Goal: Task Accomplishment & Management: Complete application form

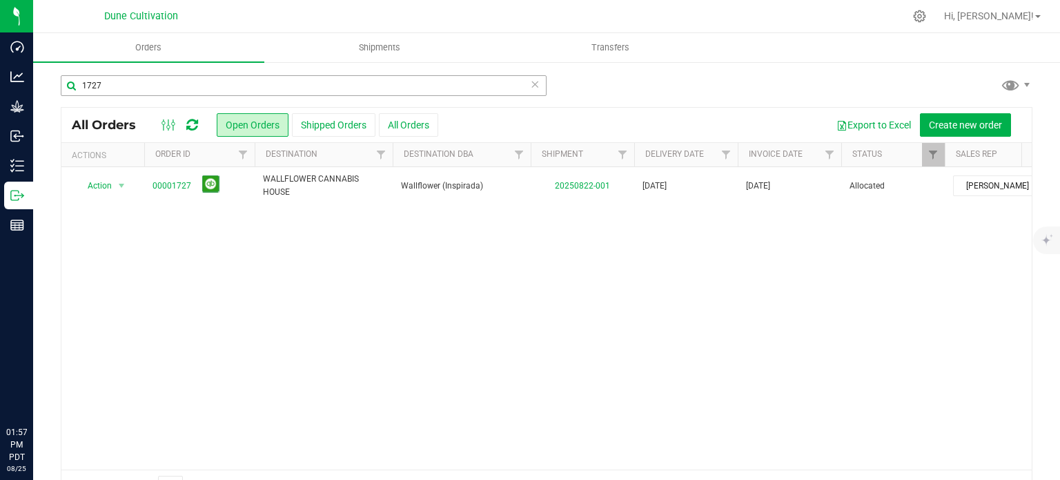
click at [112, 84] on input "1727" at bounding box center [304, 85] width 486 height 21
type input "3"
type input "31916"
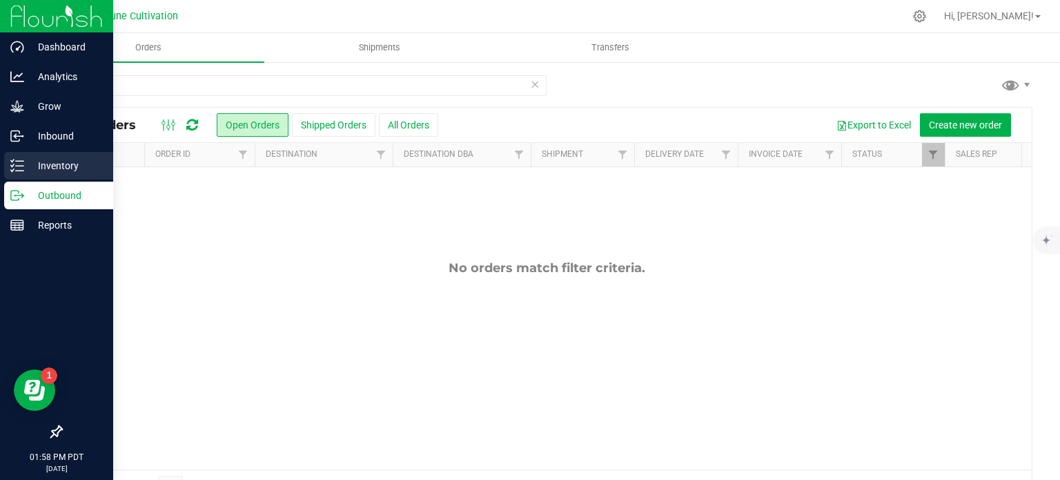
click at [21, 175] on div "Inventory" at bounding box center [58, 166] width 109 height 28
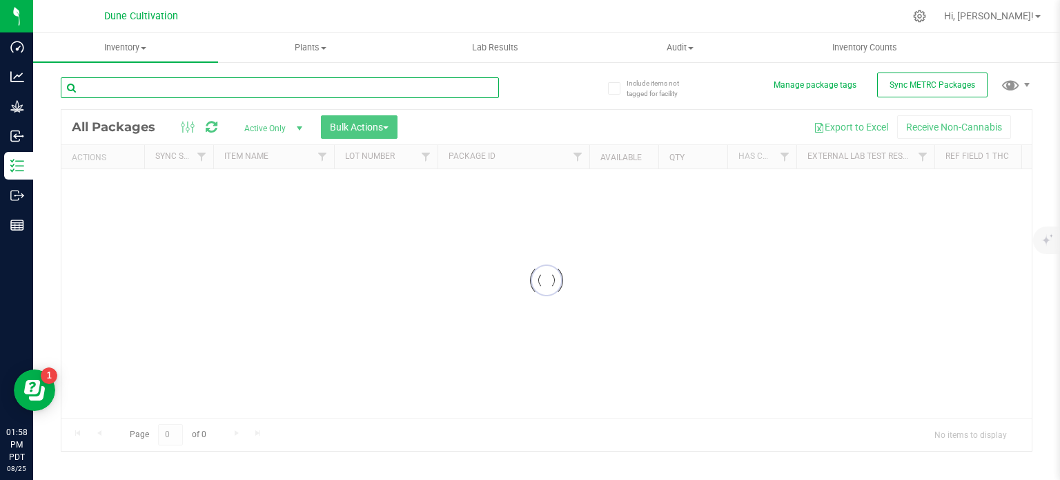
click at [144, 86] on div "Inventory All packages All inventory Waste log Create inventory Plants All plan…" at bounding box center [546, 256] width 1027 height 447
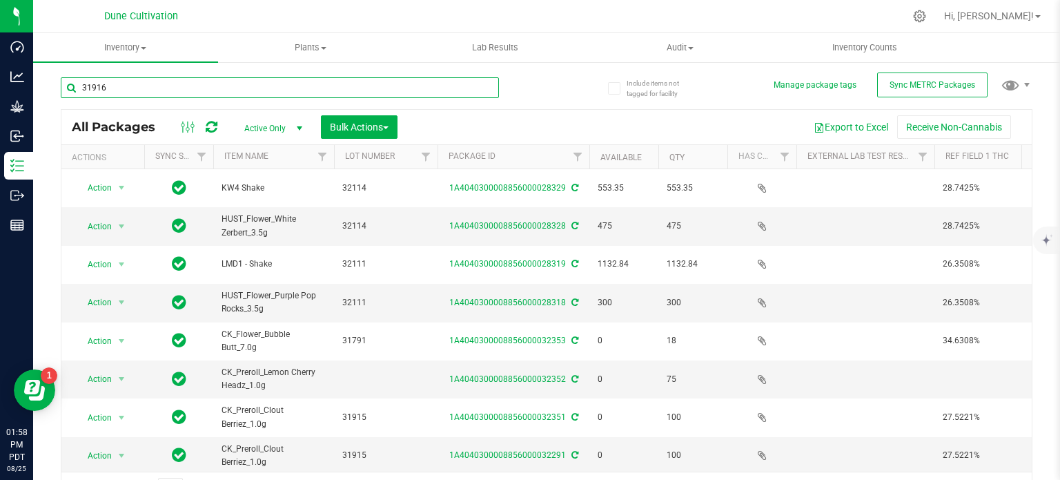
type input "31916"
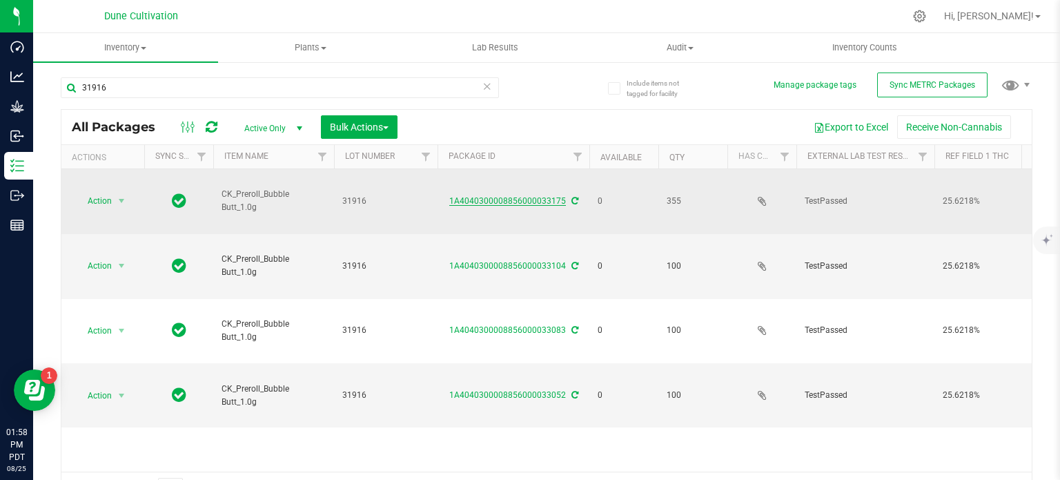
click at [502, 198] on link "1A4040300008856000033175" at bounding box center [507, 201] width 117 height 10
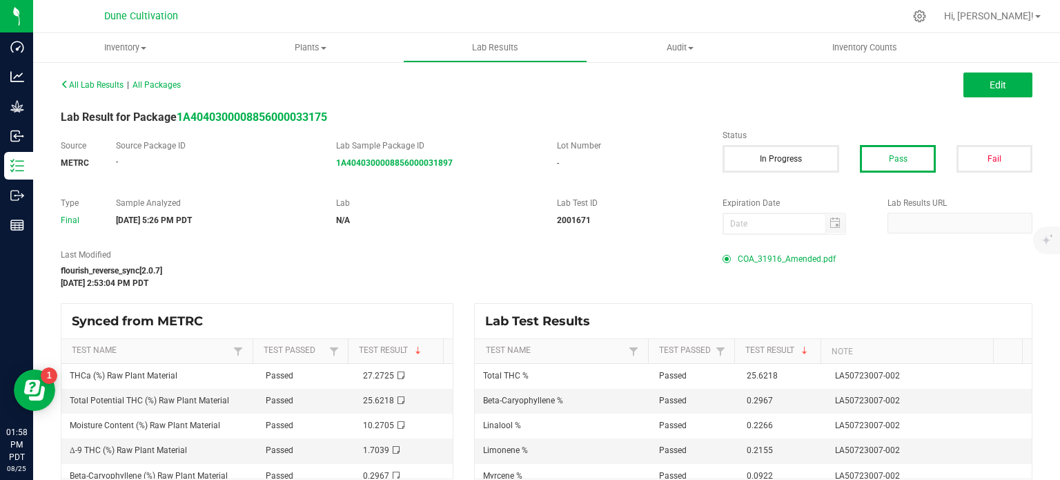
click at [772, 256] on span "COA_31916_Amended.pdf" at bounding box center [787, 258] width 98 height 21
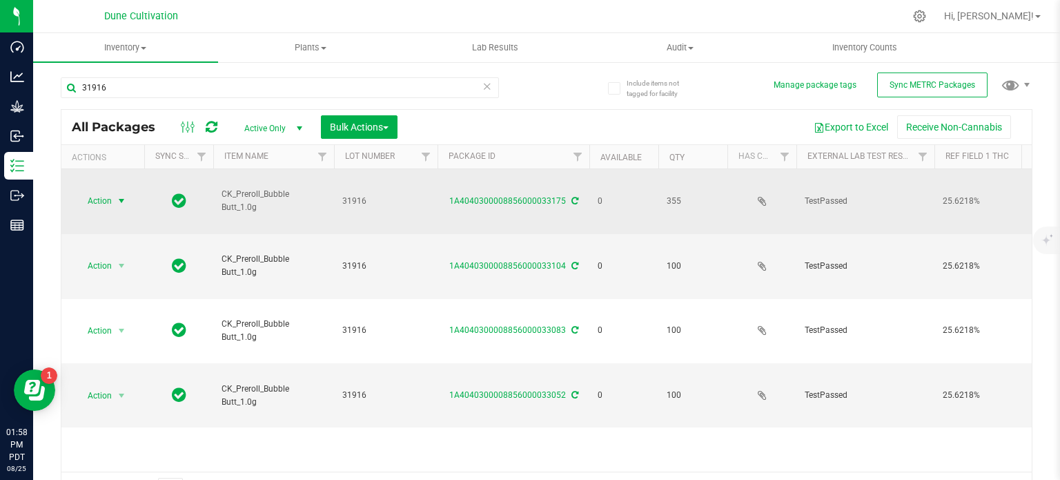
click at [108, 204] on span "Action" at bounding box center [93, 200] width 37 height 19
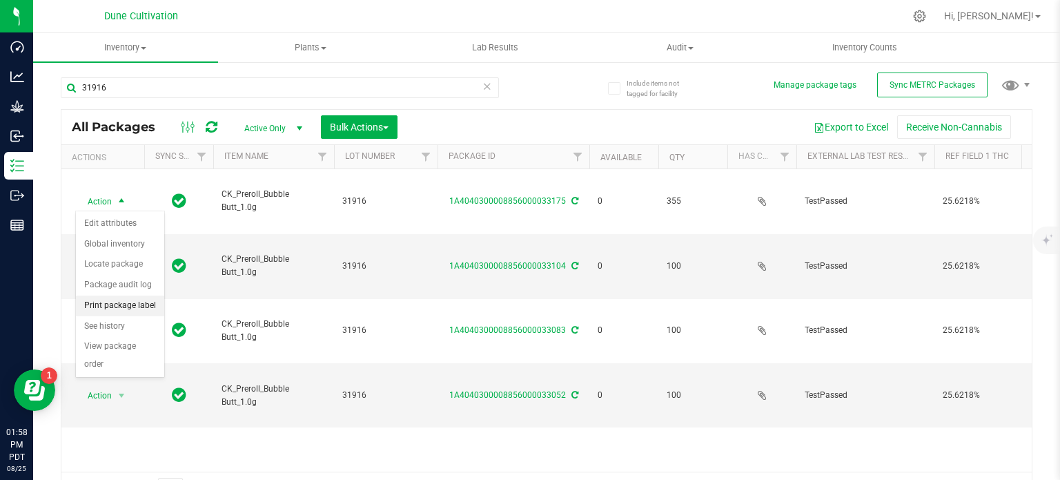
click at [119, 304] on li "Print package label" at bounding box center [120, 305] width 88 height 21
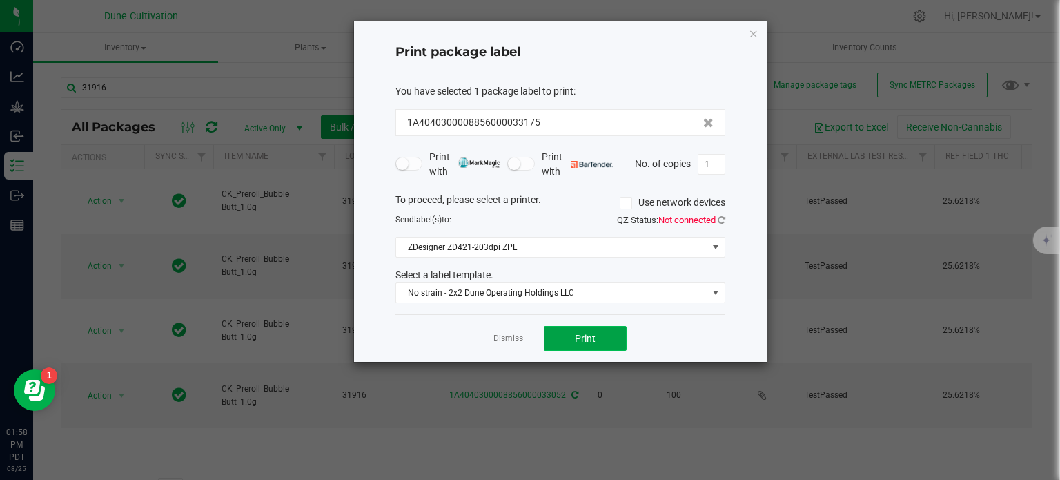
click at [578, 336] on span "Print" at bounding box center [585, 338] width 21 height 11
click at [759, 39] on div "Print package label You have selected 1 package label to print : 1A404030000885…" at bounding box center [560, 191] width 413 height 340
click at [756, 35] on icon "button" at bounding box center [754, 33] width 10 height 17
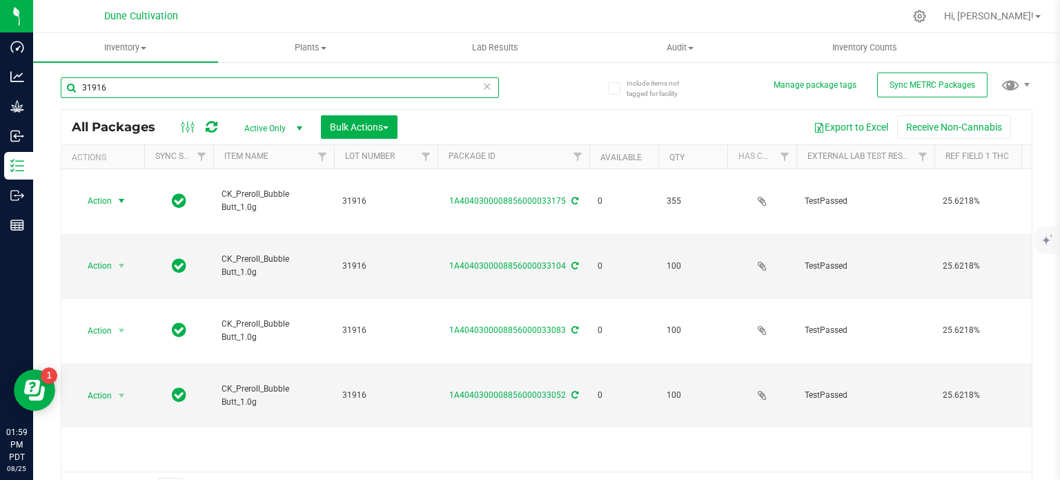
click at [150, 84] on input "31916" at bounding box center [280, 87] width 438 height 21
type input "31456"
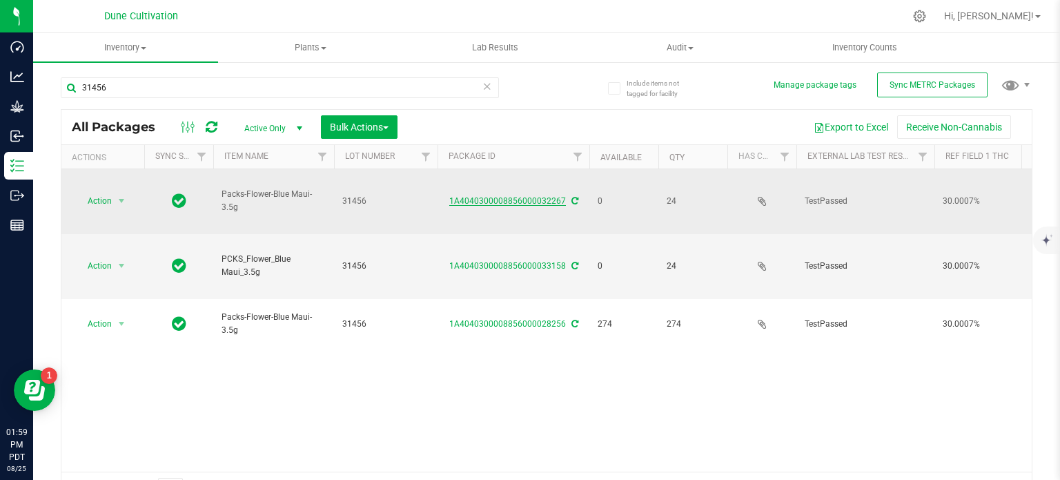
click at [475, 198] on link "1A4040300008856000032267" at bounding box center [507, 201] width 117 height 10
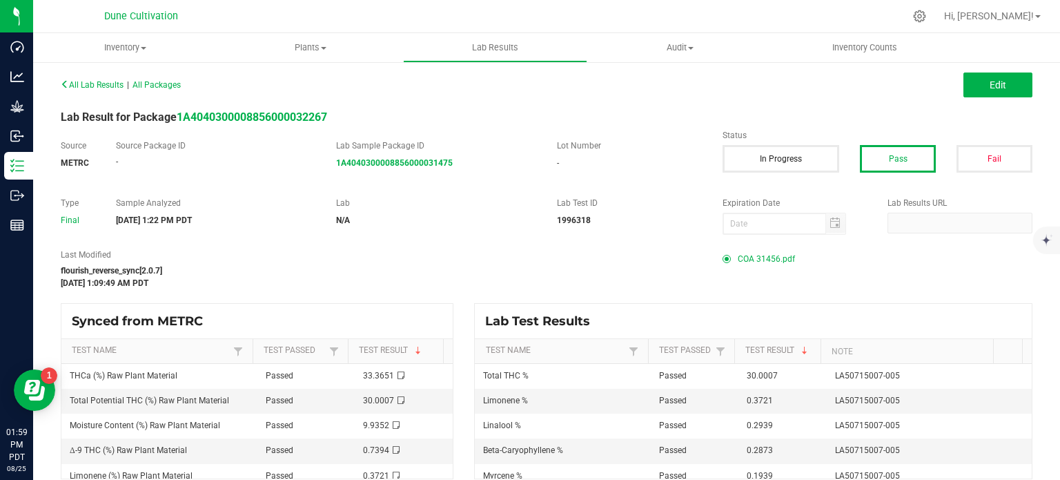
click at [738, 258] on span "COA 31456.pdf" at bounding box center [766, 258] width 57 height 21
click at [764, 259] on span "COA 31456.pdf" at bounding box center [766, 258] width 57 height 21
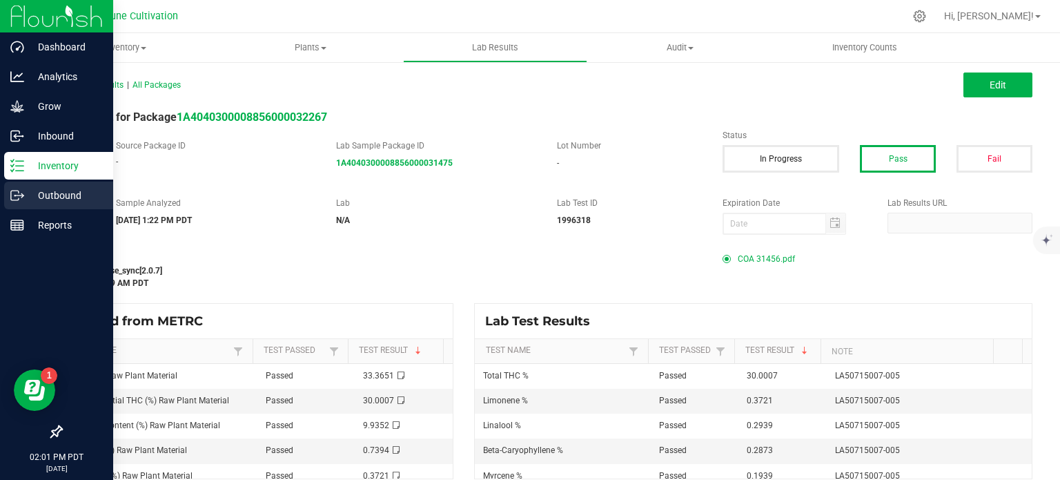
click at [47, 197] on p "Outbound" at bounding box center [65, 195] width 83 height 17
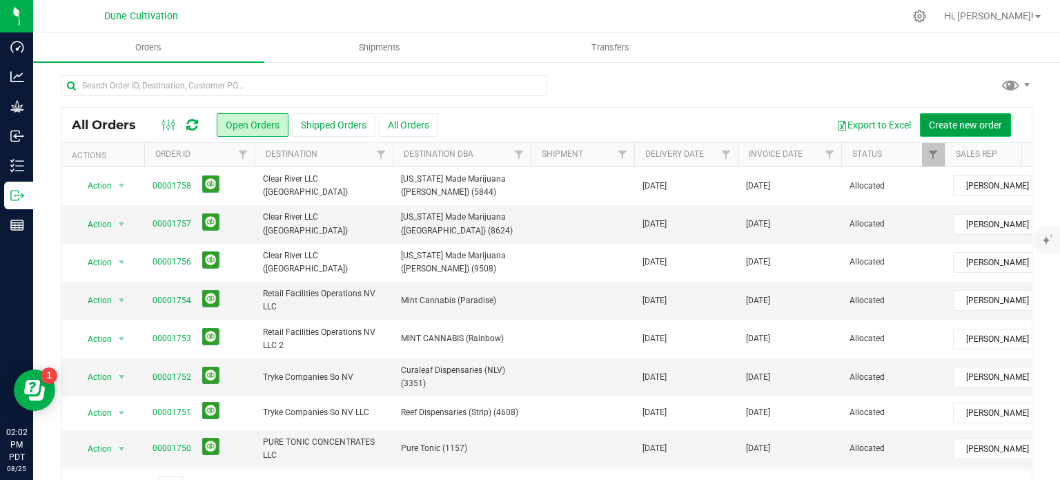
click at [930, 126] on span "Create new order" at bounding box center [965, 124] width 73 height 11
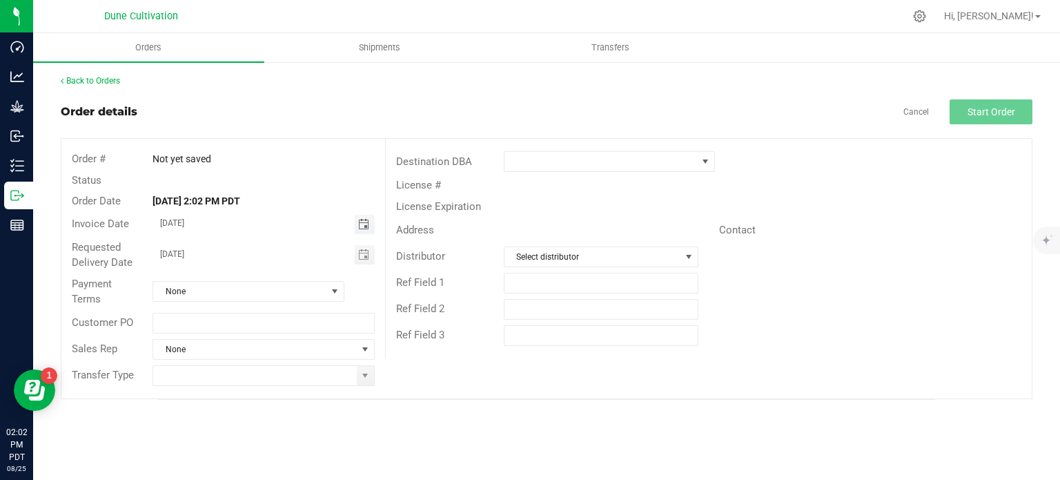
click at [365, 224] on span "Toggle calendar" at bounding box center [363, 224] width 11 height 11
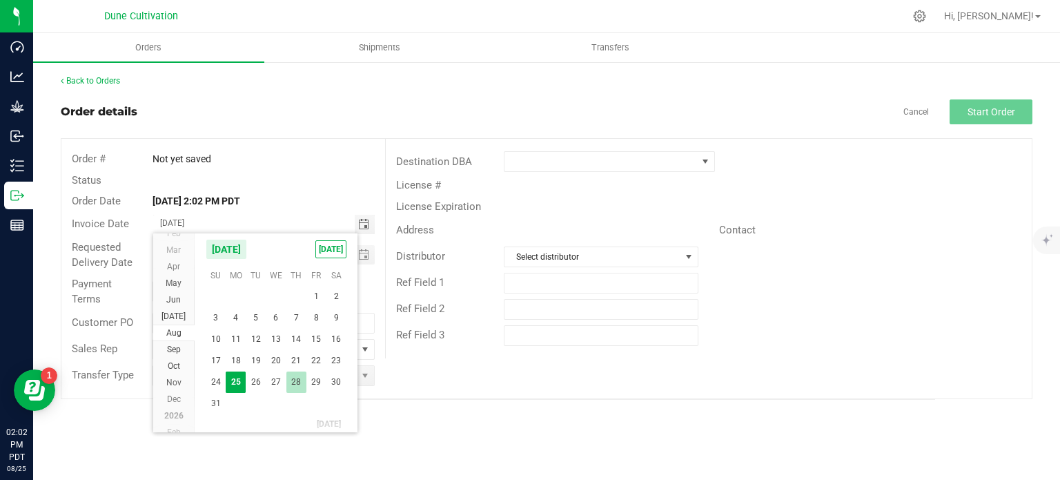
click at [295, 385] on span "28" at bounding box center [296, 381] width 20 height 21
type input "[DATE]"
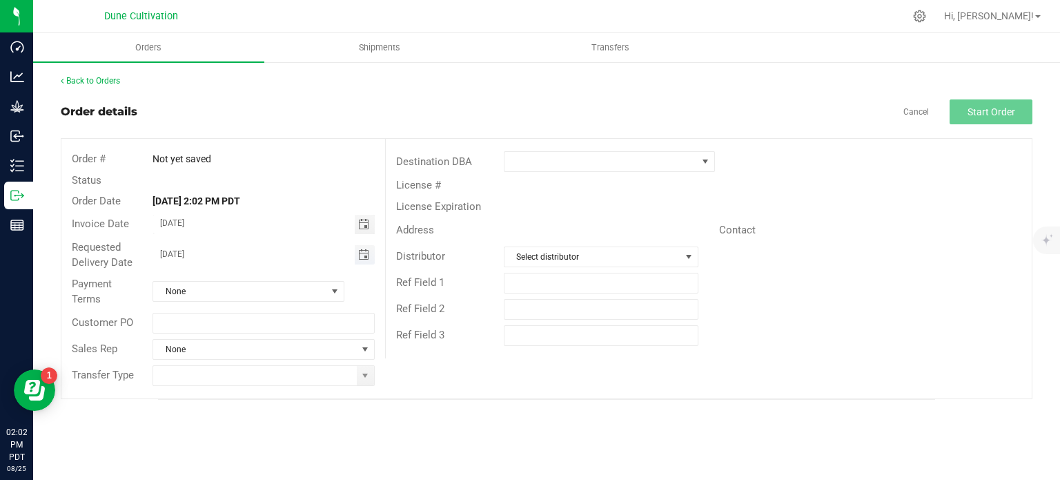
click at [362, 255] on span "Toggle calendar" at bounding box center [363, 254] width 11 height 11
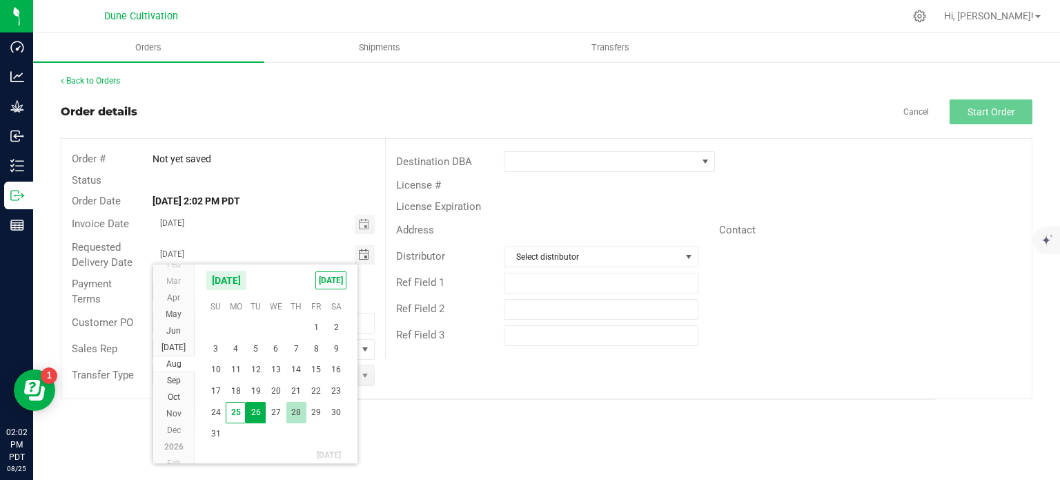
click at [301, 417] on span "28" at bounding box center [296, 412] width 20 height 21
type input "[DATE]"
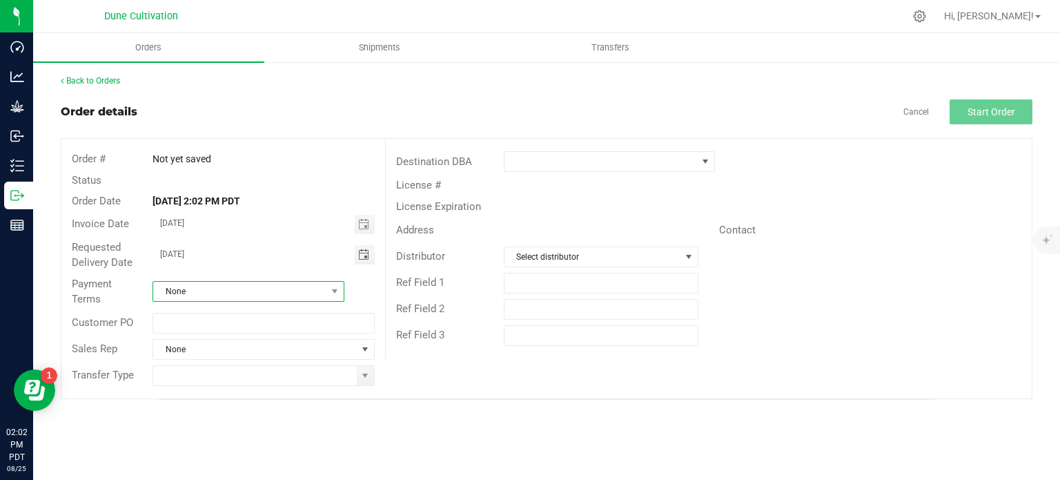
click at [307, 295] on span "None" at bounding box center [239, 291] width 173 height 19
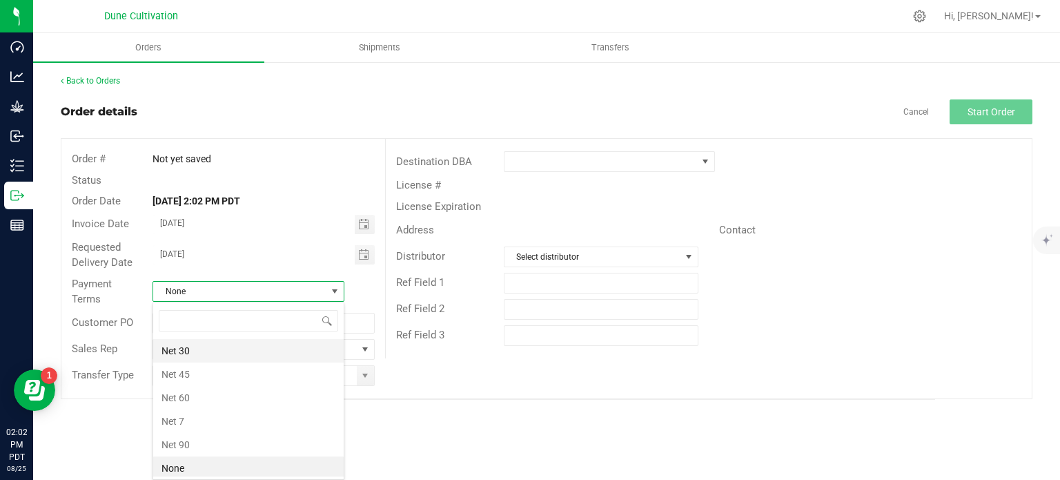
click at [251, 350] on li "Net 30" at bounding box center [248, 350] width 190 height 23
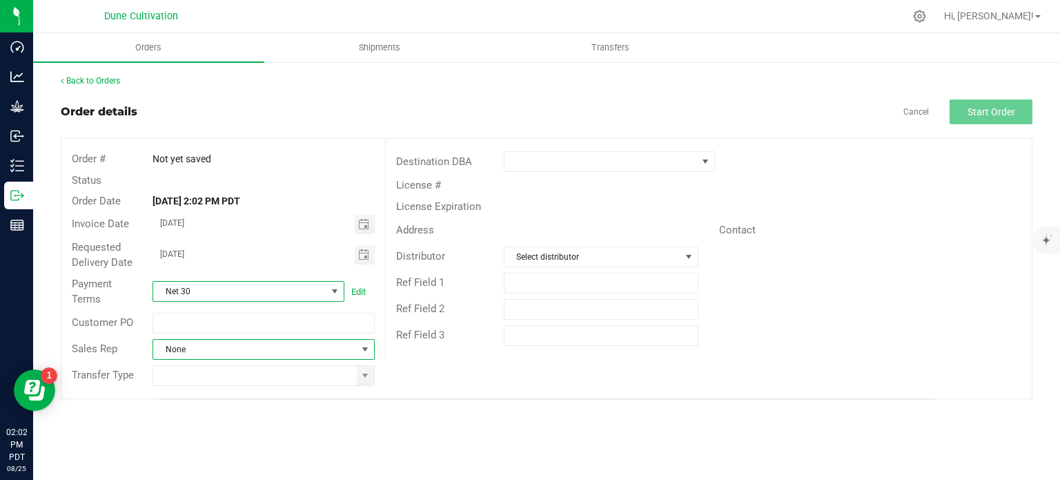
click at [316, 349] on span "None" at bounding box center [254, 349] width 203 height 19
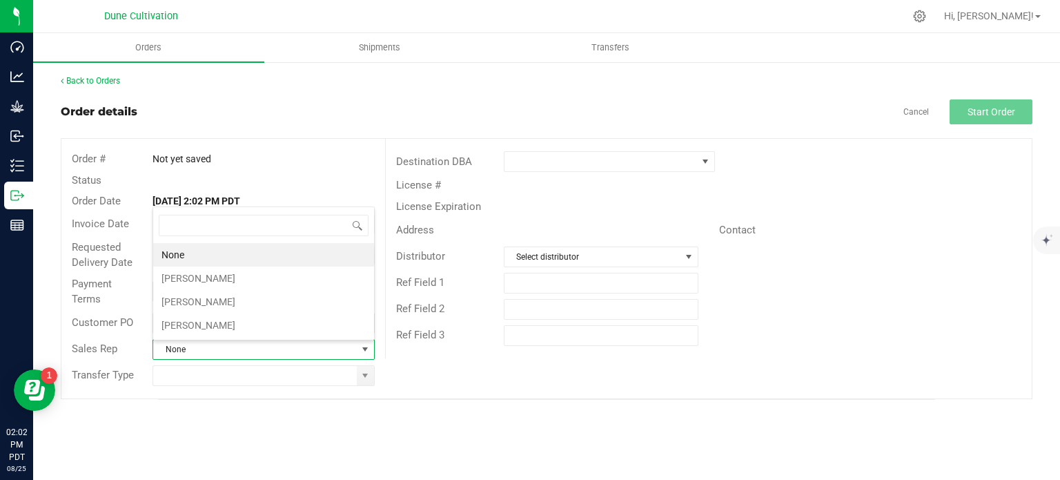
scroll to position [20, 219]
click at [240, 275] on li "[PERSON_NAME]" at bounding box center [263, 277] width 221 height 23
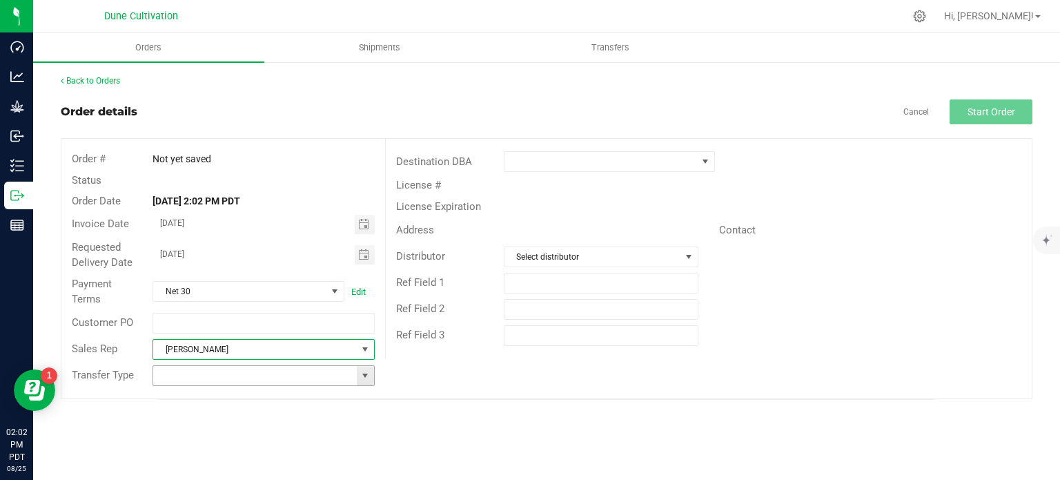
click at [360, 375] on span at bounding box center [365, 375] width 11 height 11
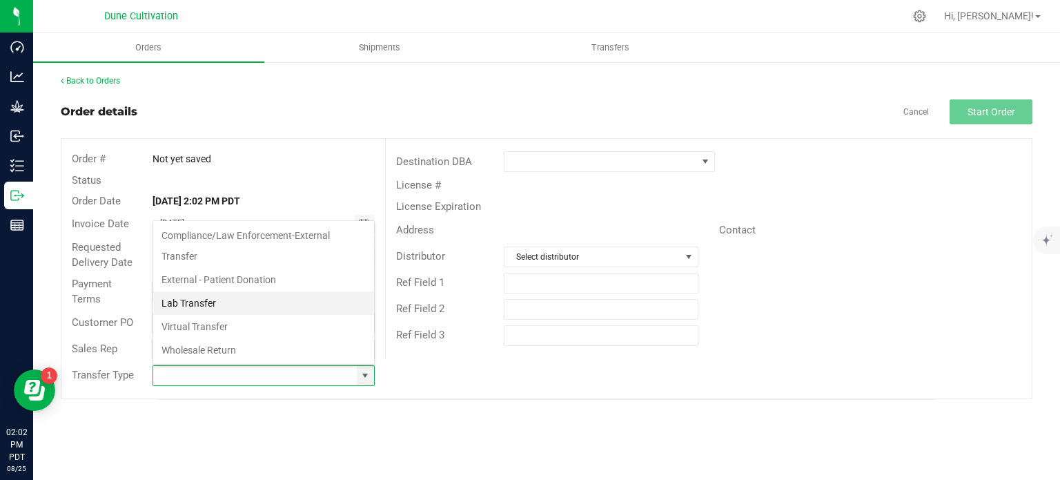
scroll to position [225, 0]
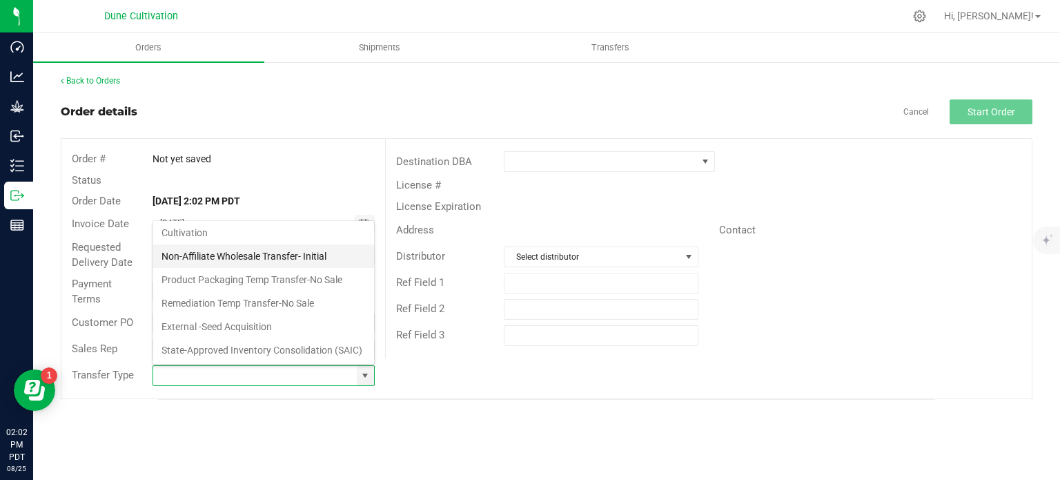
click at [251, 244] on li "Non-Affiliate Wholesale Transfer- Initial" at bounding box center [263, 255] width 221 height 23
type input "Non-Affiliate Wholesale Transfer- Initial"
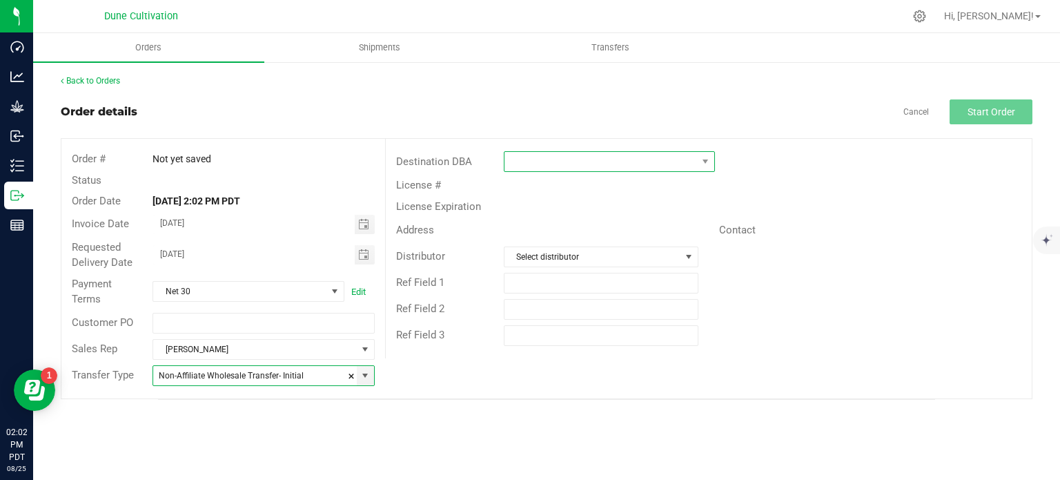
click at [672, 156] on span at bounding box center [600, 161] width 193 height 19
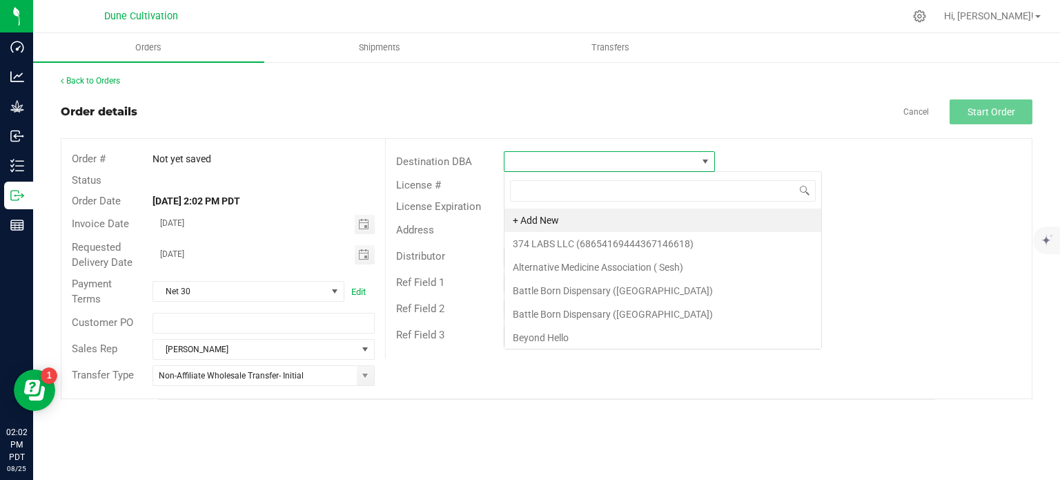
scroll to position [20, 211]
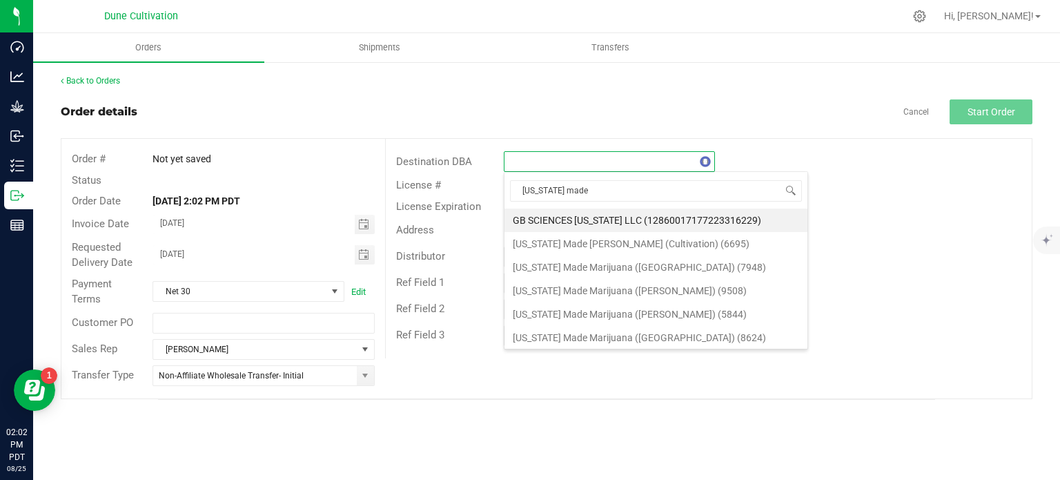
type input "[US_STATE] made"
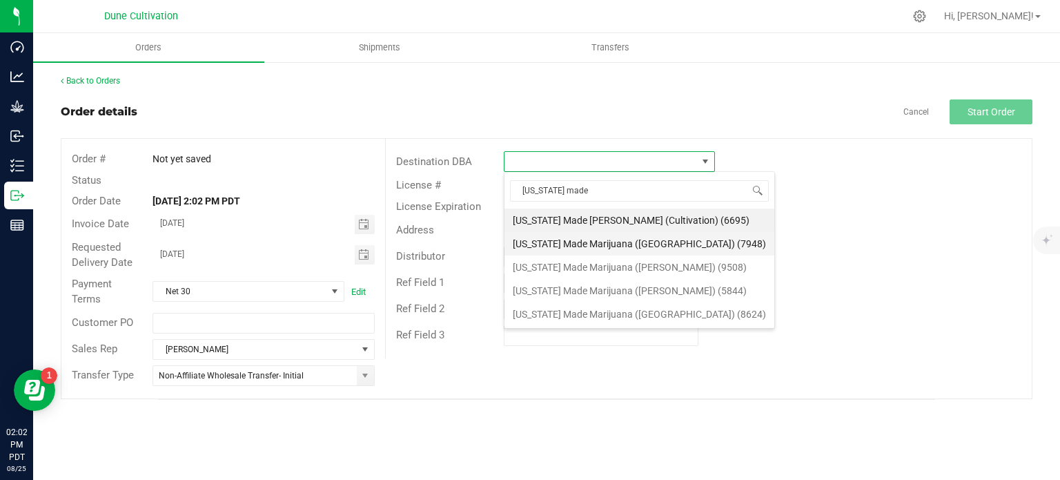
click at [633, 245] on li "[US_STATE] Made Marijuana ([GEOGRAPHIC_DATA]) (7948)" at bounding box center [639, 243] width 270 height 23
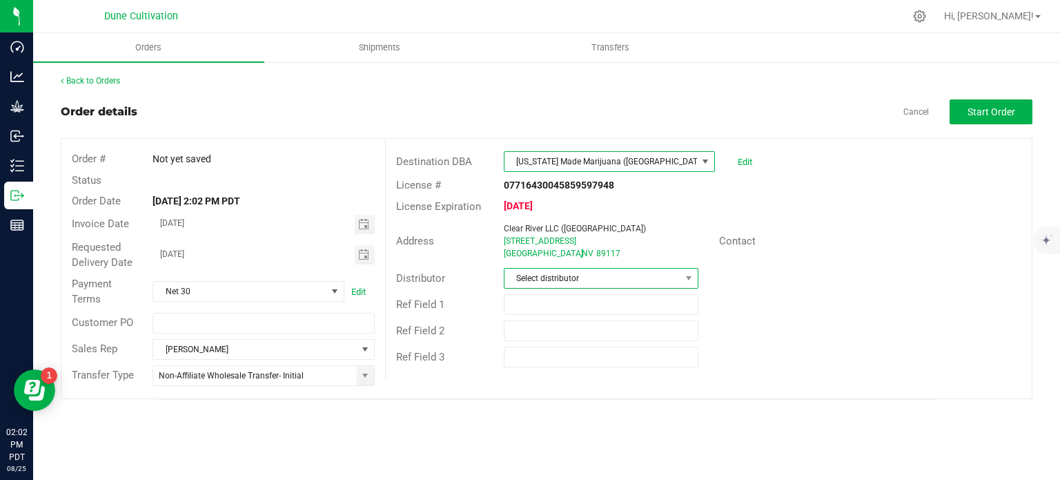
click at [632, 279] on span "Select distributor" at bounding box center [592, 277] width 176 height 19
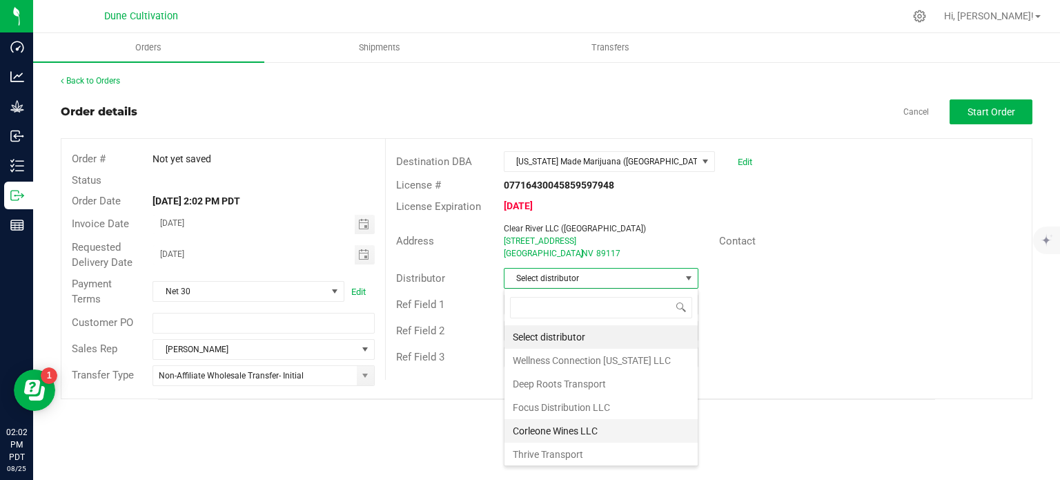
scroll to position [94, 0]
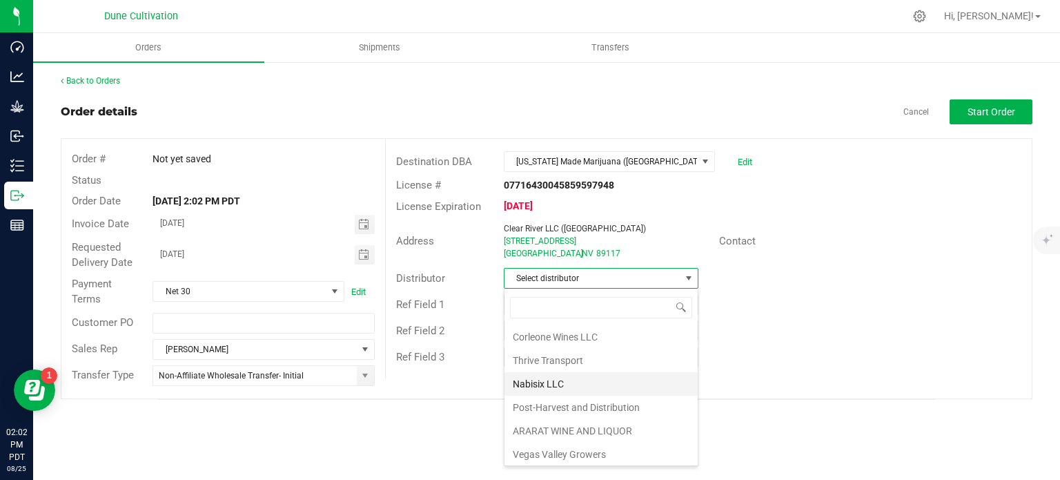
click at [547, 384] on li "Nabisix LLC" at bounding box center [600, 383] width 193 height 23
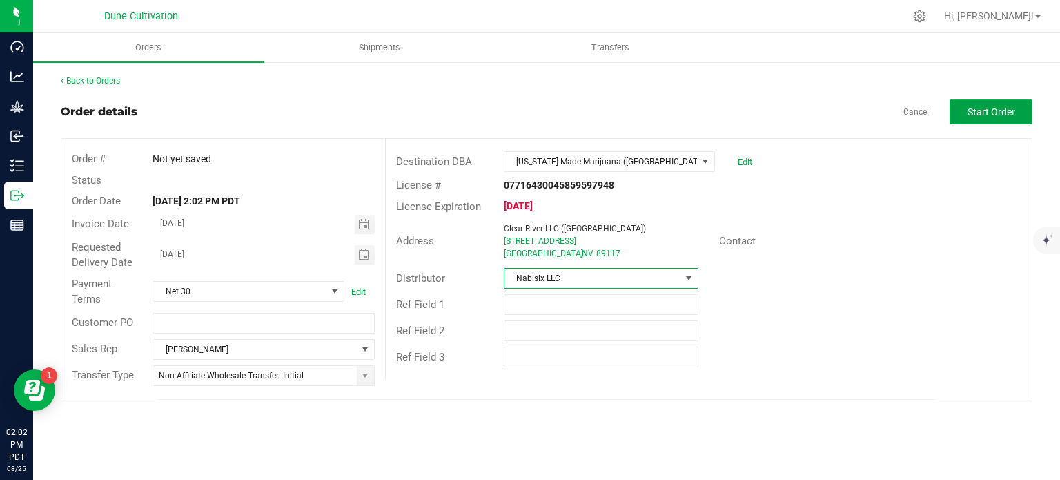
click at [979, 110] on span "Start Order" at bounding box center [992, 111] width 48 height 11
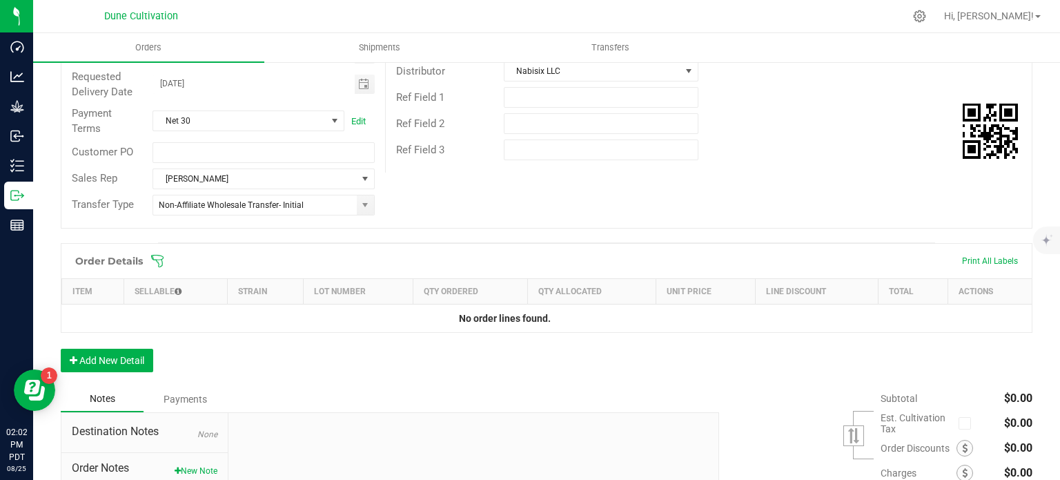
scroll to position [211, 0]
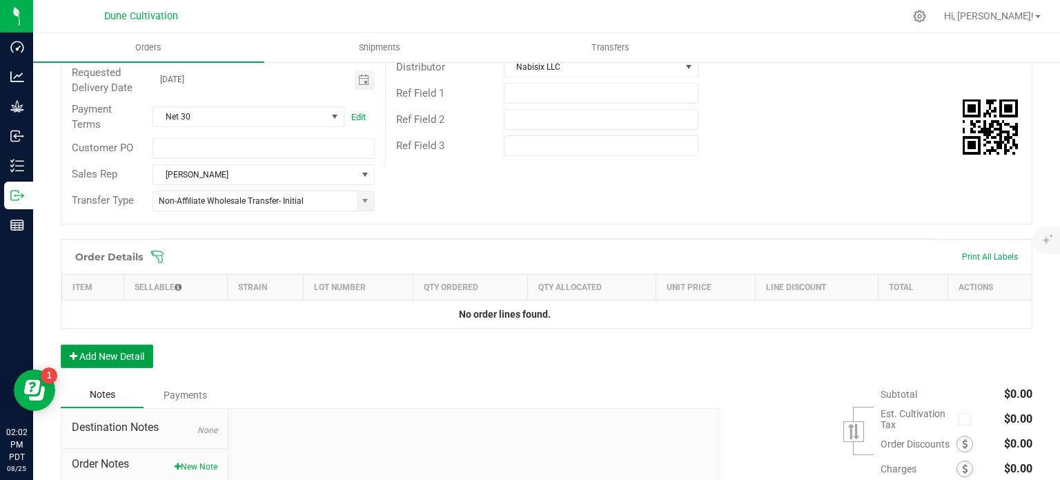
click at [101, 353] on button "Add New Detail" at bounding box center [107, 355] width 92 height 23
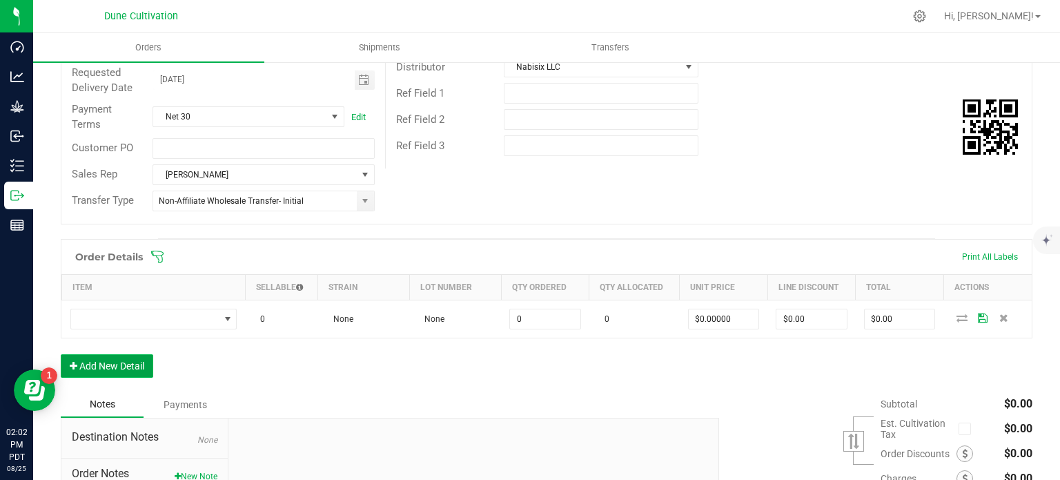
click at [109, 369] on button "Add New Detail" at bounding box center [107, 365] width 92 height 23
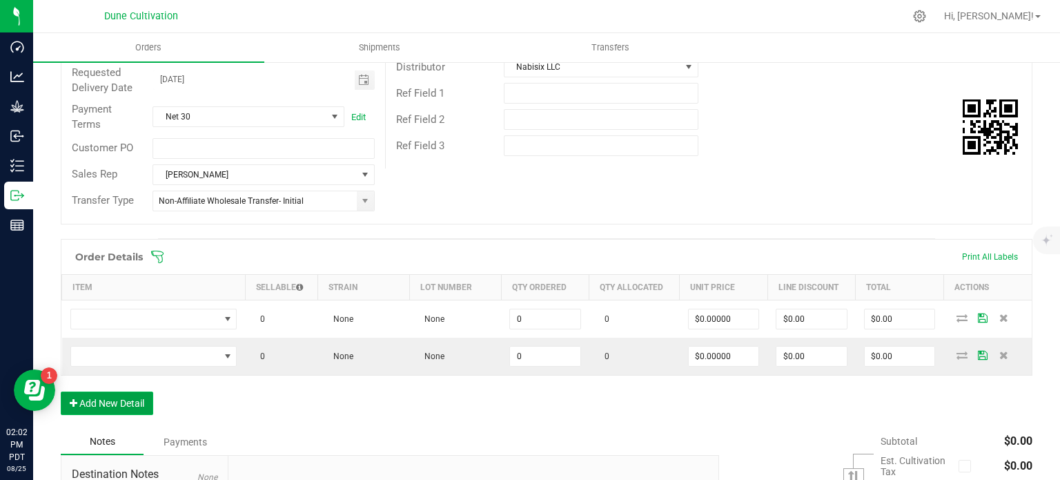
click at [119, 391] on button "Add New Detail" at bounding box center [107, 402] width 92 height 23
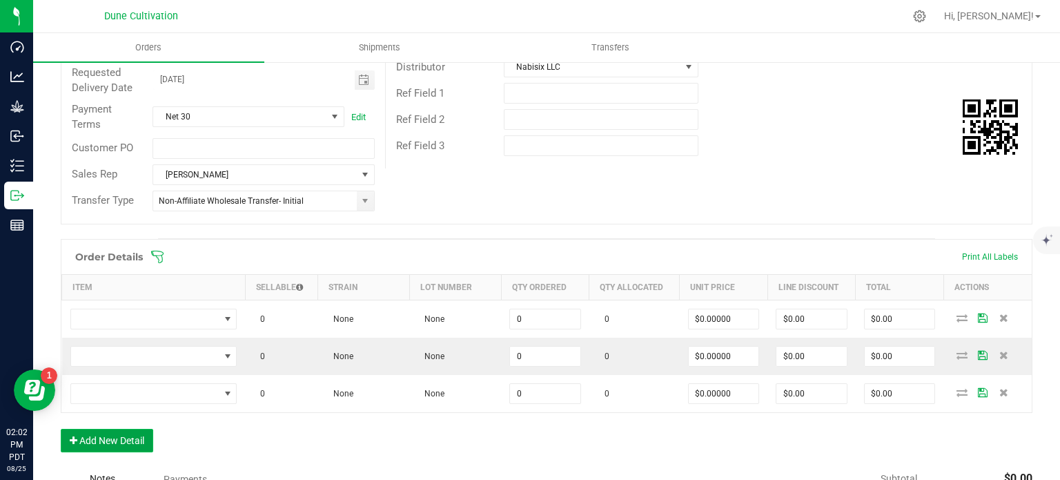
click at [130, 433] on button "Add New Detail" at bounding box center [107, 440] width 92 height 23
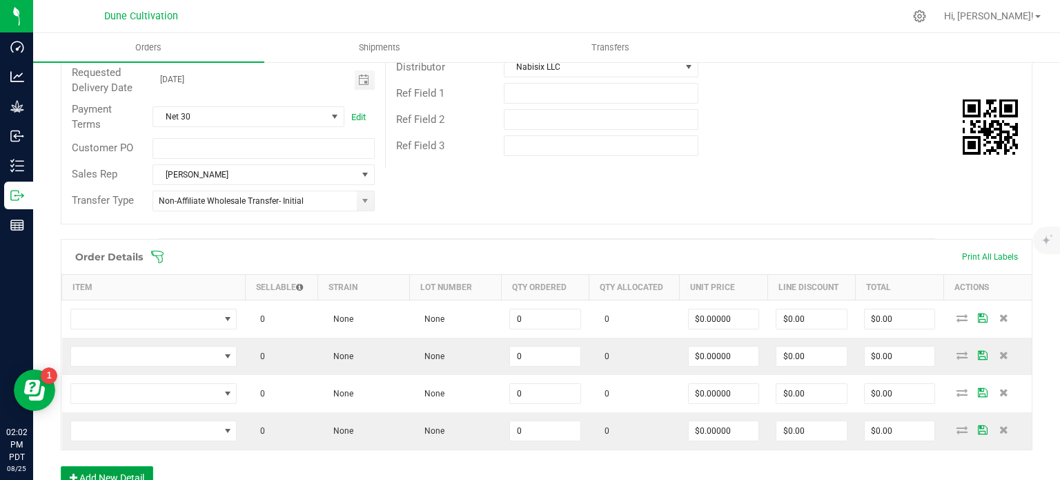
click at [133, 469] on button "Add New Detail" at bounding box center [107, 477] width 92 height 23
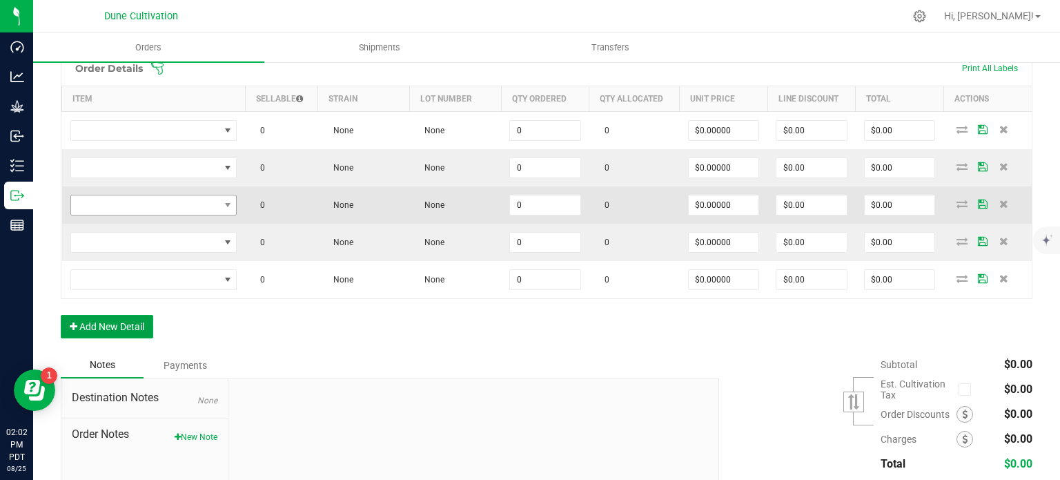
scroll to position [400, 0]
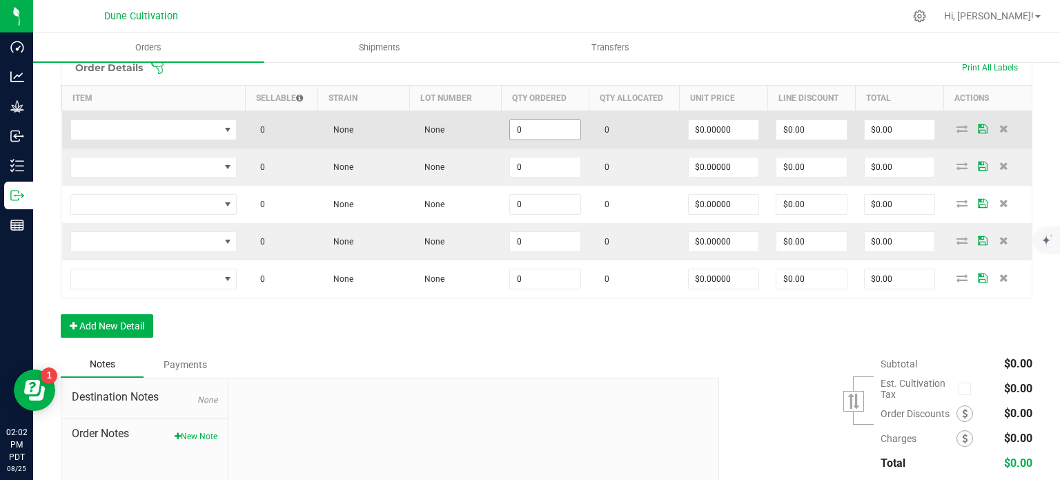
click at [559, 134] on input "0" at bounding box center [545, 129] width 70 height 19
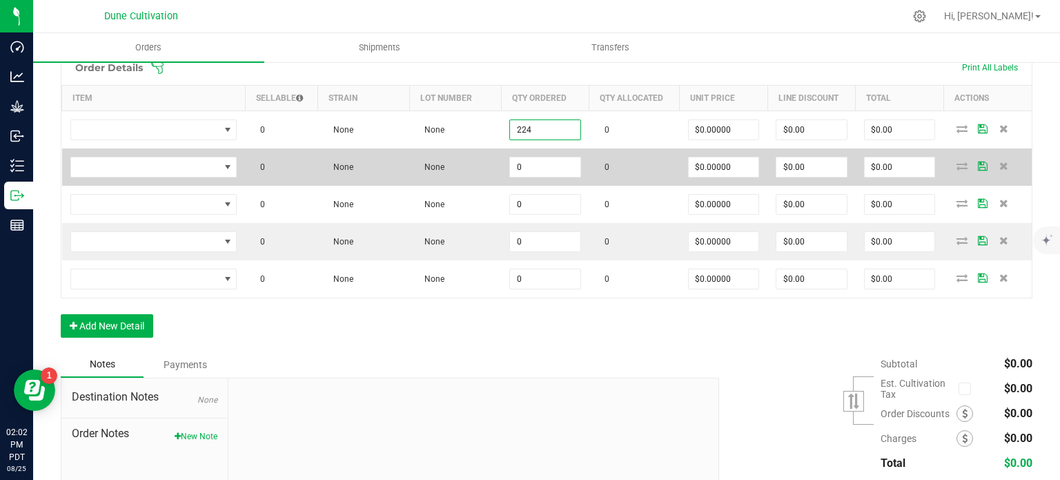
type input "224"
click at [555, 153] on td "0" at bounding box center [545, 166] width 88 height 37
click at [552, 169] on input "0" at bounding box center [545, 166] width 70 height 19
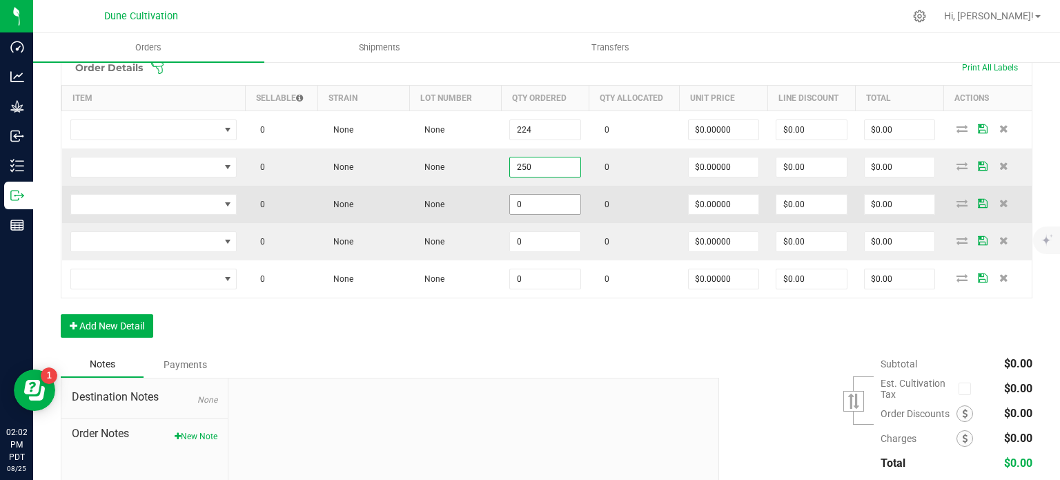
type input "250"
click at [546, 209] on input "0" at bounding box center [545, 204] width 70 height 19
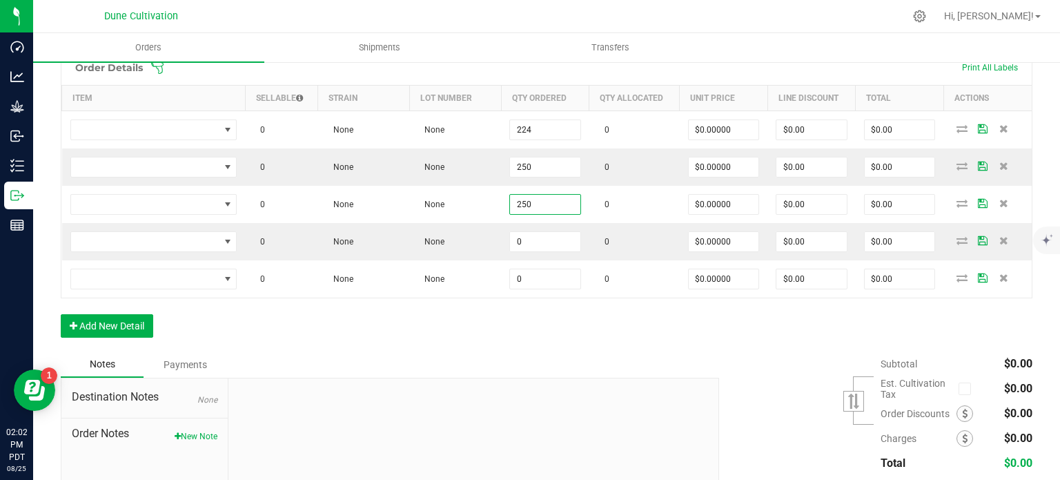
type input "250"
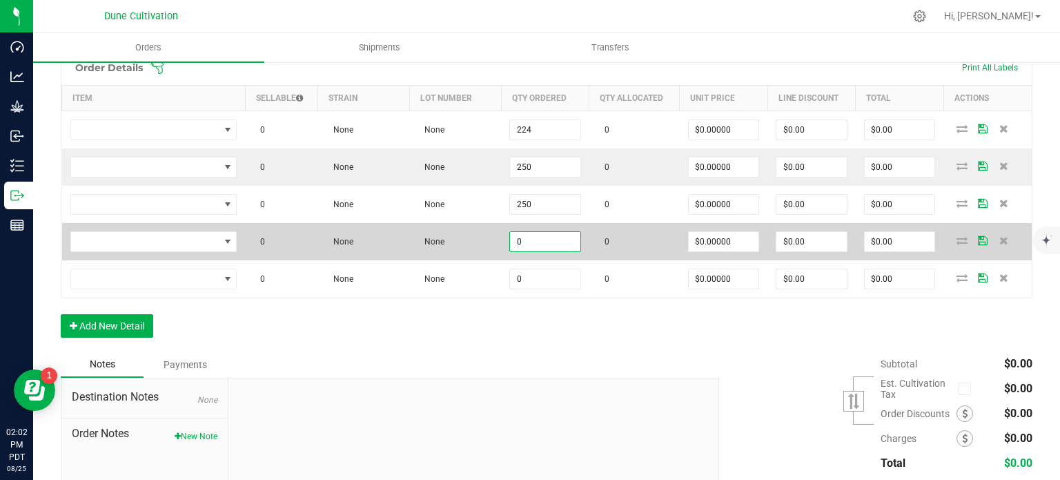
click at [565, 237] on input "0" at bounding box center [545, 241] width 70 height 19
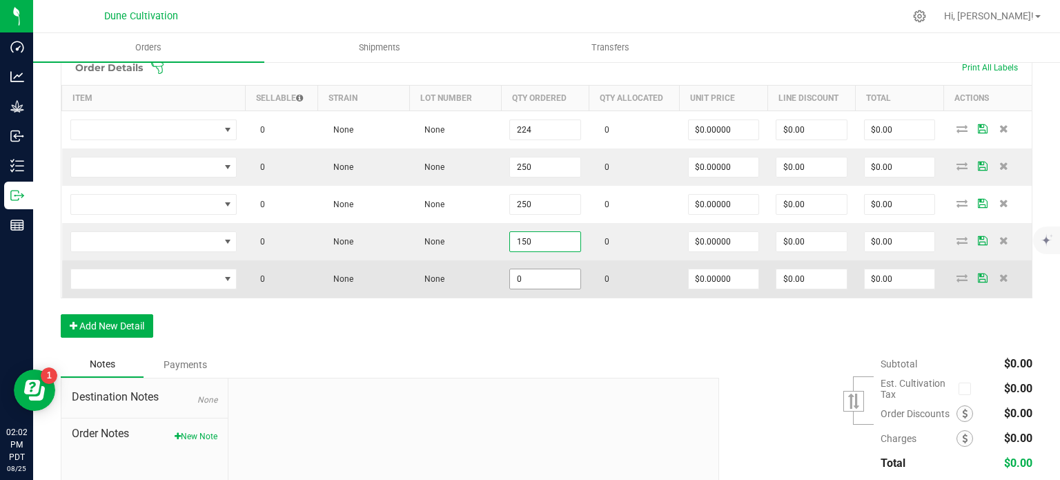
type input "150"
click at [528, 284] on input "0" at bounding box center [545, 278] width 70 height 19
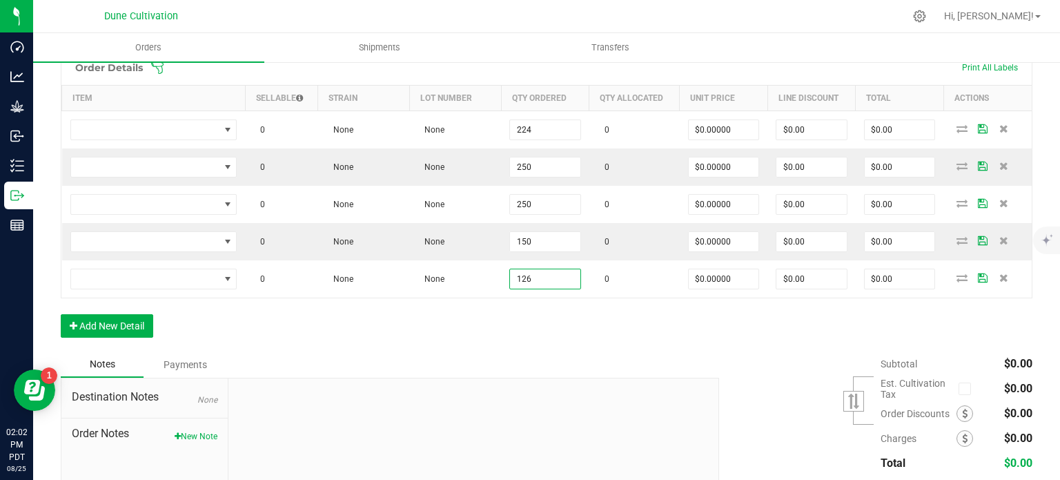
type input "126"
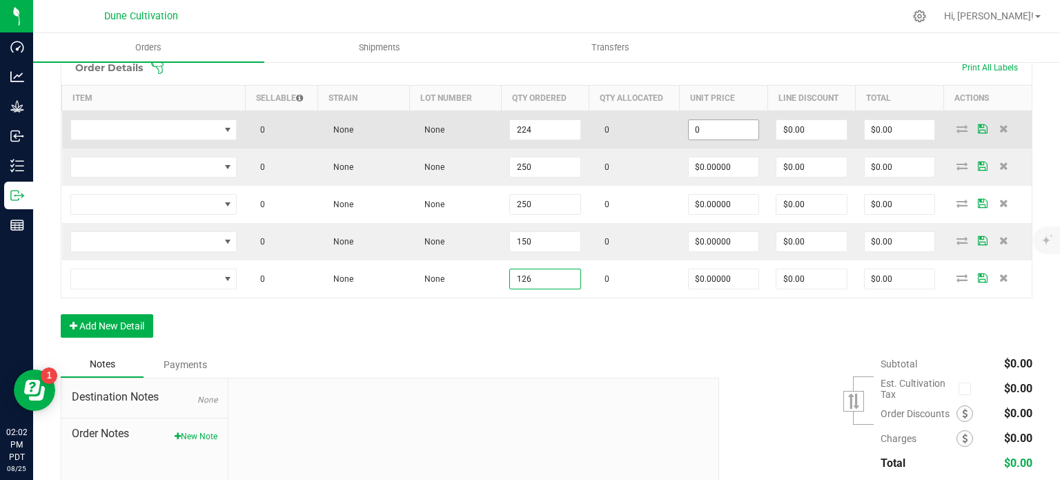
click at [693, 129] on input "0" at bounding box center [724, 129] width 70 height 19
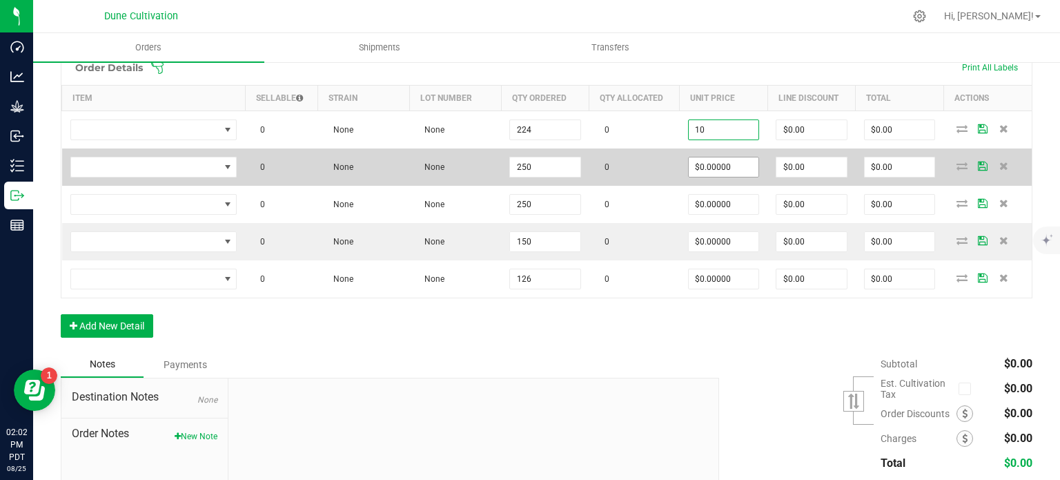
type input "$10.00000"
type input "$2,240.00"
click at [698, 157] on input "0" at bounding box center [724, 166] width 70 height 19
paste input "1"
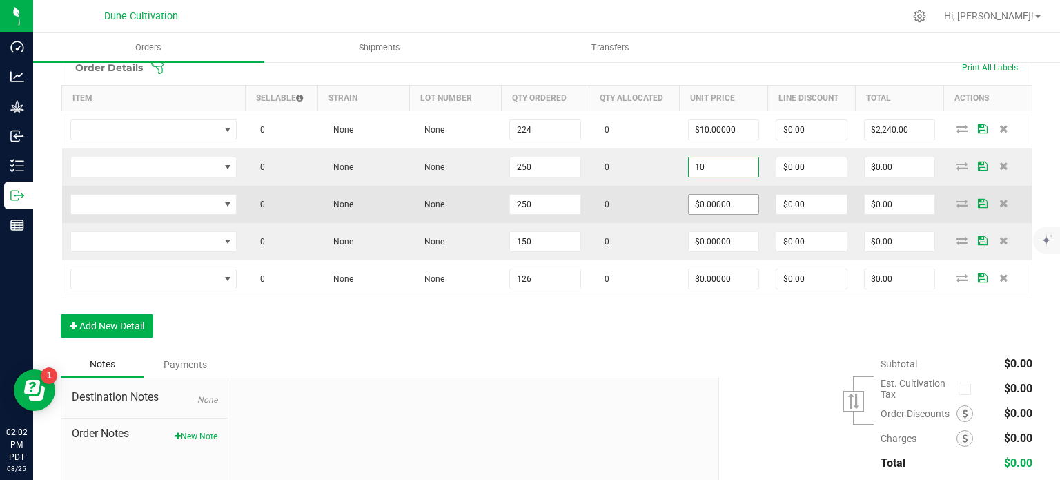
type input "$10.00000"
type input "$2,500.00"
click at [710, 197] on input "0" at bounding box center [724, 204] width 70 height 19
paste input "1"
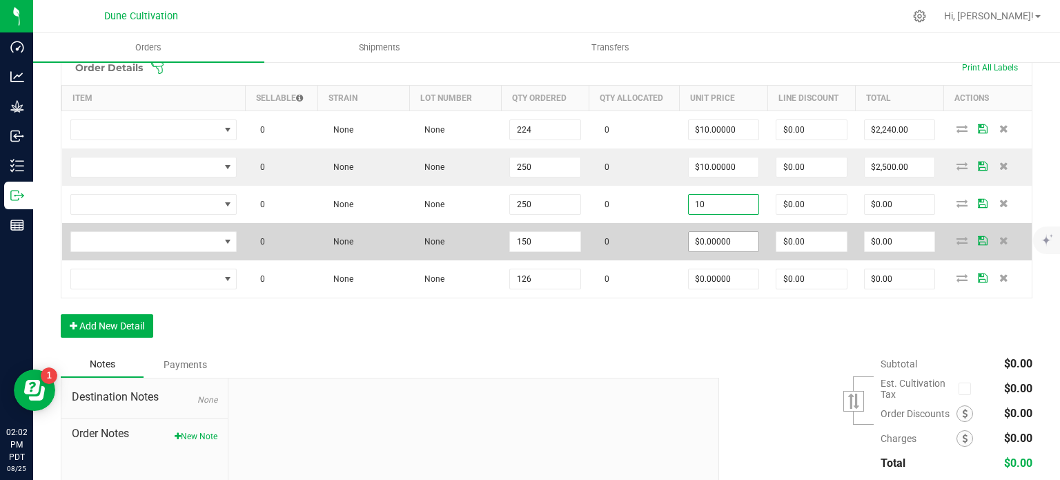
type input "$10.00000"
type input "$2,500.00"
click at [701, 241] on input "0" at bounding box center [724, 241] width 70 height 19
paste input "1"
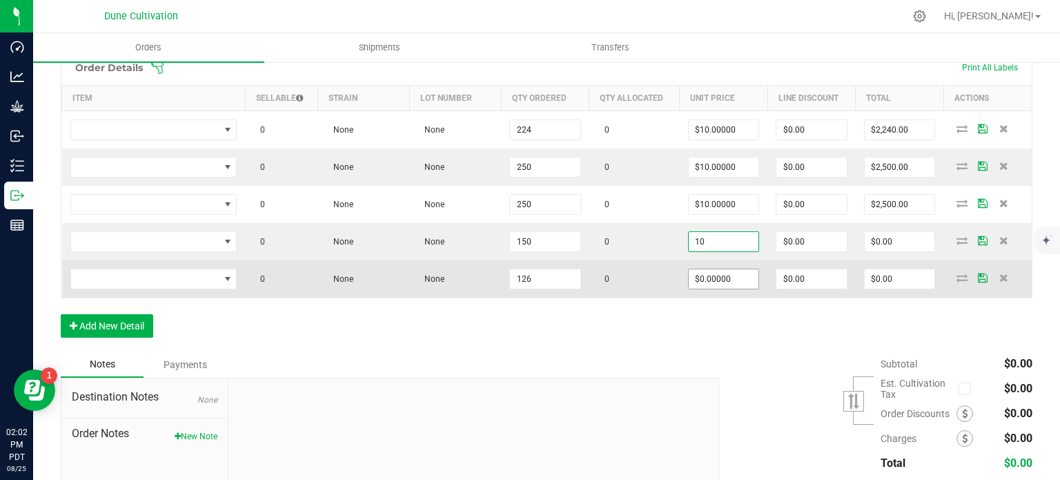
type input "$10.00000"
type input "$1,500.00"
click at [698, 280] on input "0" at bounding box center [724, 278] width 70 height 19
paste input "1"
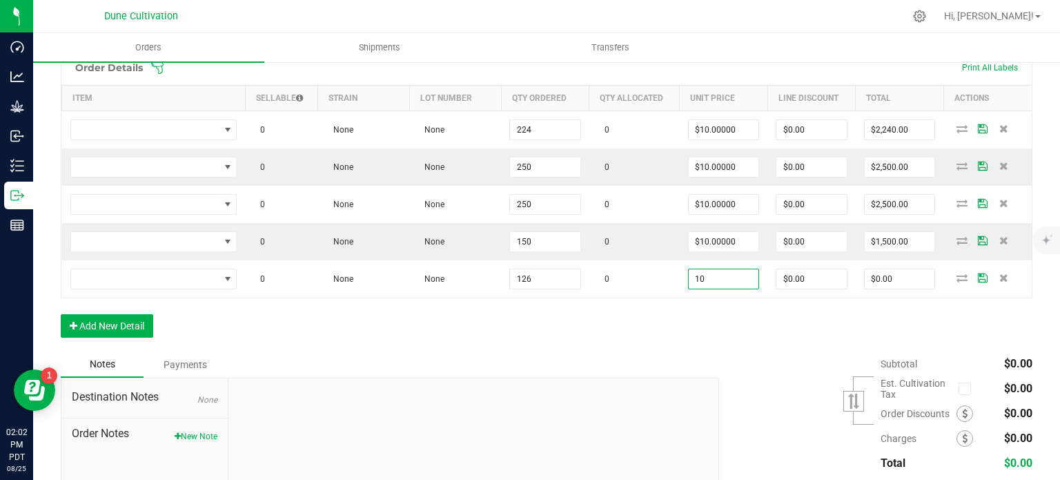
type input "$10.00000"
type input "$1,260.00"
click at [590, 342] on div "Order Details Print All Labels Item Sellable Strain Lot Number Qty Ordered Qty …" at bounding box center [547, 201] width 972 height 302
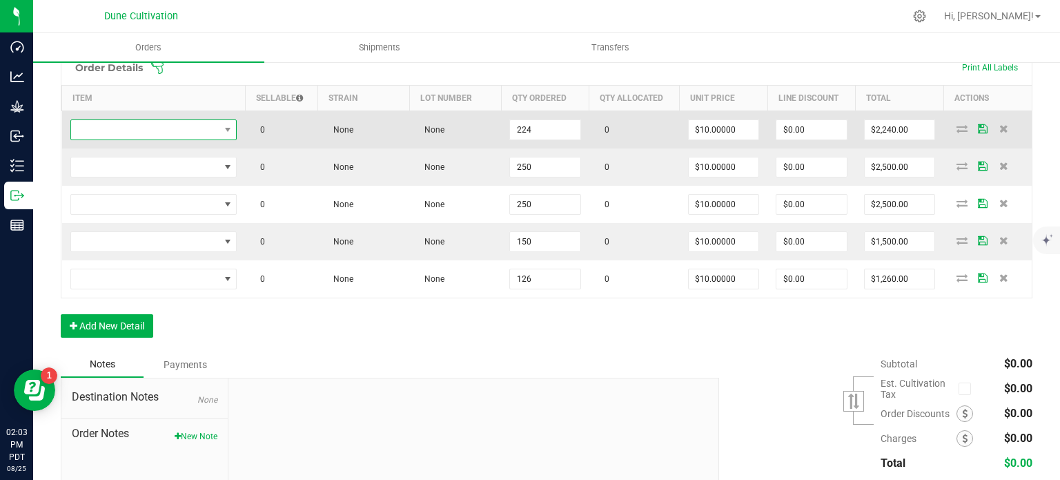
click at [202, 120] on span "NO DATA FOUND" at bounding box center [145, 129] width 148 height 19
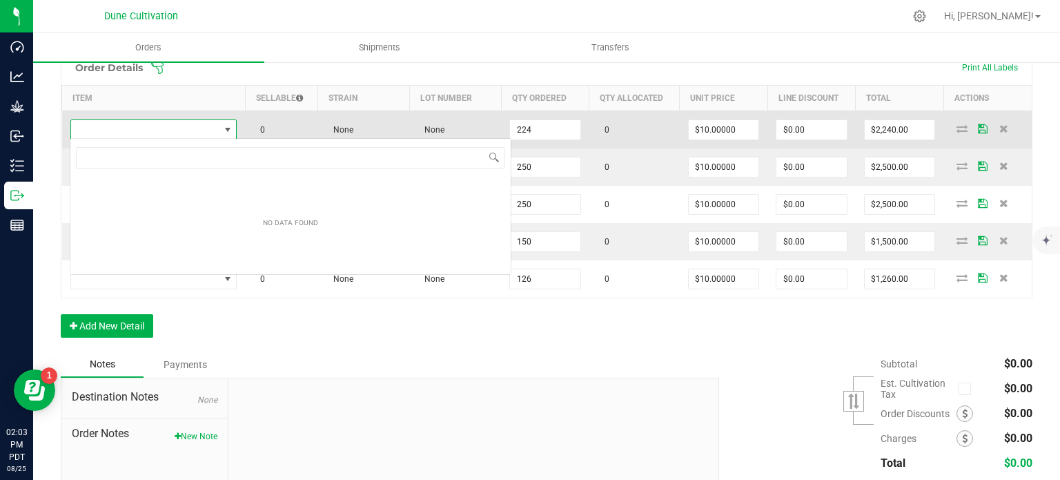
scroll to position [20, 165]
type input "Hust_Flower_Banana Split_3.5g"
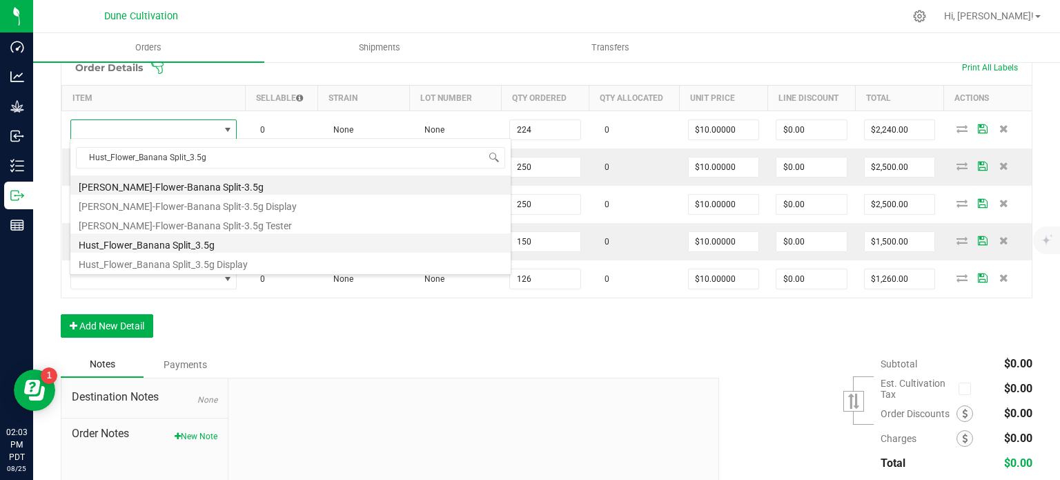
click at [185, 248] on li "Hust_Flower_Banana Split_3.5g" at bounding box center [290, 242] width 440 height 19
type input "224 ea"
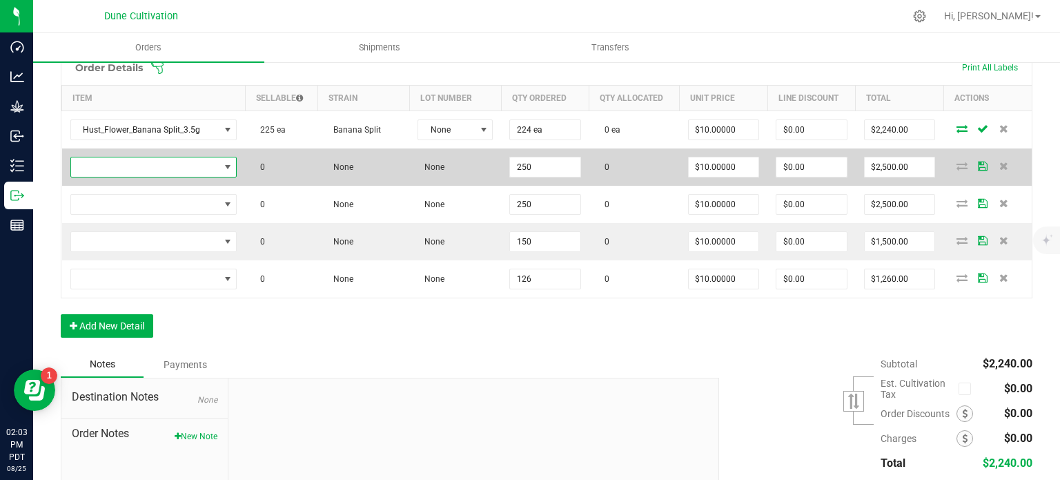
click at [224, 166] on span "NO DATA FOUND" at bounding box center [227, 166] width 11 height 11
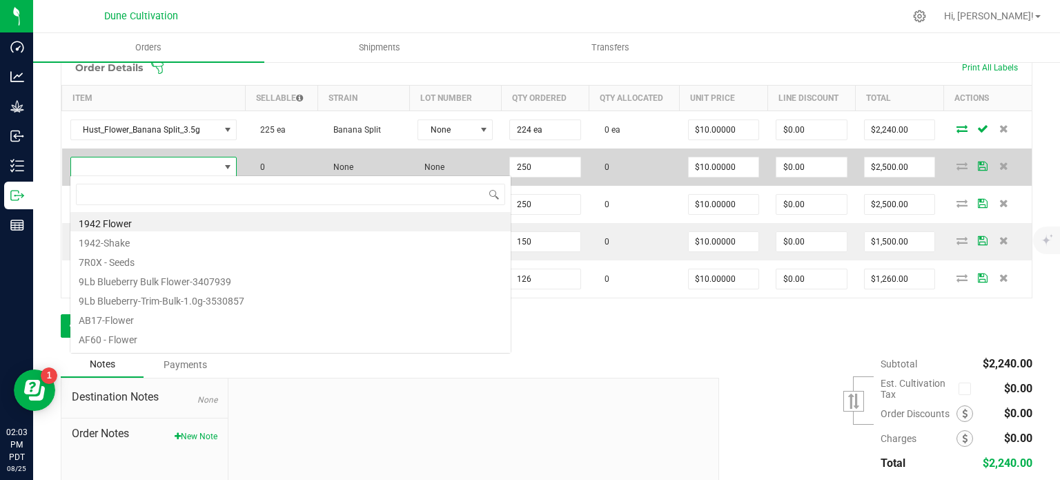
type input "HUST_Flower_Garlic Bread_3.5g"
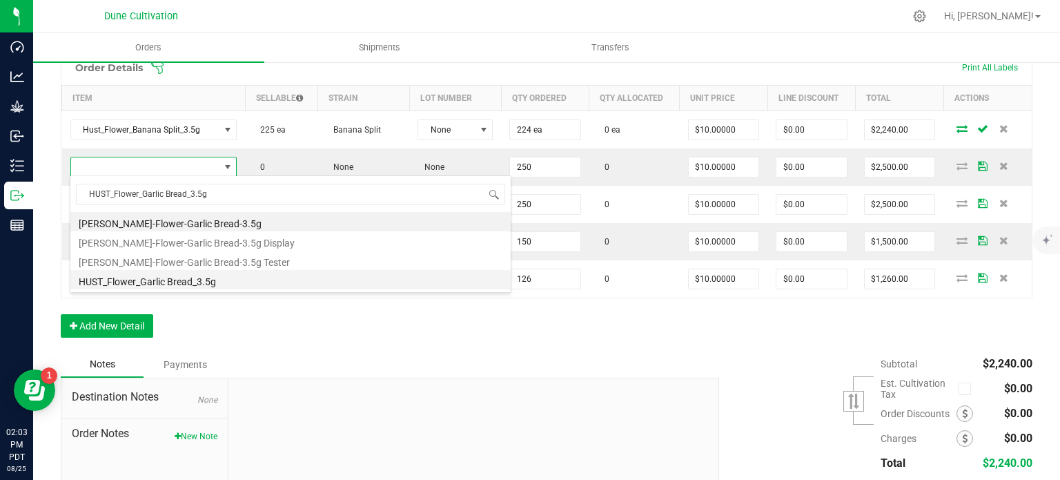
click at [202, 281] on li "HUST_Flower_Garlic Bread_3.5g" at bounding box center [290, 279] width 440 height 19
type input "250 ea"
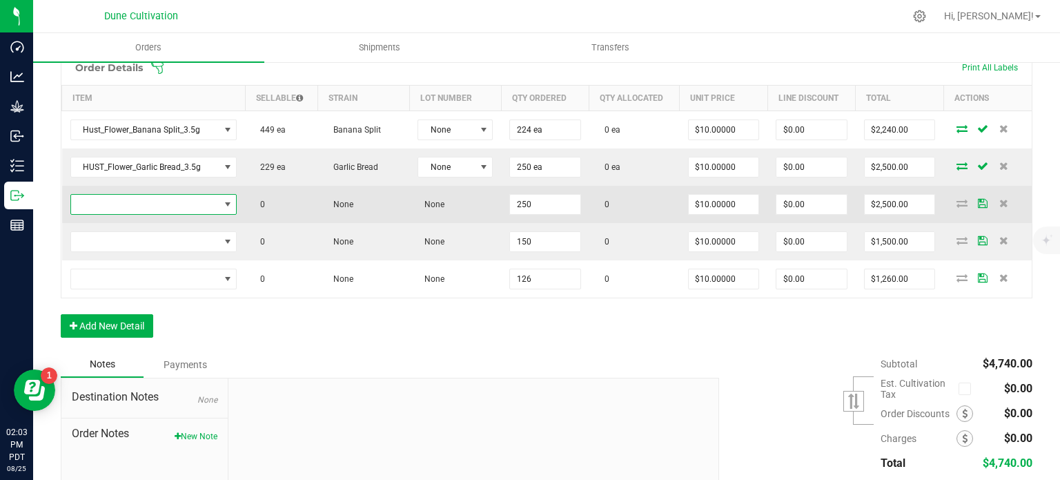
click at [215, 201] on span "NO DATA FOUND" at bounding box center [145, 204] width 148 height 19
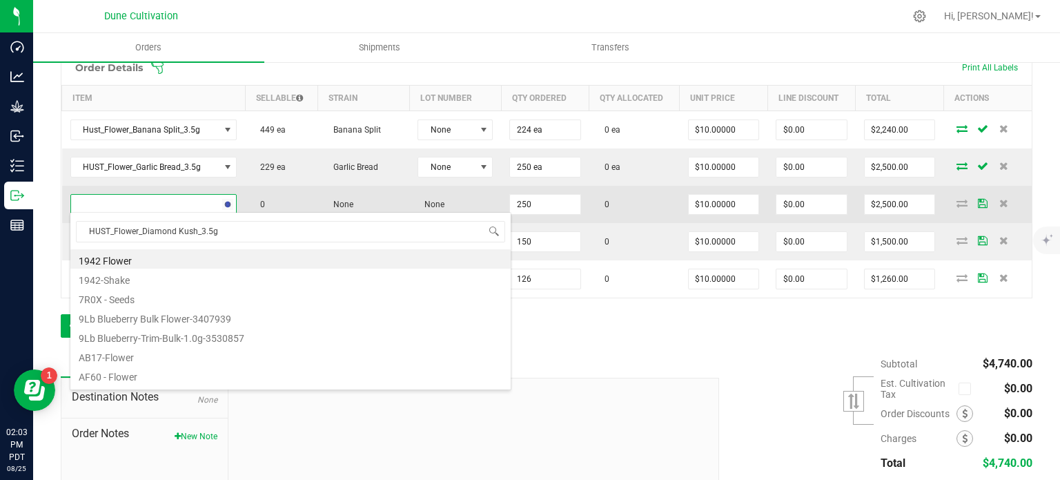
scroll to position [20, 163]
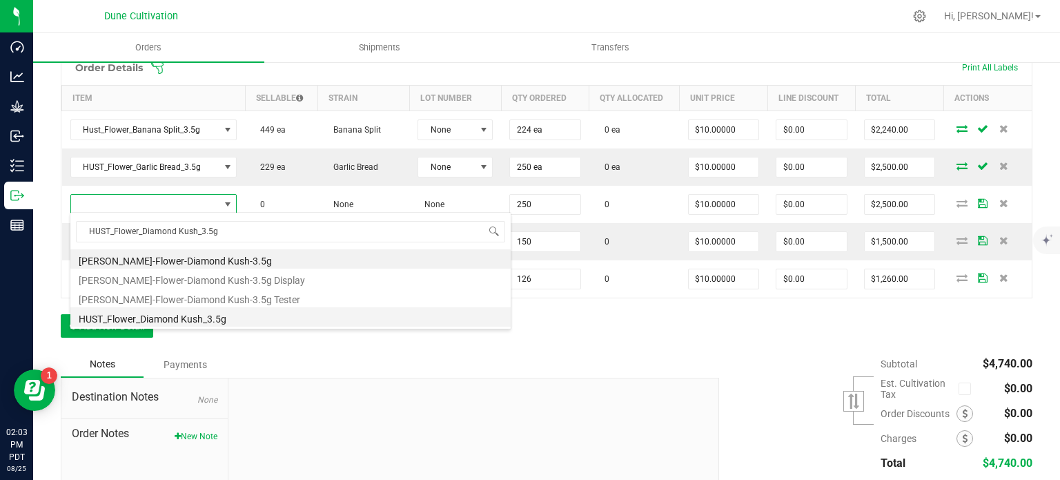
click at [206, 315] on li "HUST_Flower_Diamond Kush_3.5g" at bounding box center [290, 316] width 440 height 19
type input "250 ea"
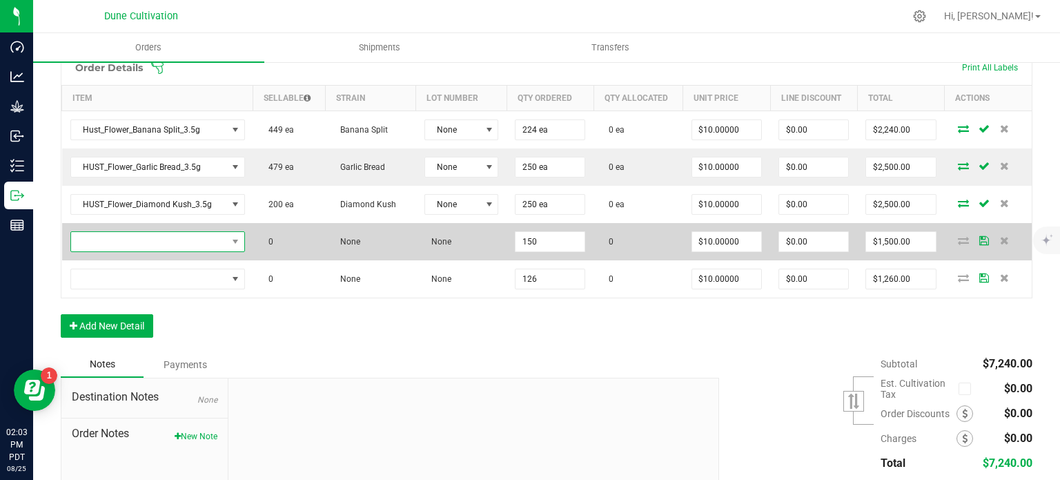
click at [190, 232] on span "NO DATA FOUND" at bounding box center [149, 241] width 156 height 19
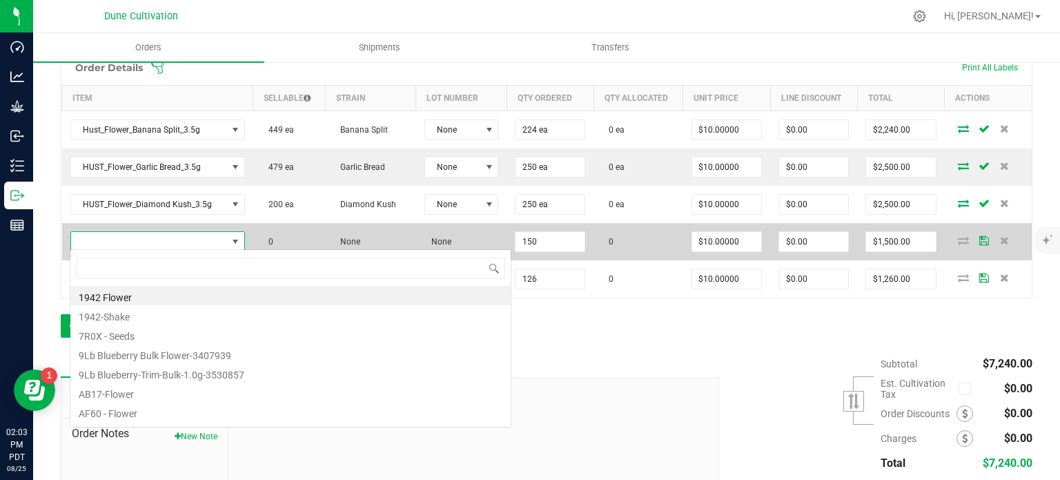
scroll to position [20, 168]
type input "HUST_Flower_Purple Pop Rocks_3.5g"
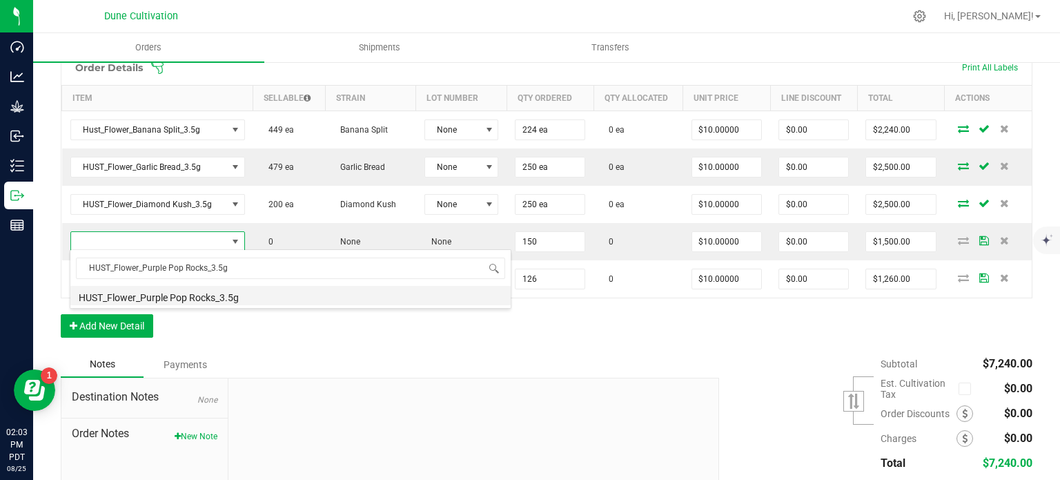
click at [190, 295] on li "HUST_Flower_Purple Pop Rocks_3.5g" at bounding box center [290, 295] width 440 height 19
type input "150 ea"
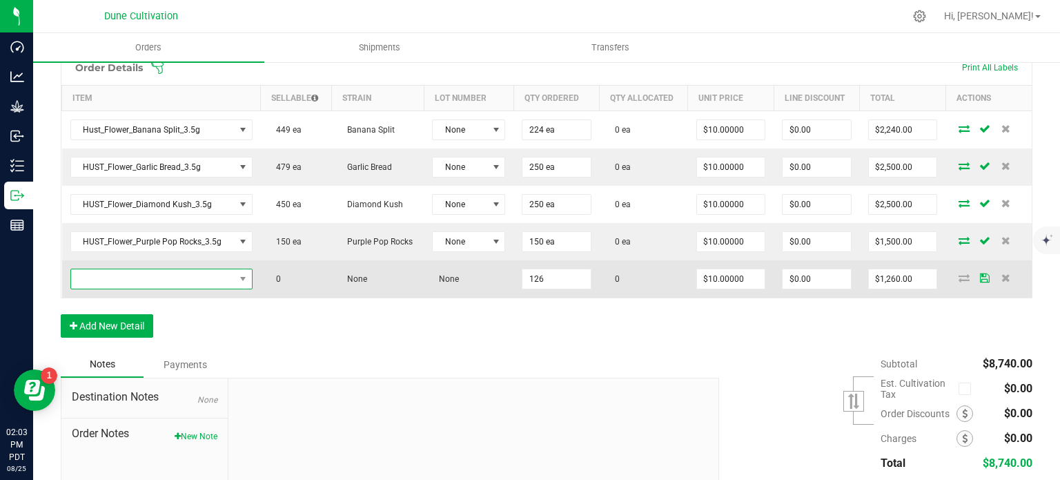
click at [175, 278] on span "NO DATA FOUND" at bounding box center [153, 278] width 164 height 19
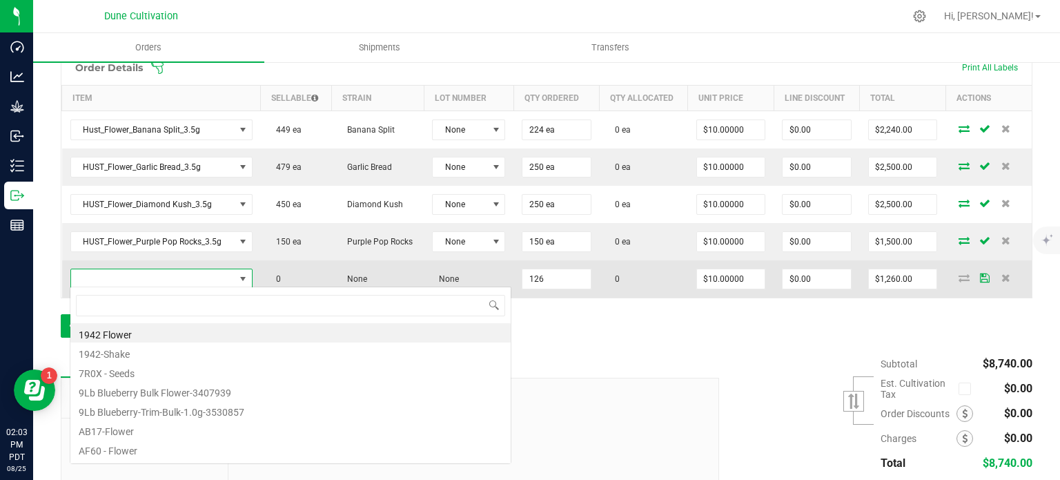
type input "HUST_Flower_Trainwreck_3.5g"
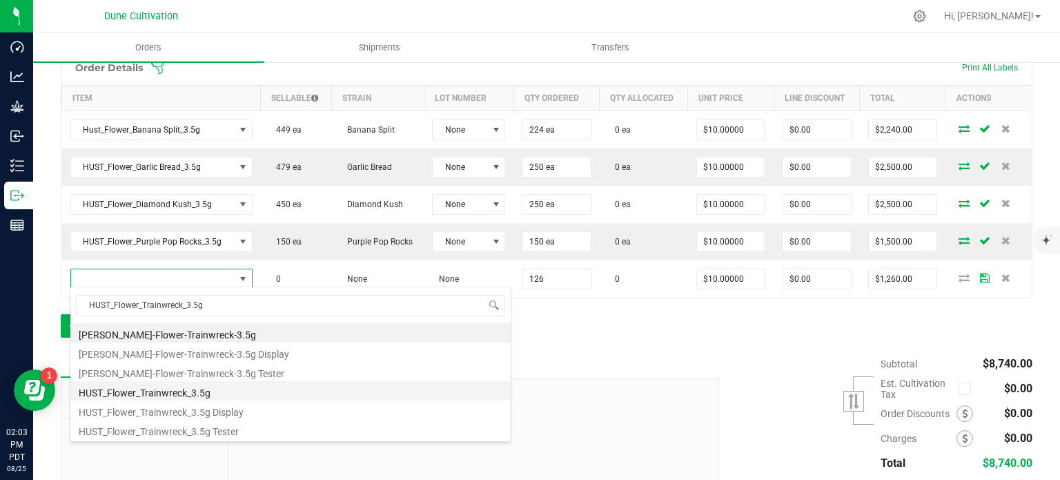
click at [183, 393] on li "HUST_Flower_Trainwreck_3.5g" at bounding box center [290, 390] width 440 height 19
type input "126 ea"
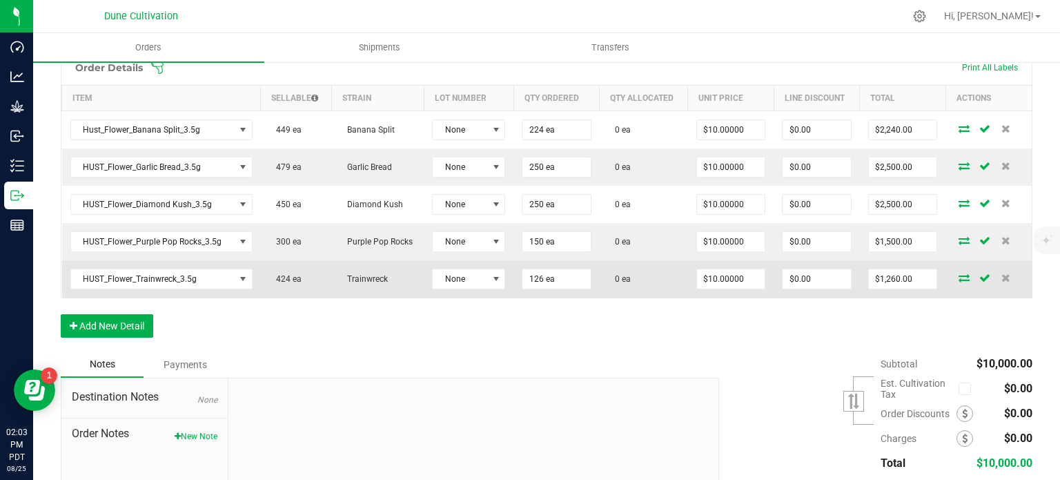
scroll to position [494, 0]
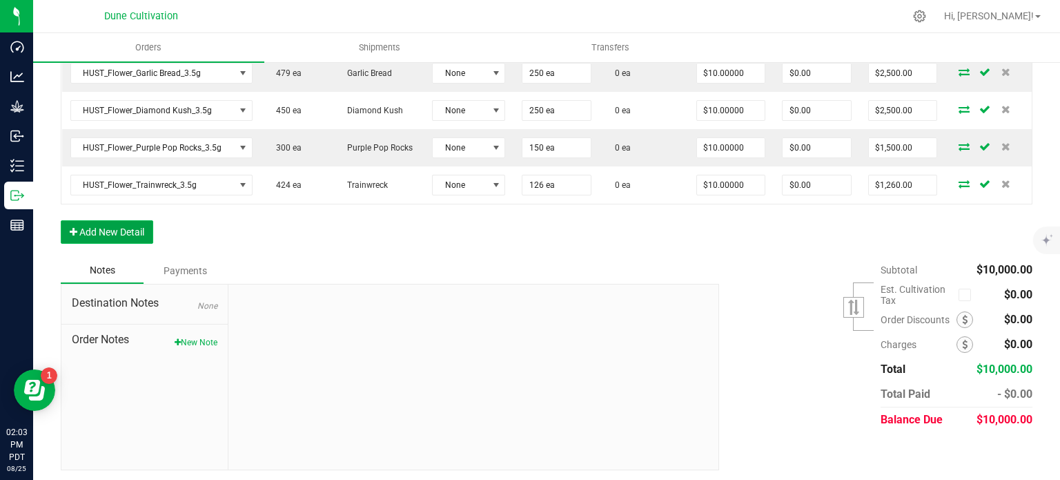
click at [117, 228] on button "Add New Detail" at bounding box center [107, 231] width 92 height 23
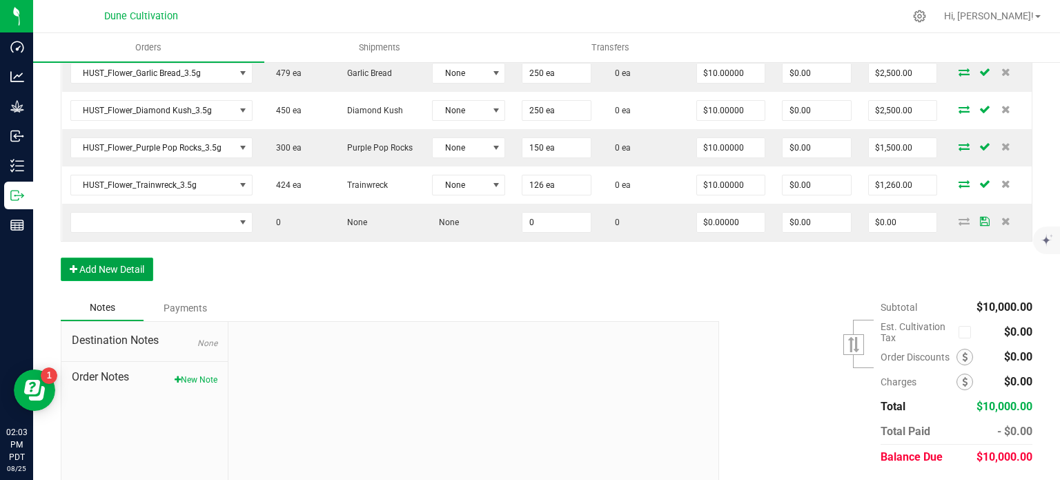
click at [119, 262] on button "Add New Detail" at bounding box center [107, 268] width 92 height 23
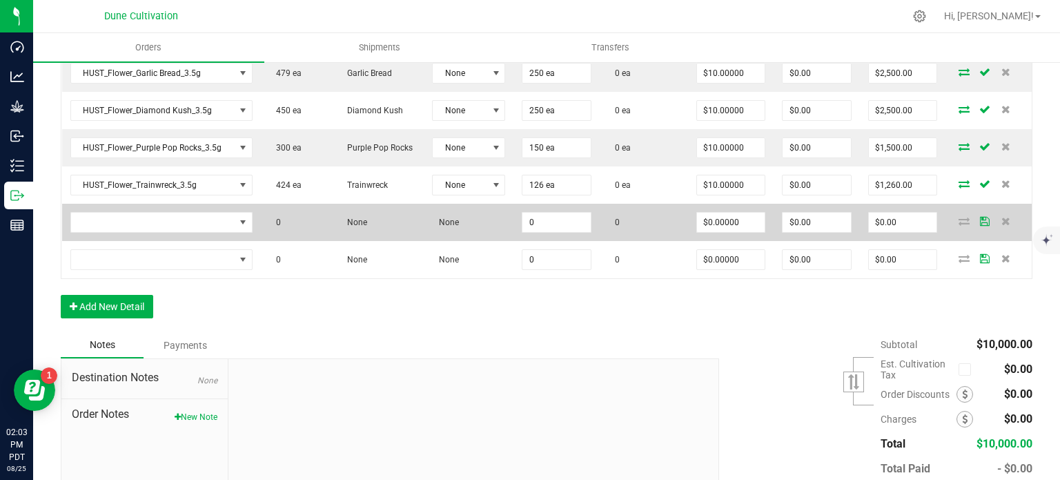
click at [553, 208] on td "0" at bounding box center [556, 222] width 86 height 37
click at [552, 226] on input "0" at bounding box center [556, 222] width 68 height 19
type input "0"
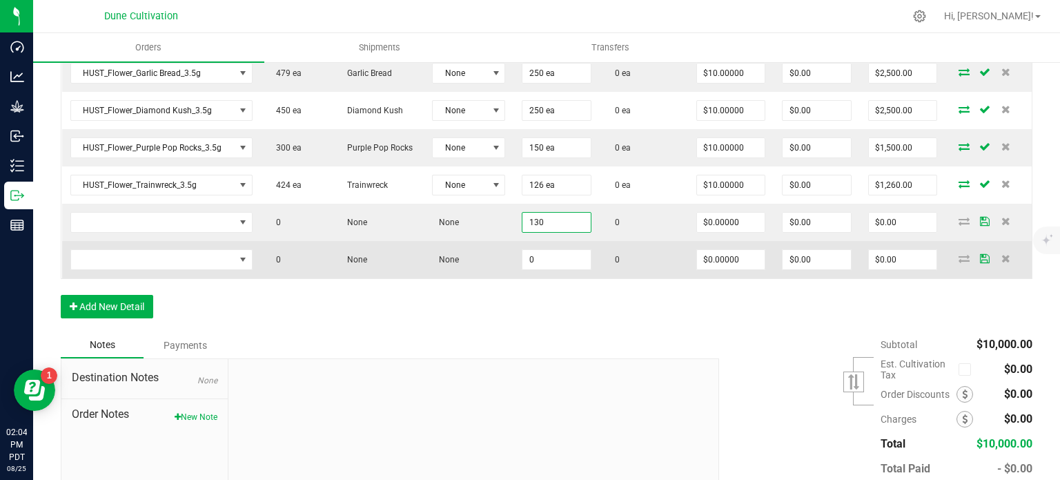
type input "130"
click at [546, 268] on td "0" at bounding box center [556, 259] width 86 height 37
click at [546, 260] on input "0" at bounding box center [556, 259] width 68 height 19
paste input "13"
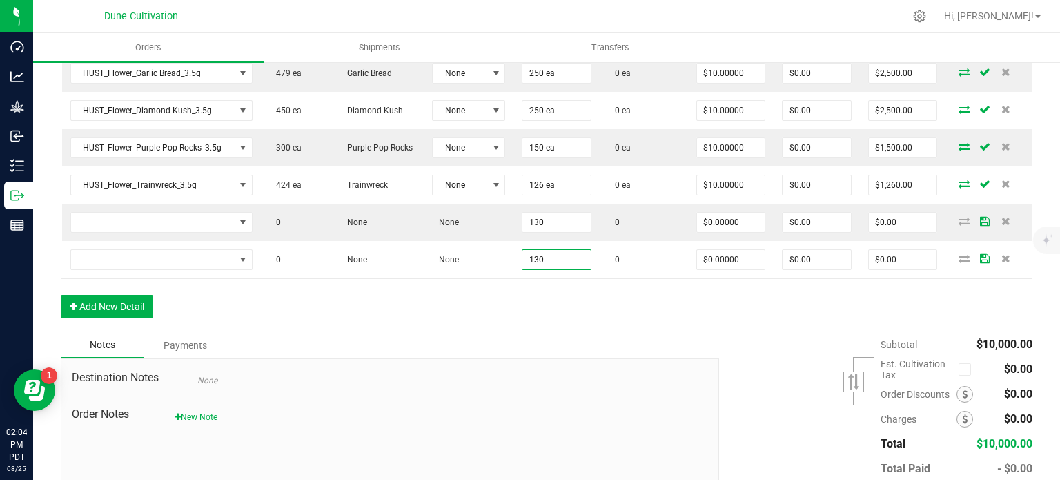
type input "130"
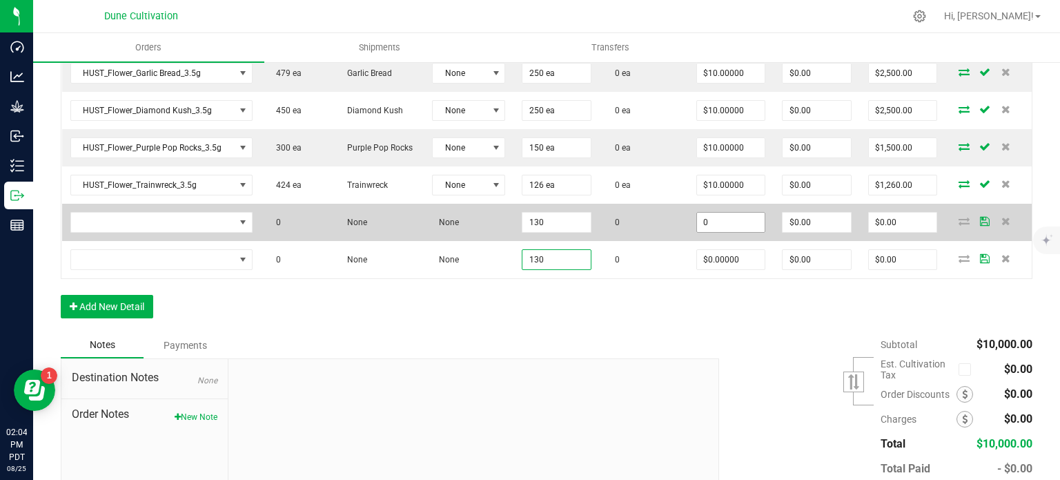
click at [718, 213] on input "0" at bounding box center [731, 222] width 68 height 19
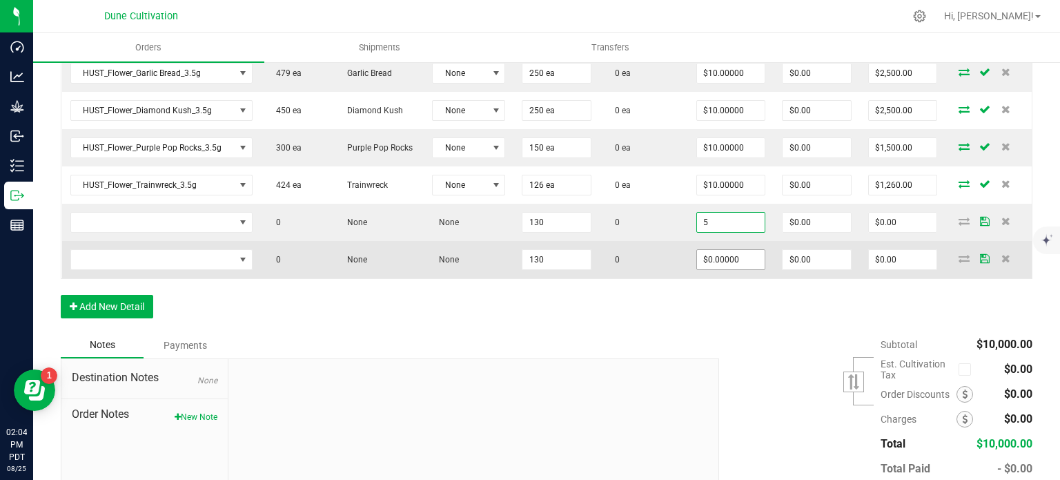
type input "$5.00000"
type input "$650.00"
click at [719, 250] on input "0" at bounding box center [731, 259] width 68 height 19
paste input "5"
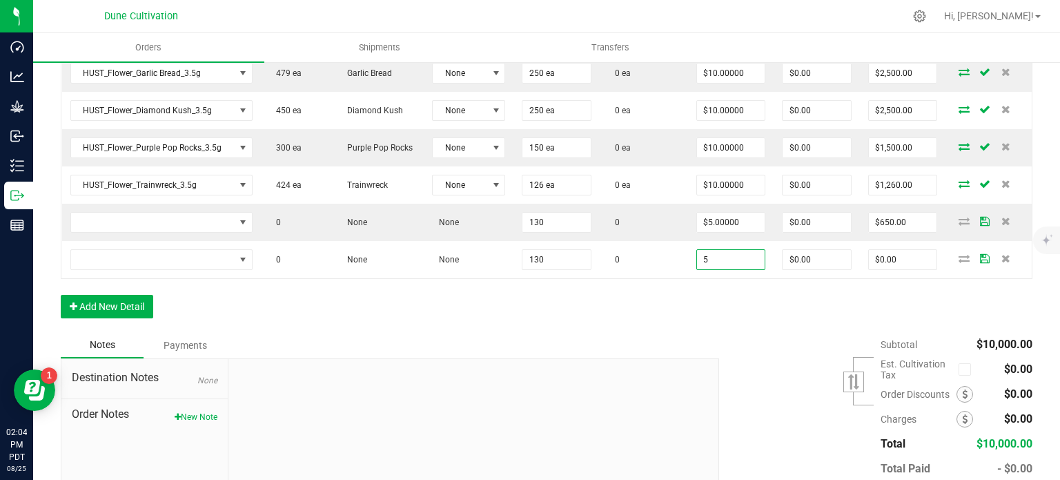
type input "$5.00000"
type input "$650.00"
click at [585, 311] on div "Order Details Print All Labels Item Sellable Strain Lot Number Qty Ordered Qty …" at bounding box center [547, 144] width 972 height 376
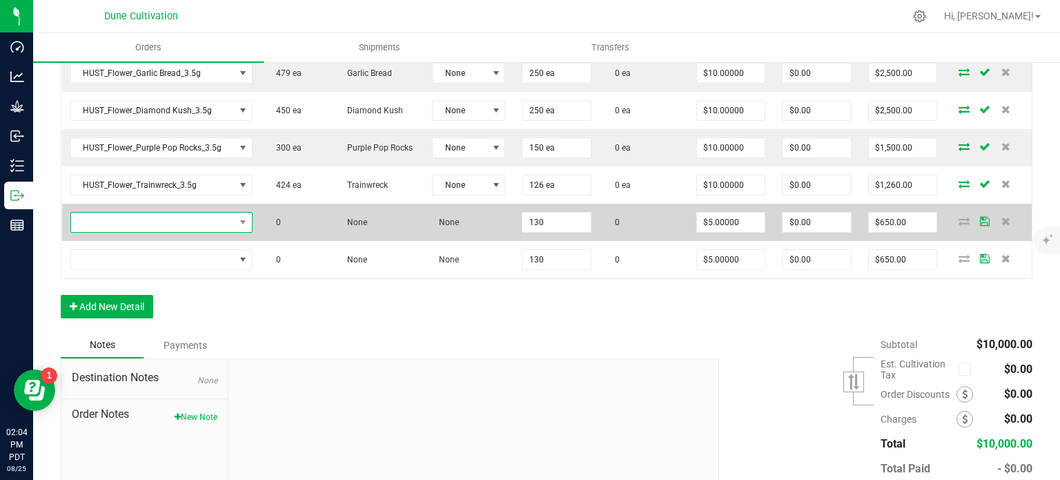
click at [219, 224] on span "NO DATA FOUND" at bounding box center [153, 222] width 164 height 19
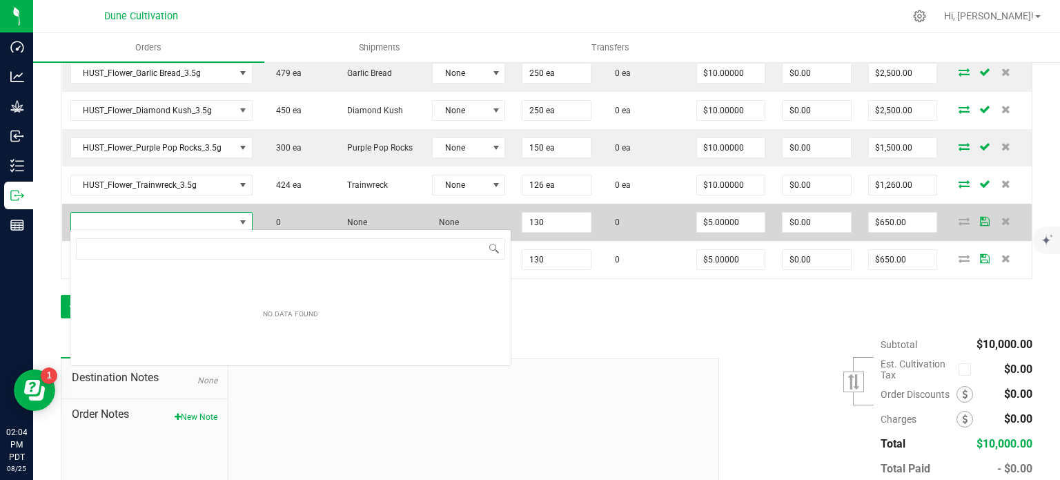
type input "CK_Preroll_Lemon Cherry Headz_1.0g"
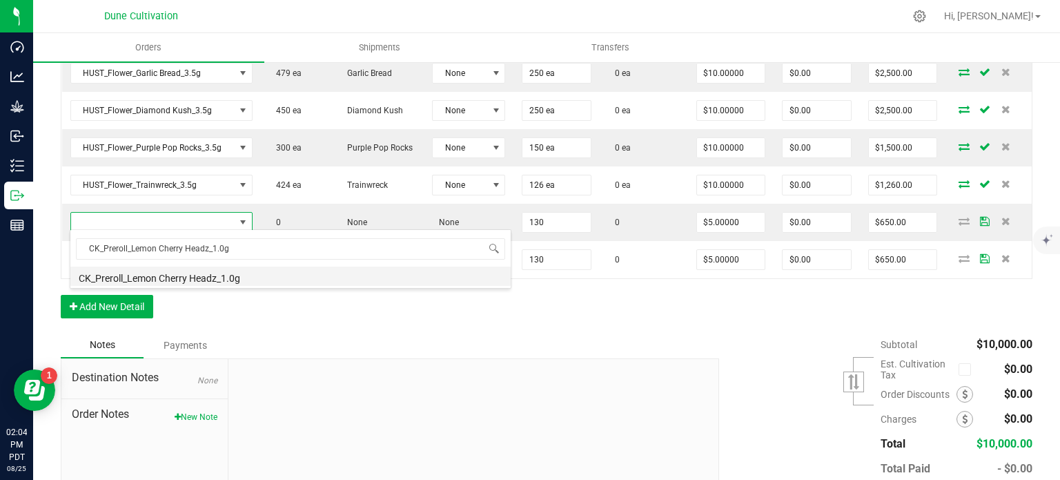
click at [213, 277] on li "CK_Preroll_Lemon Cherry Headz_1.0g" at bounding box center [290, 275] width 440 height 19
type input "130 ea"
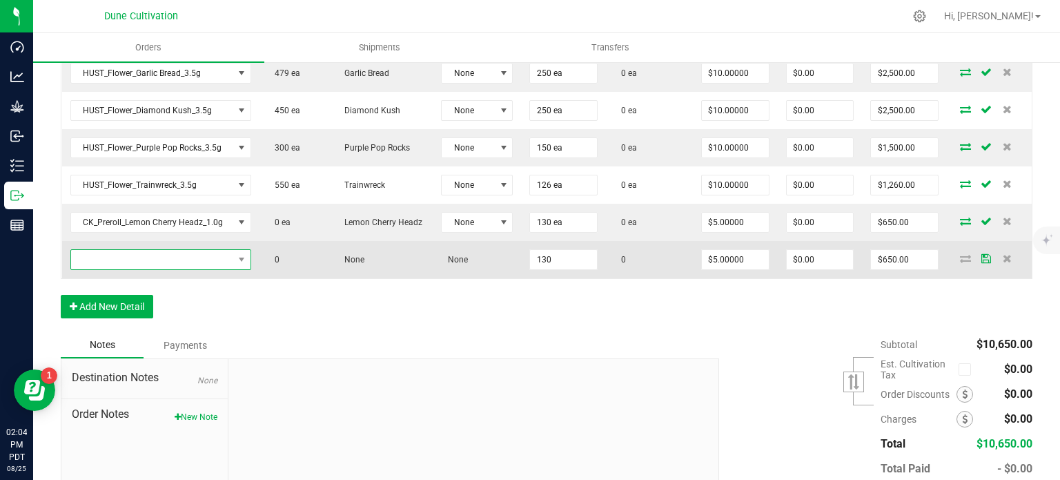
click at [216, 259] on span "NO DATA FOUND" at bounding box center [152, 259] width 162 height 19
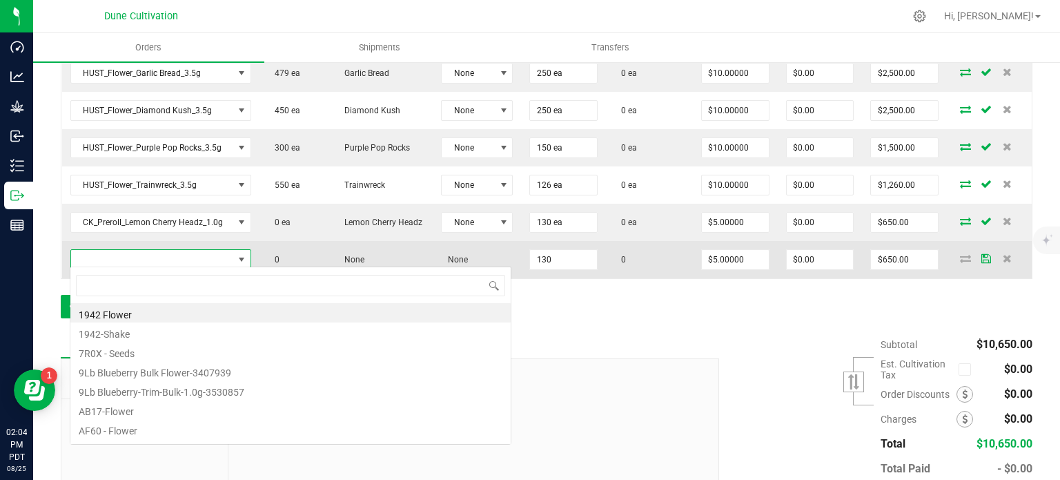
type input "CK_Preroll_Clout Berriez_1.0g"
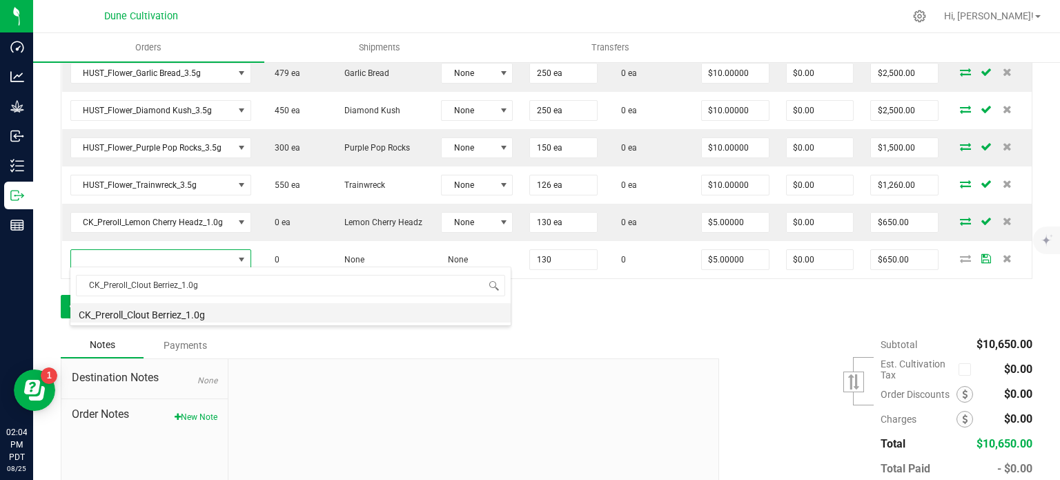
click at [207, 311] on li "CK_Preroll_Clout Berriez_1.0g" at bounding box center [290, 312] width 440 height 19
type input "130 ea"
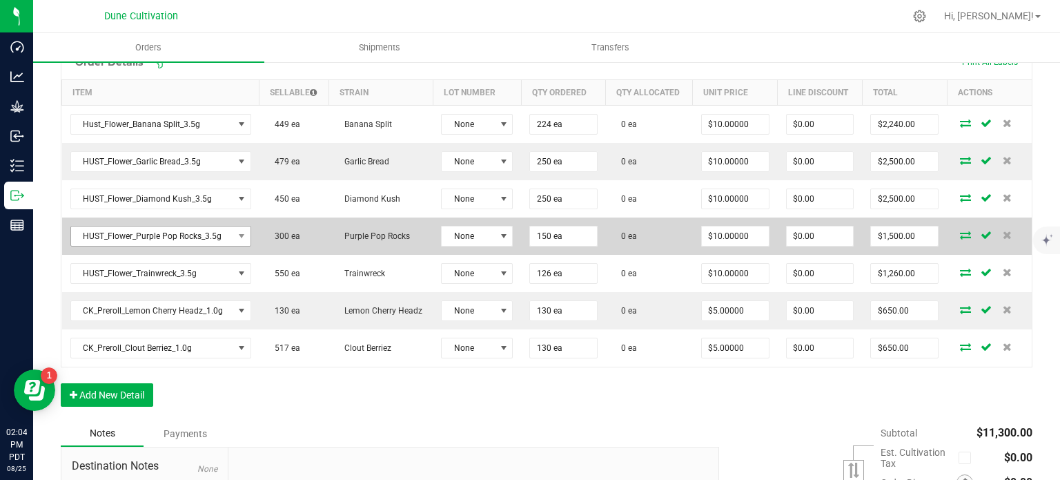
scroll to position [404, 0]
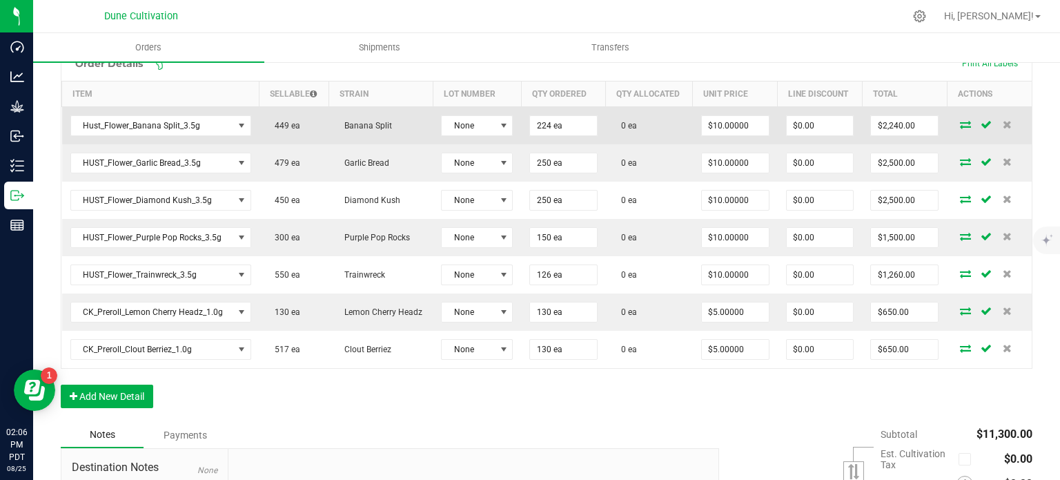
click at [960, 123] on icon at bounding box center [965, 124] width 11 height 8
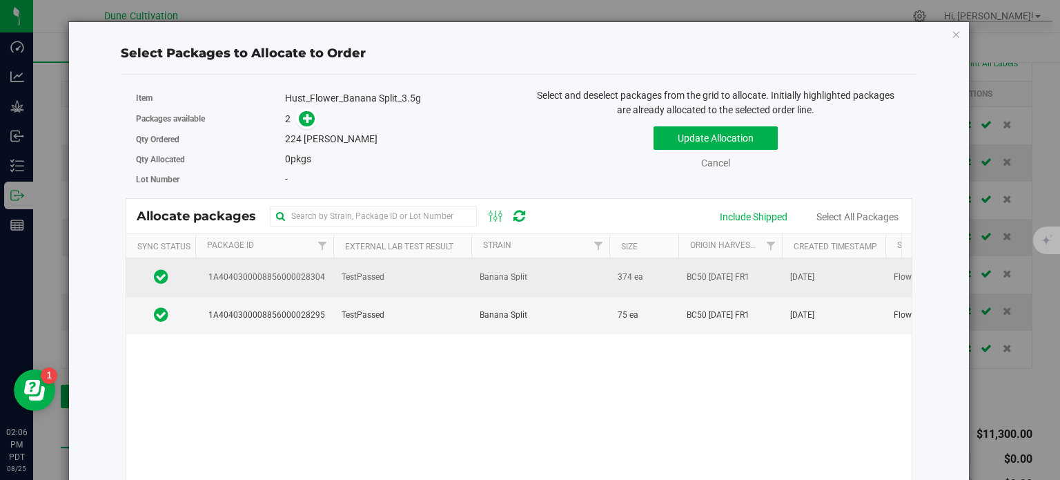
click at [302, 271] on span "1A4040300008856000028304" at bounding box center [264, 277] width 121 height 13
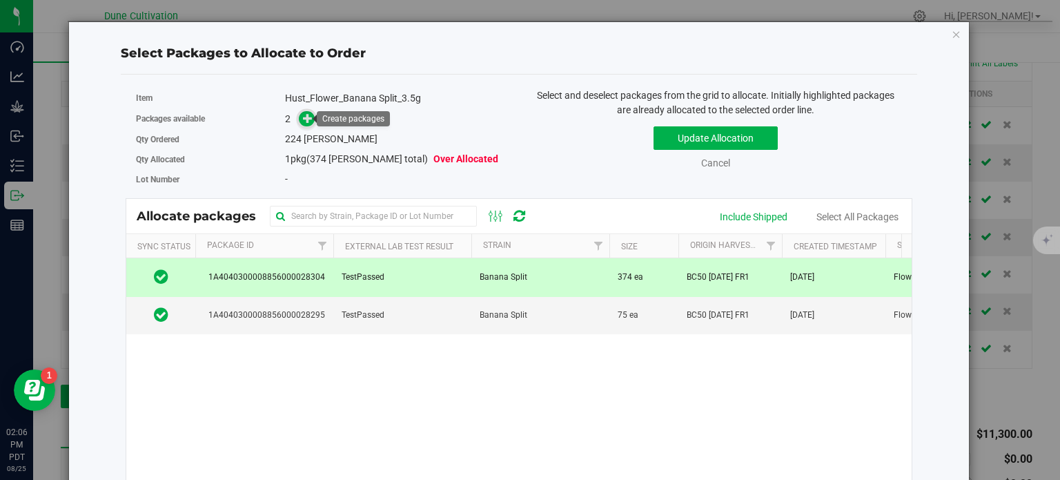
click at [306, 115] on icon at bounding box center [308, 118] width 10 height 10
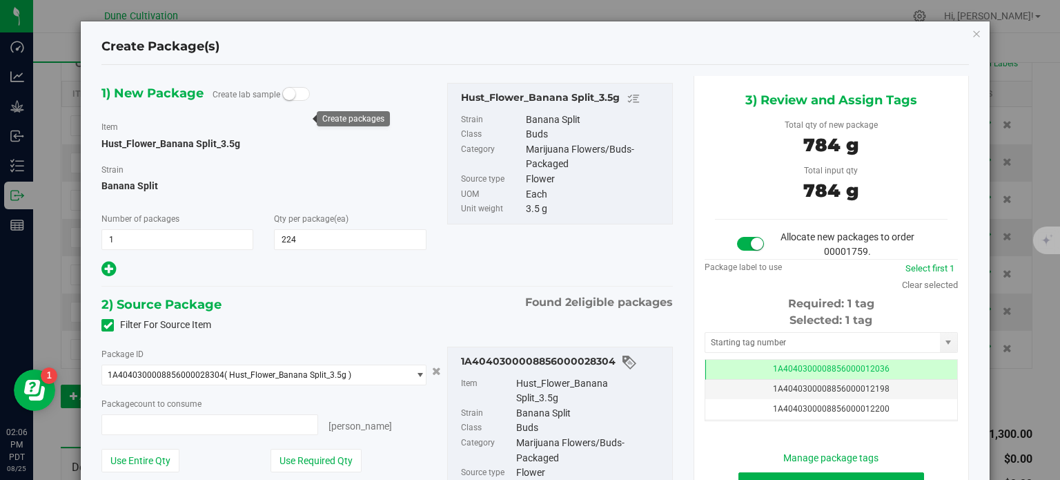
type input "224 ea"
click at [743, 369] on td "1A4040300008856000012036" at bounding box center [831, 370] width 252 height 20
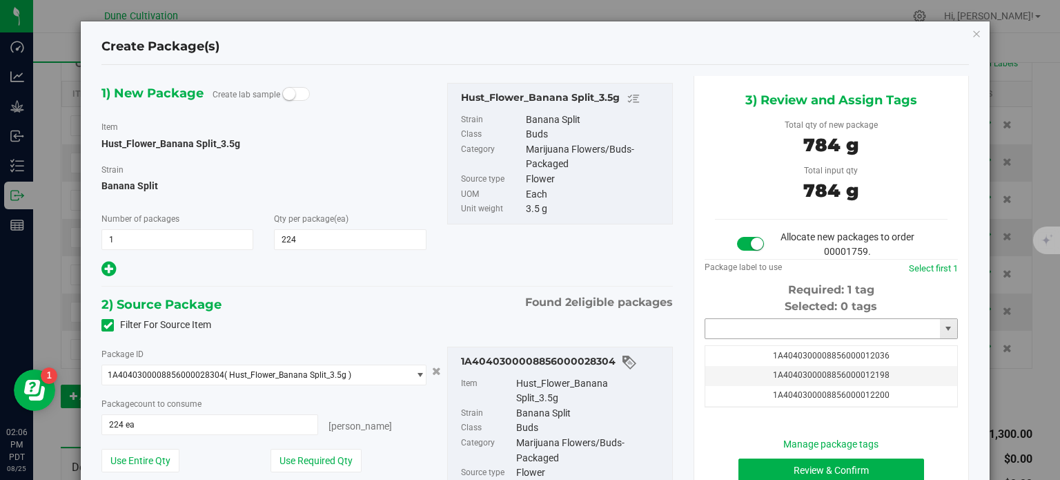
click at [743, 328] on input "text" at bounding box center [822, 328] width 235 height 19
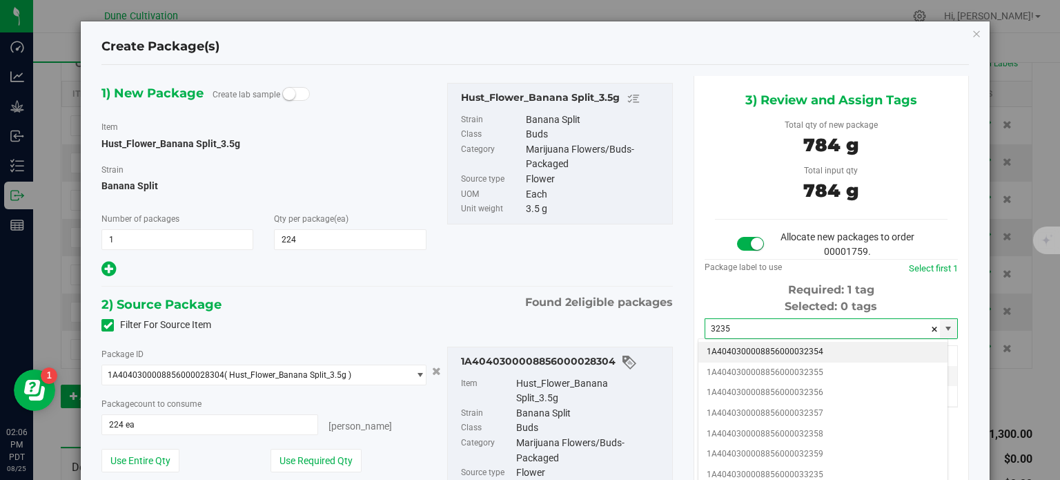
click at [756, 344] on li "1A4040300008856000032354" at bounding box center [822, 352] width 249 height 21
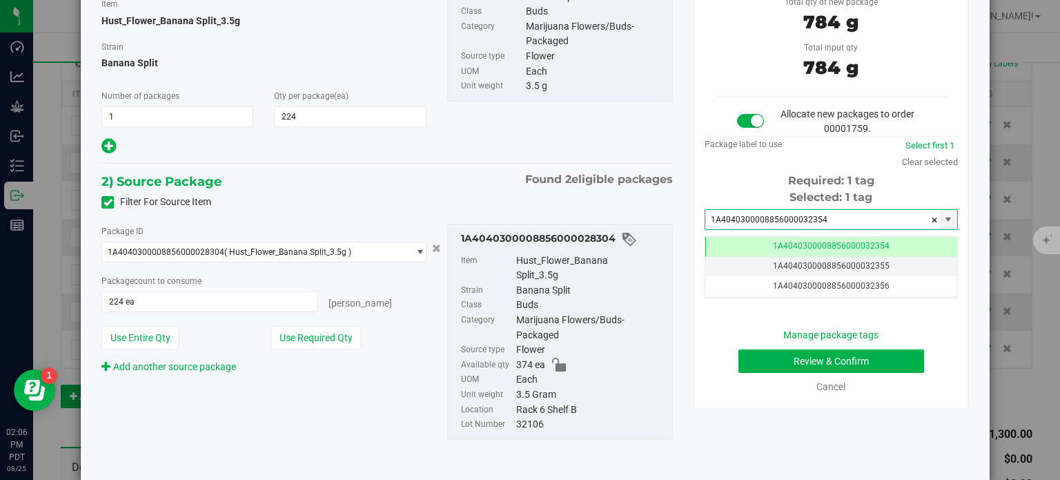
type input "1A4040300008856000032354"
click at [765, 367] on button "Review & Confirm" at bounding box center [831, 360] width 186 height 23
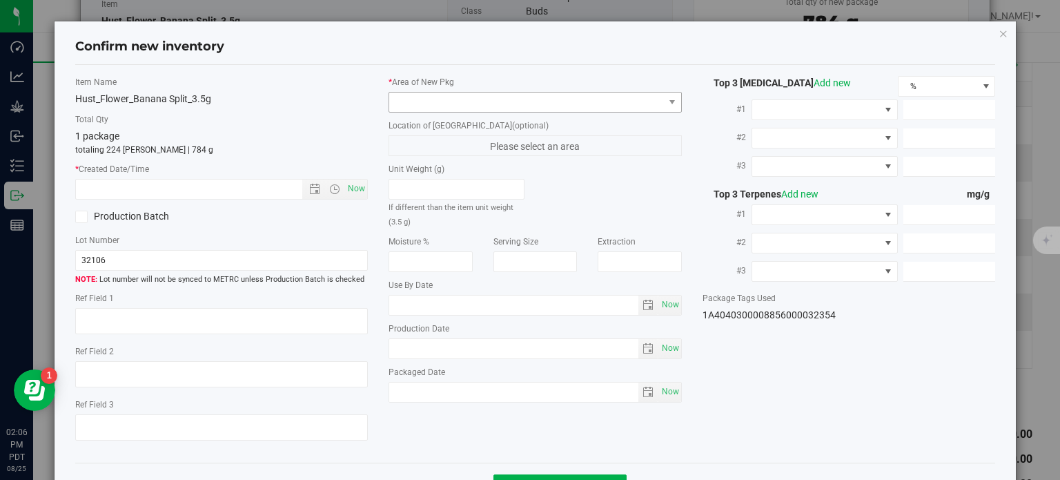
type textarea "27.3598%"
type textarea "BC50"
type textarea "<LOQ"
type input "307.5140"
type input "9.3626"
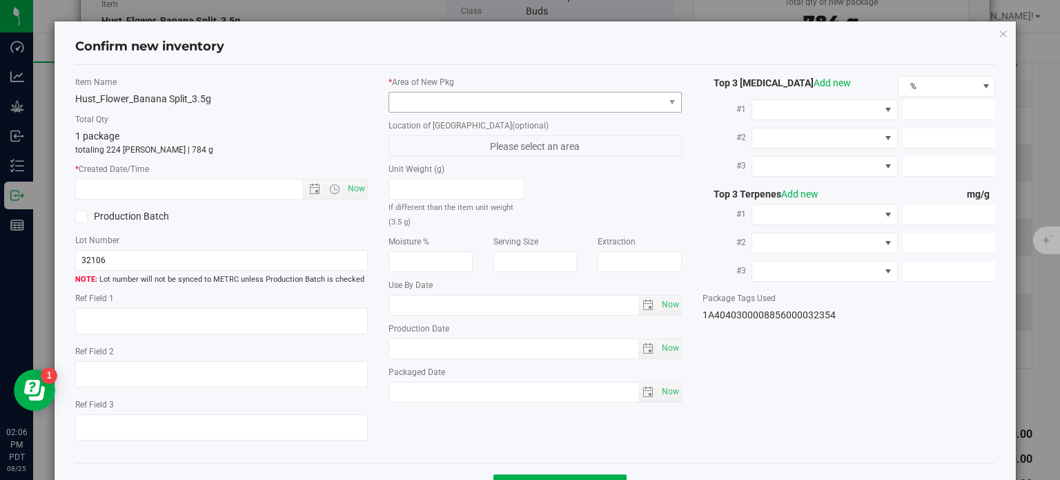
type input "3.9079"
type input "4.4660"
type input "2.7870"
type input "1.5890"
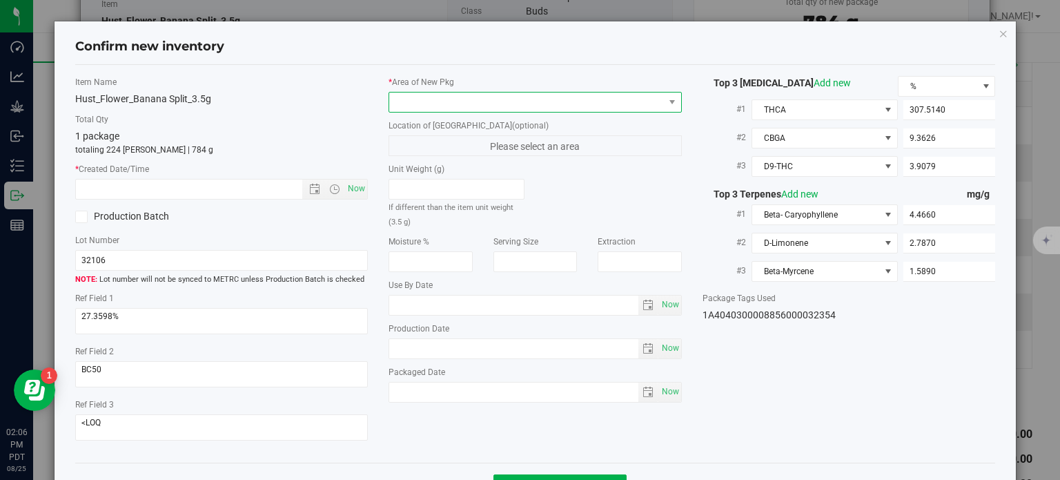
click at [545, 92] on span at bounding box center [526, 101] width 275 height 19
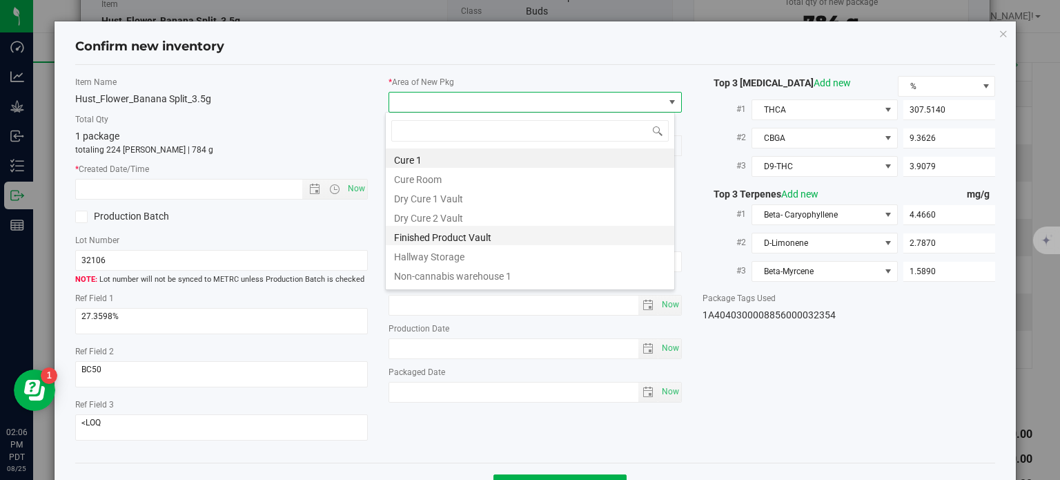
click at [474, 236] on li "Finished Product Vault" at bounding box center [530, 235] width 288 height 19
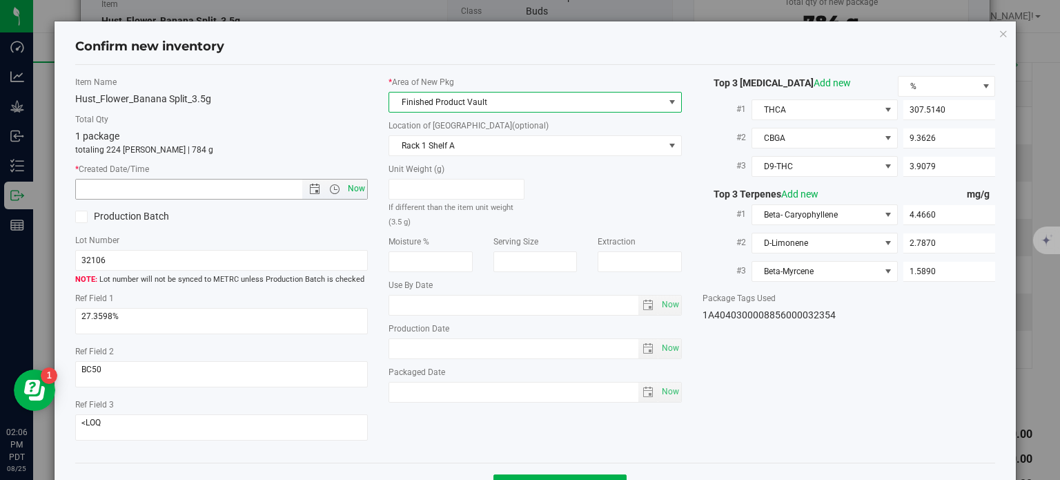
click at [348, 190] on span "Now" at bounding box center [356, 189] width 23 height 20
type input "[DATE] 2:06 PM"
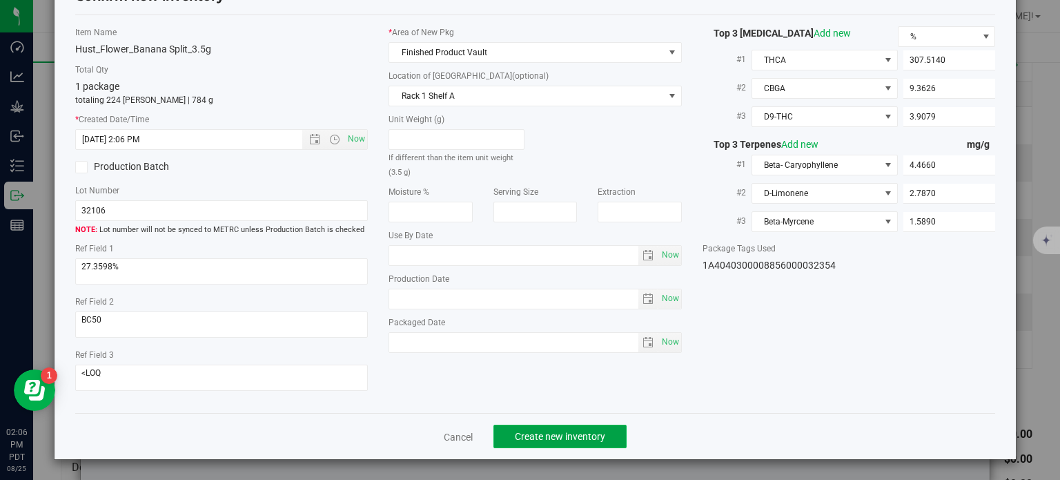
click at [530, 439] on span "Create new inventory" at bounding box center [560, 436] width 90 height 11
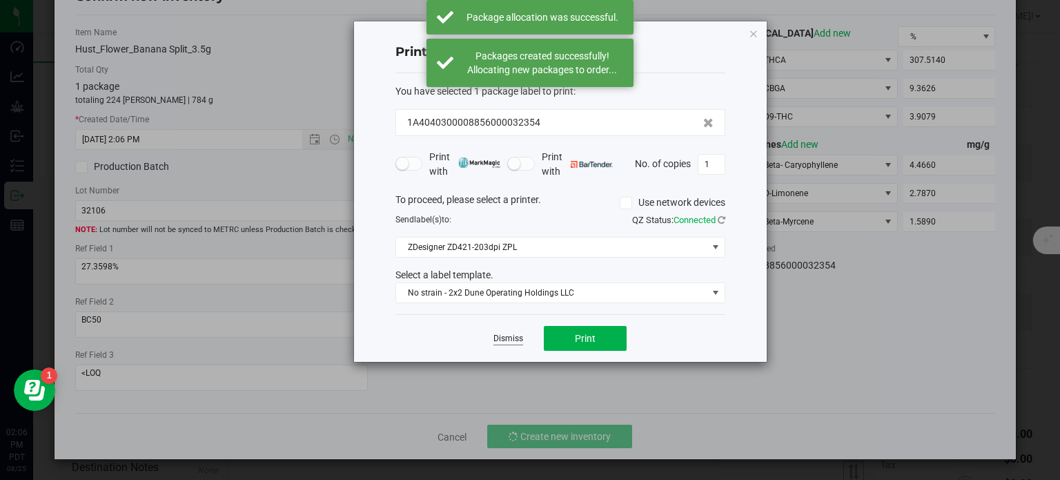
click at [507, 342] on link "Dismiss" at bounding box center [508, 339] width 30 height 12
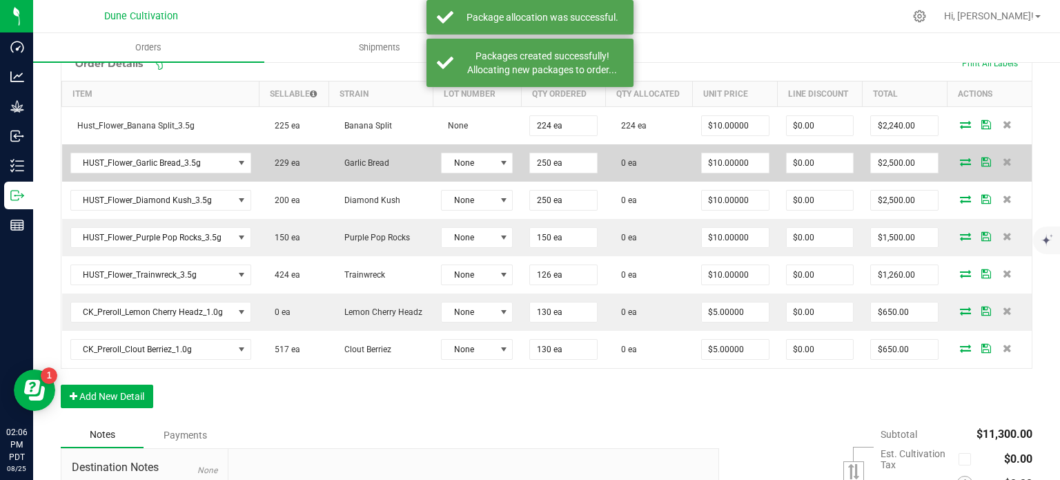
click at [960, 162] on icon at bounding box center [965, 161] width 11 height 8
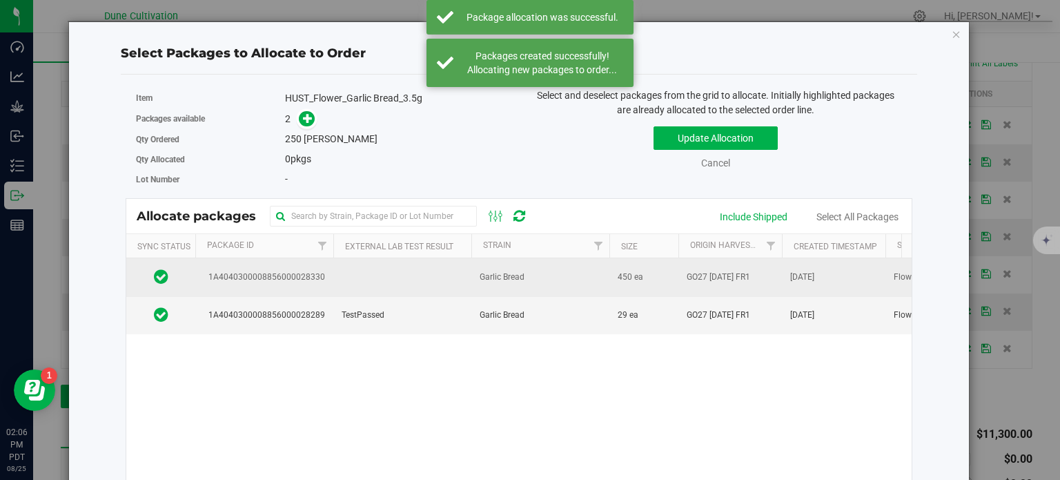
click at [253, 282] on span "1A4040300008856000028330" at bounding box center [264, 277] width 121 height 13
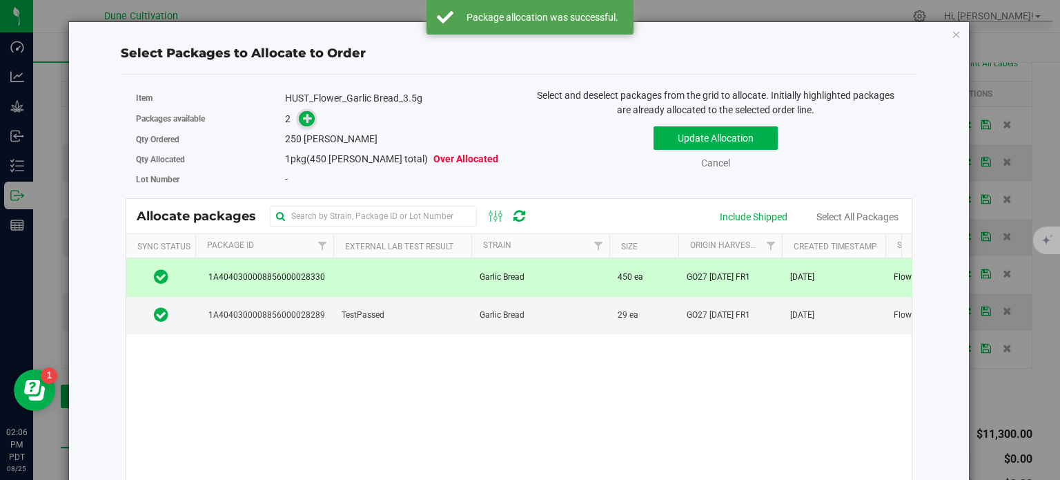
click at [306, 120] on icon at bounding box center [308, 118] width 10 height 10
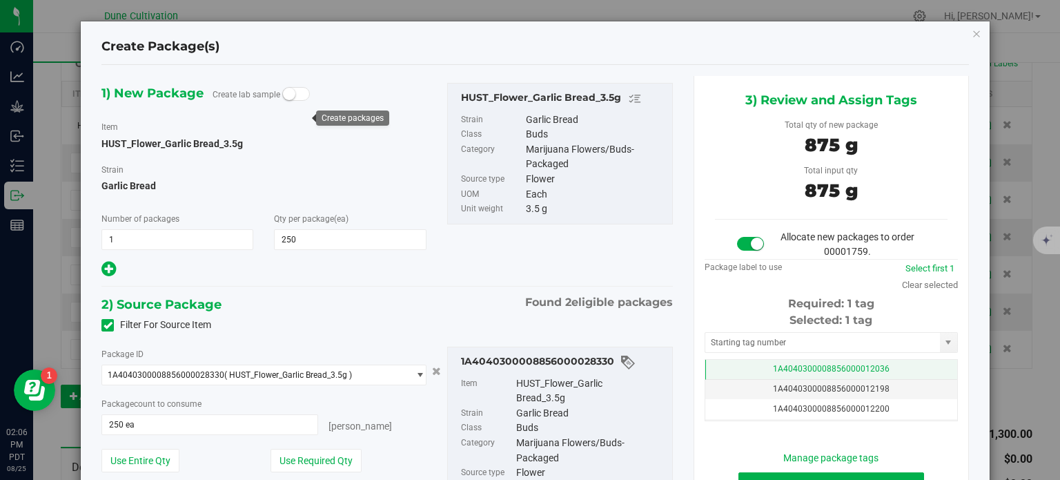
click at [752, 369] on td "1A4040300008856000012036" at bounding box center [831, 370] width 252 height 20
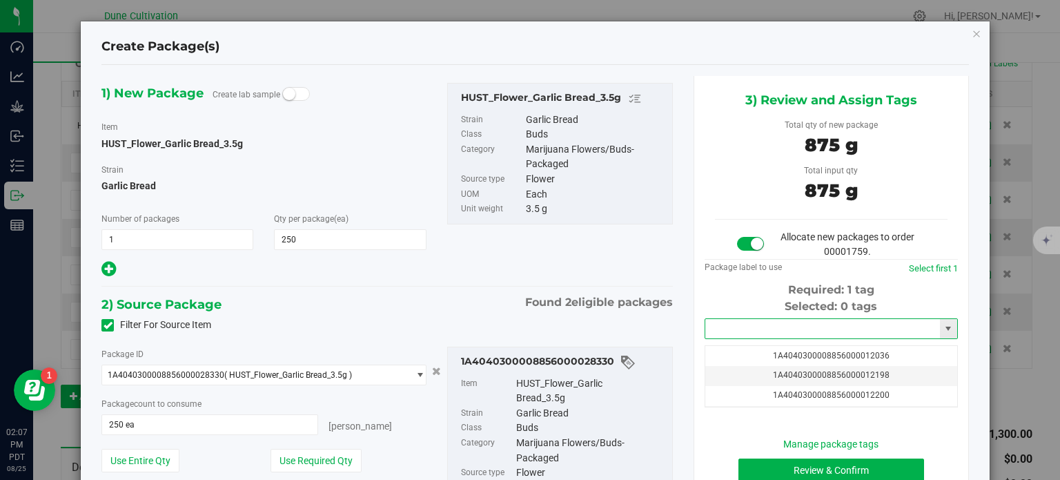
click at [759, 328] on input "text" at bounding box center [822, 328] width 235 height 19
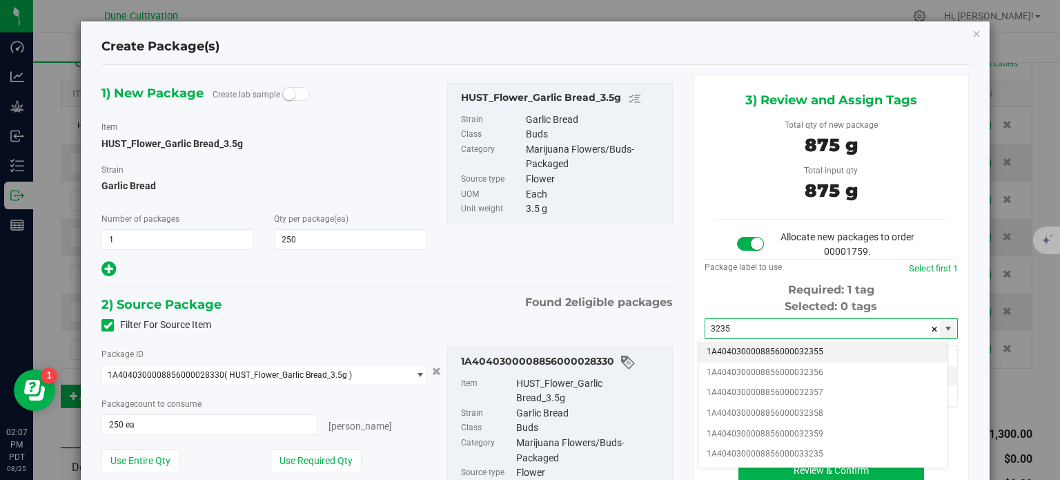
click at [778, 350] on li "1A4040300008856000032355" at bounding box center [822, 352] width 249 height 21
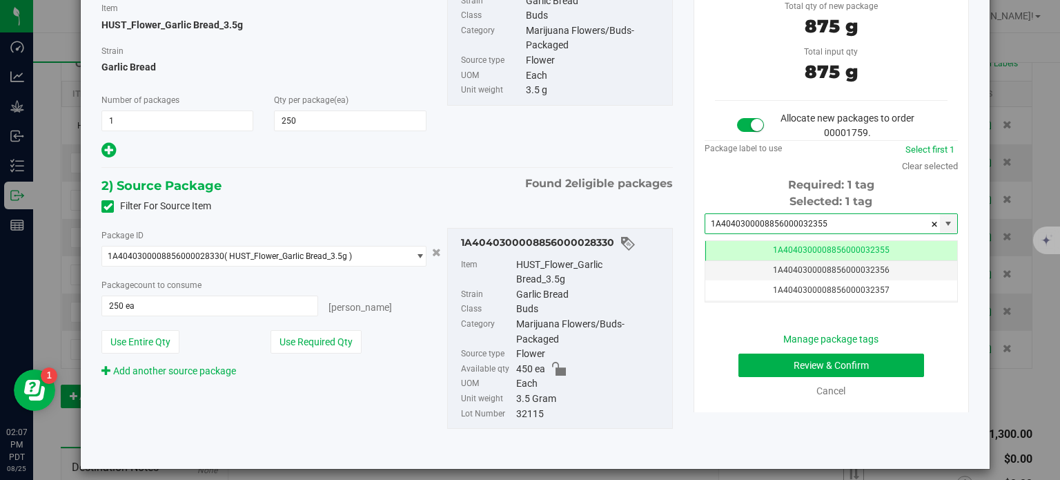
type input "1A4040300008856000032355"
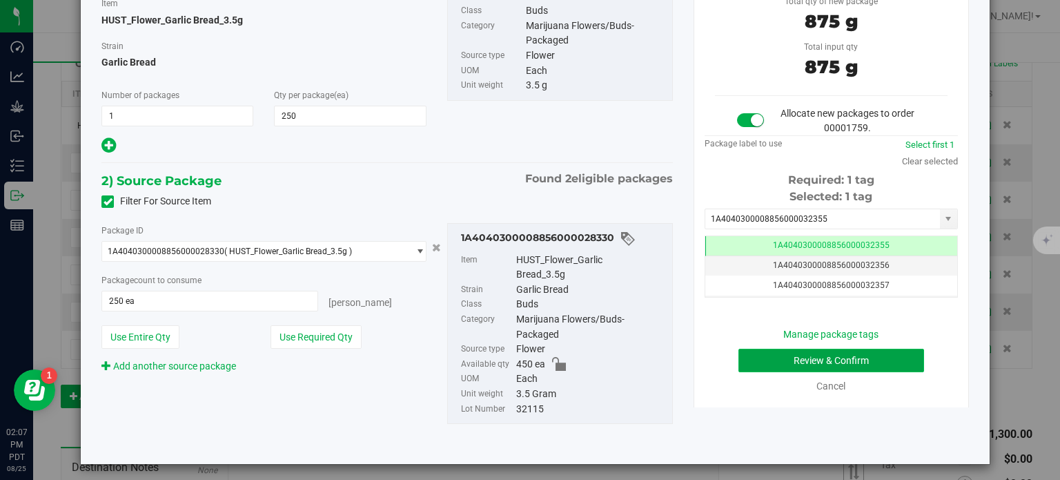
click at [754, 365] on button "Review & Confirm" at bounding box center [831, 360] width 186 height 23
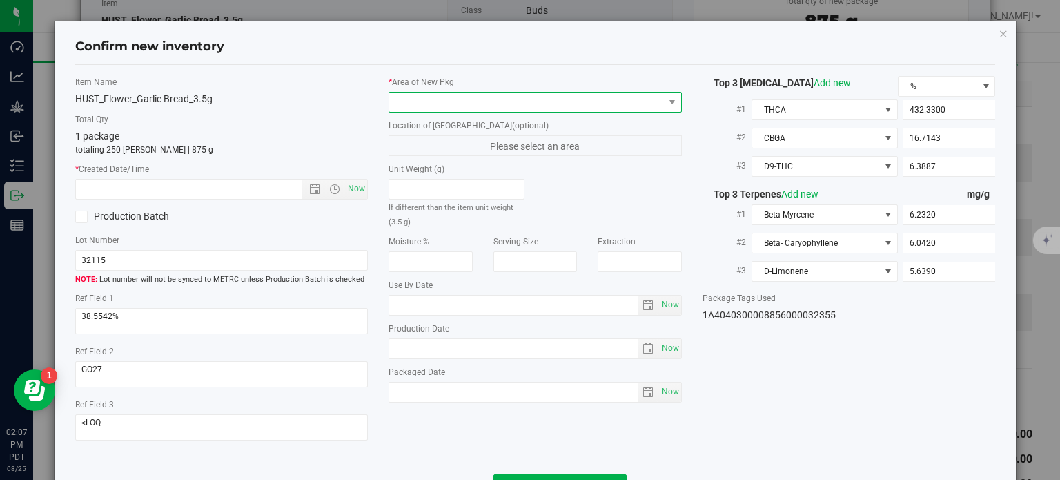
click at [519, 105] on span at bounding box center [526, 101] width 275 height 19
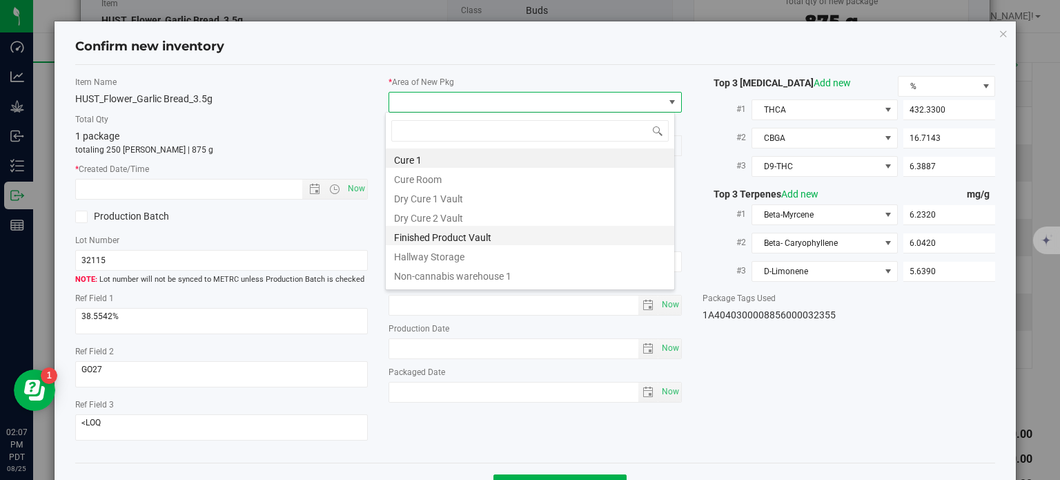
click at [429, 238] on li "Finished Product Vault" at bounding box center [530, 235] width 288 height 19
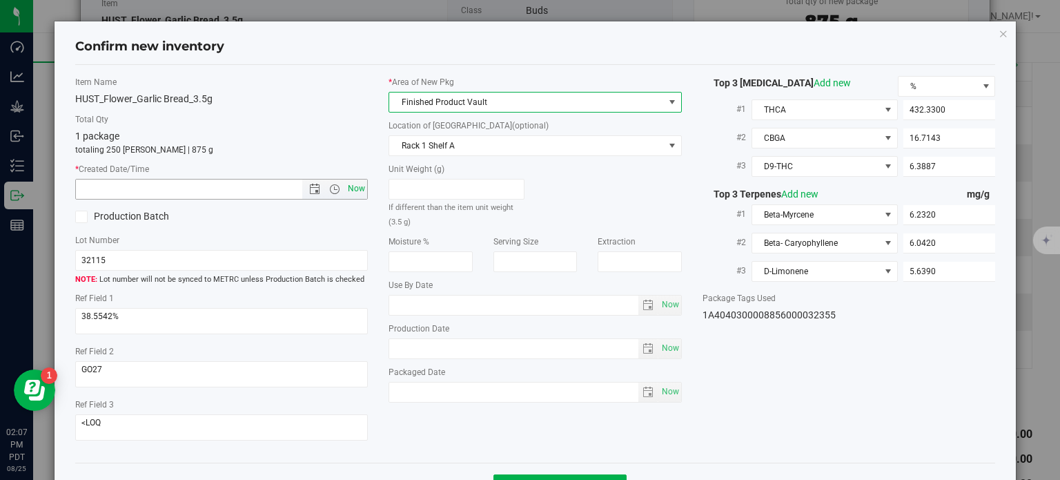
click at [356, 190] on span "Now" at bounding box center [356, 189] width 23 height 20
type input "[DATE] 2:07 PM"
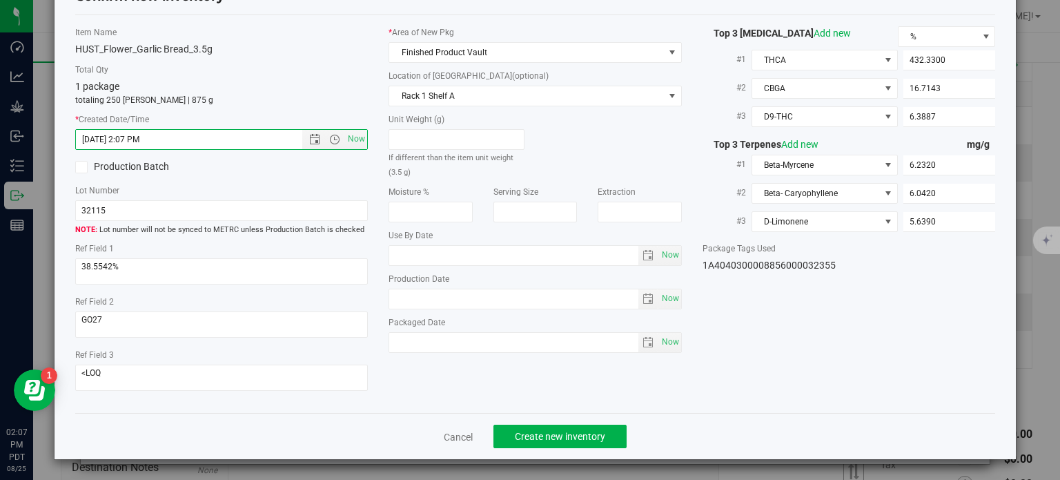
click at [549, 420] on div "Cancel Create new inventory" at bounding box center [535, 436] width 921 height 46
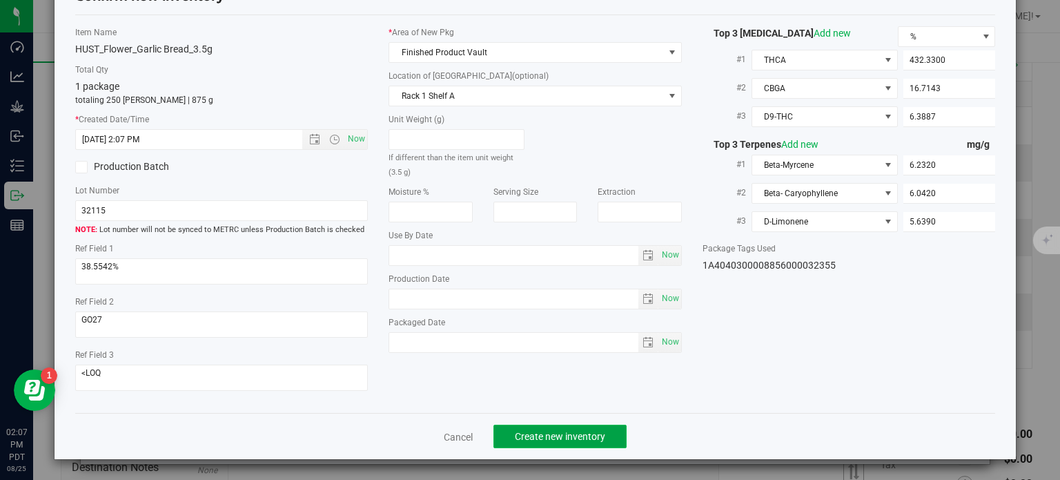
click at [550, 441] on span "Create new inventory" at bounding box center [560, 436] width 90 height 11
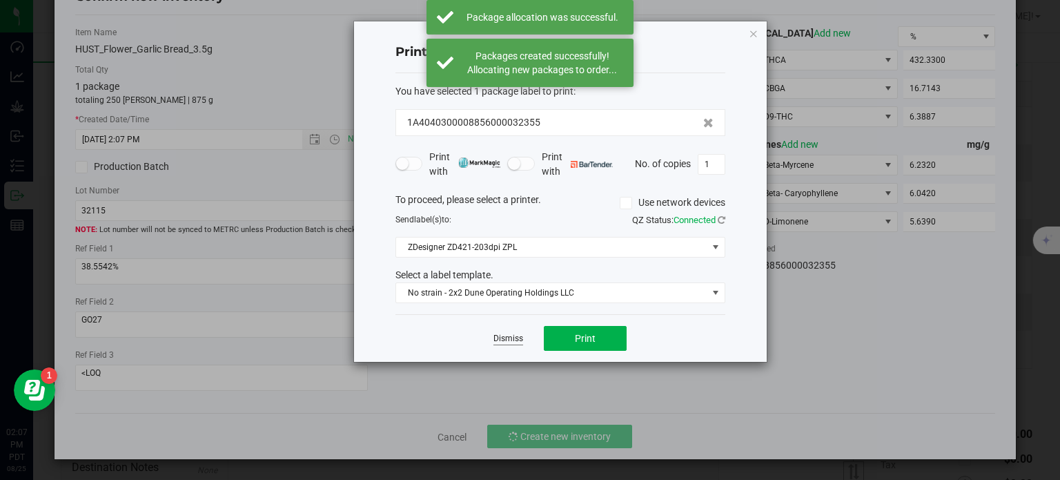
click at [516, 342] on link "Dismiss" at bounding box center [508, 339] width 30 height 12
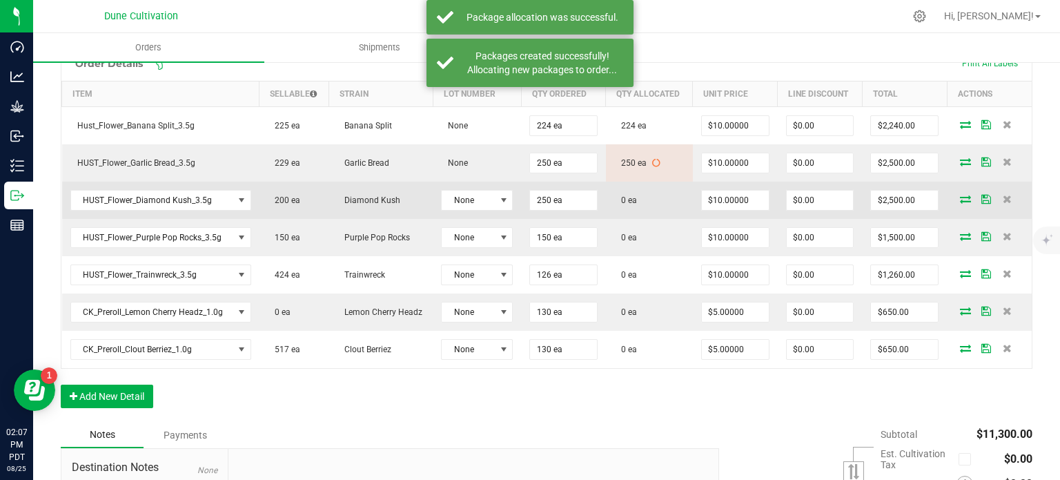
click at [960, 196] on icon at bounding box center [965, 199] width 11 height 8
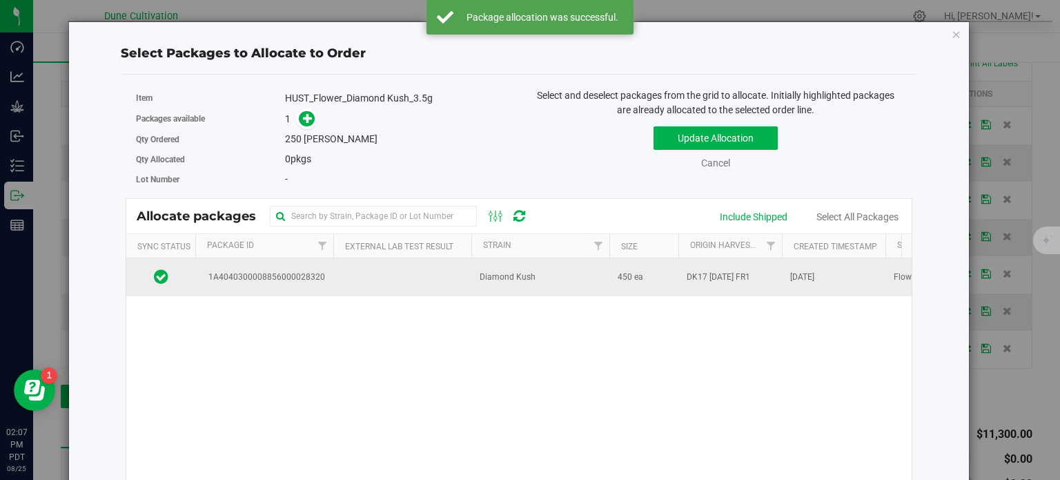
click at [303, 277] on span "1A4040300008856000028320" at bounding box center [264, 277] width 121 height 13
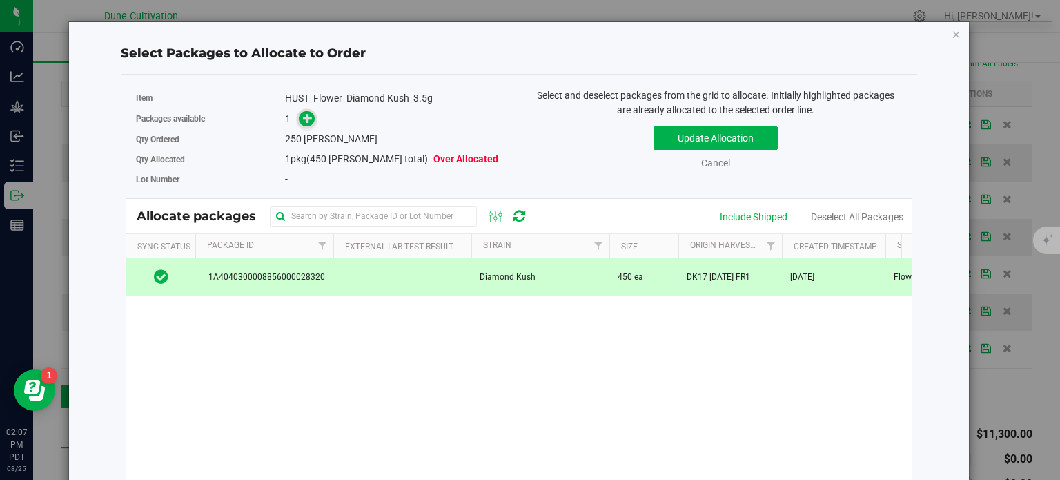
click at [300, 126] on span at bounding box center [307, 119] width 16 height 16
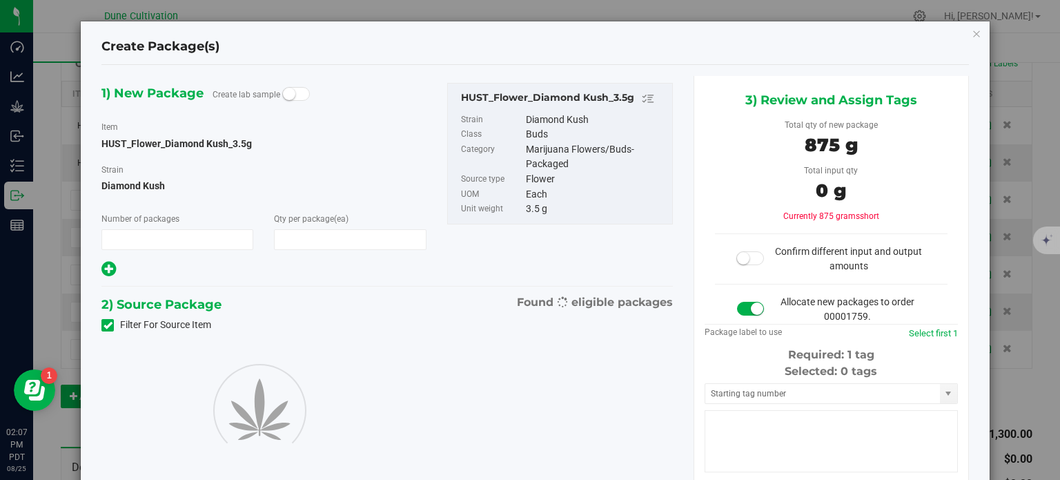
type input "1"
type input "250"
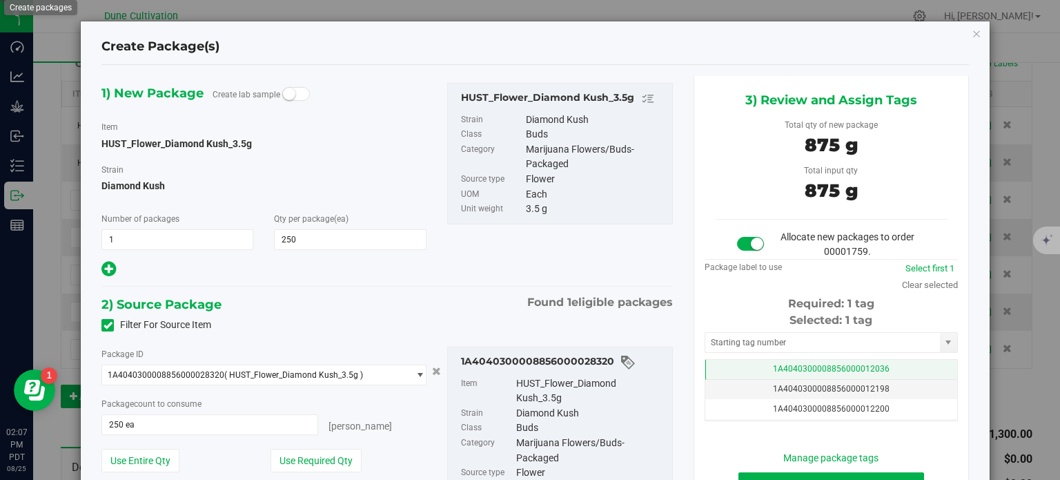
click at [745, 362] on td "1A4040300008856000012036" at bounding box center [831, 370] width 252 height 20
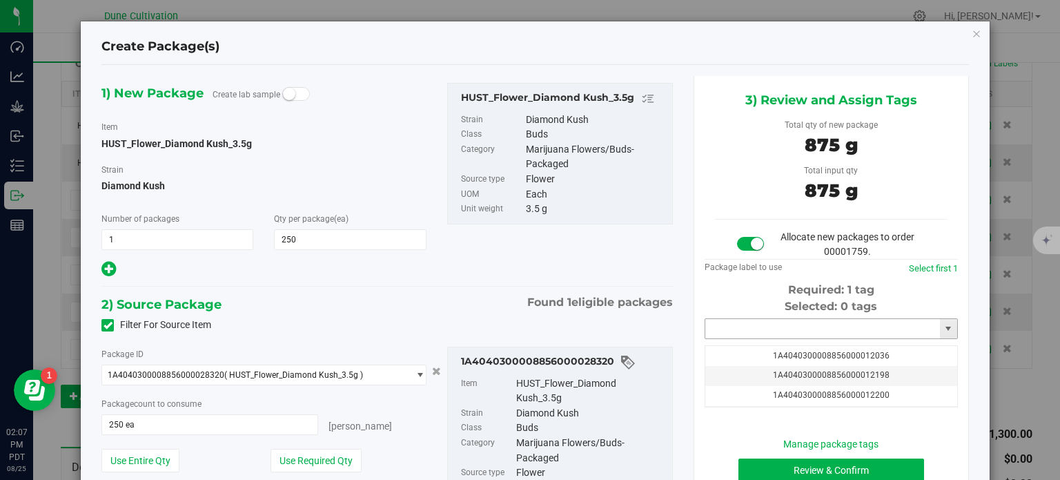
click at [749, 329] on input "text" at bounding box center [822, 328] width 235 height 19
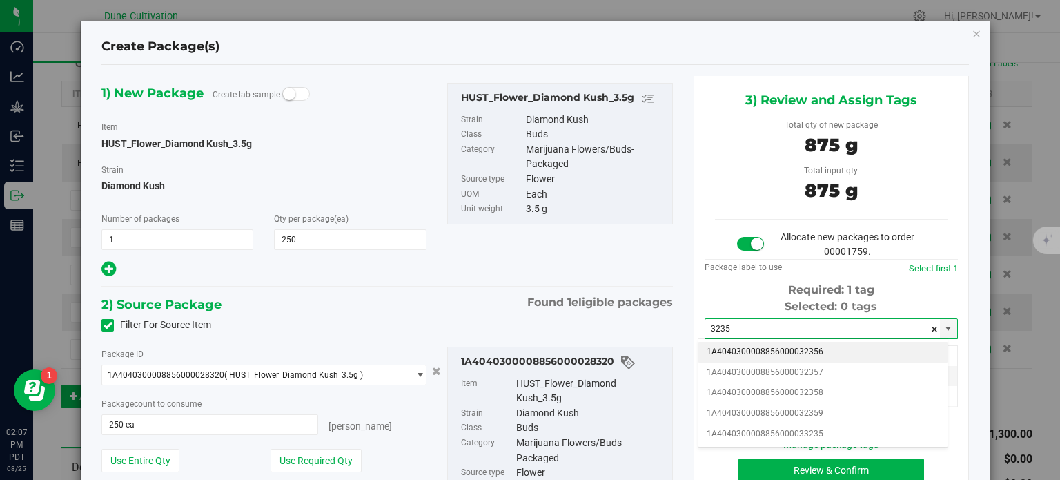
click at [780, 349] on li "1A4040300008856000032356" at bounding box center [822, 352] width 249 height 21
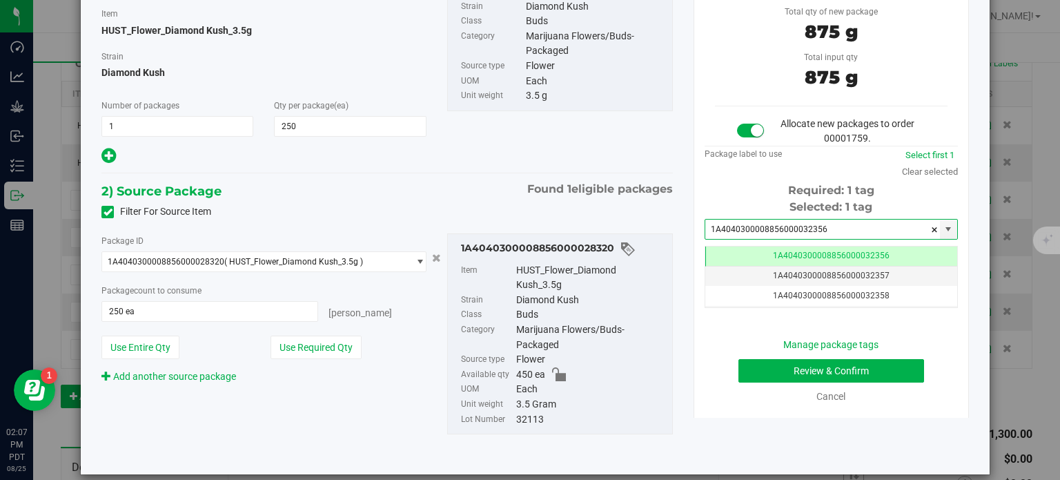
type input "1A4040300008856000032356"
click at [752, 366] on button "Review & Confirm" at bounding box center [831, 370] width 186 height 23
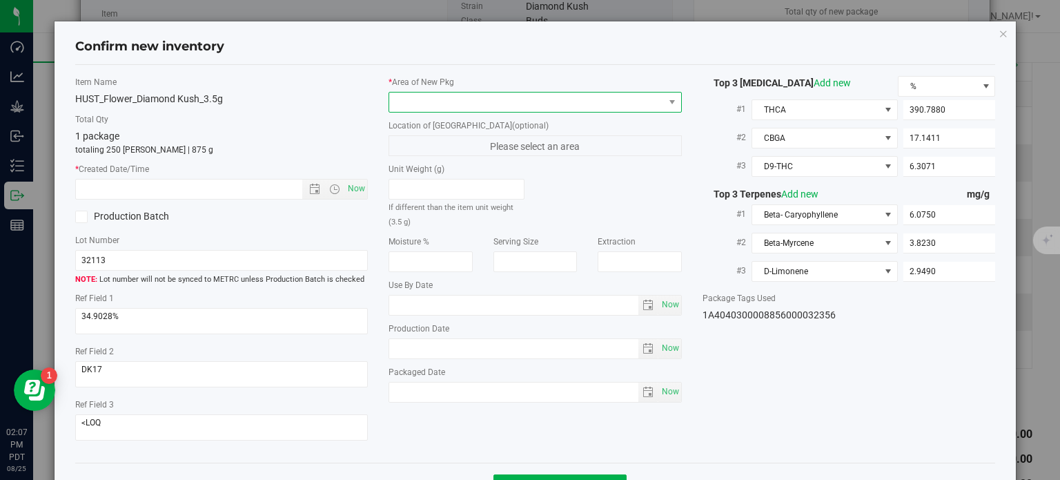
click at [582, 93] on span at bounding box center [526, 101] width 275 height 19
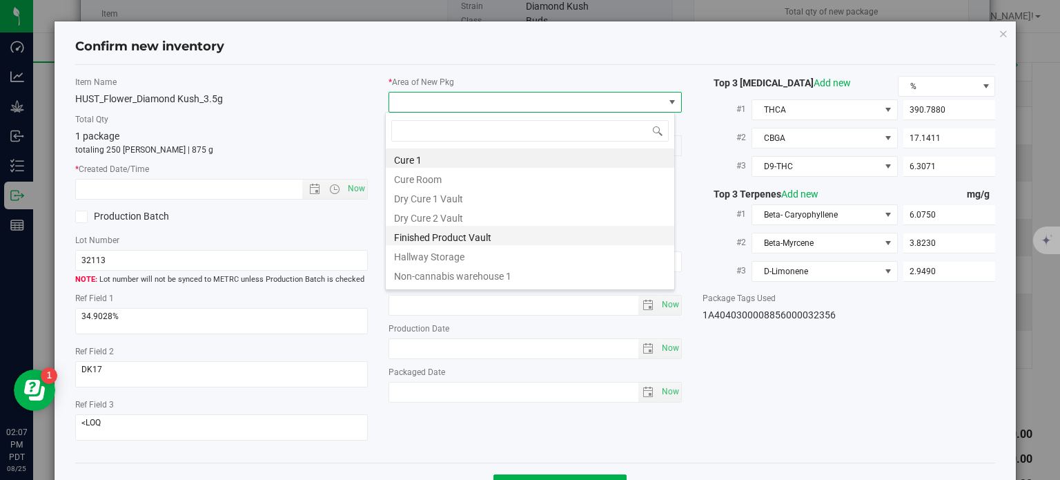
click at [473, 237] on li "Finished Product Vault" at bounding box center [530, 235] width 288 height 19
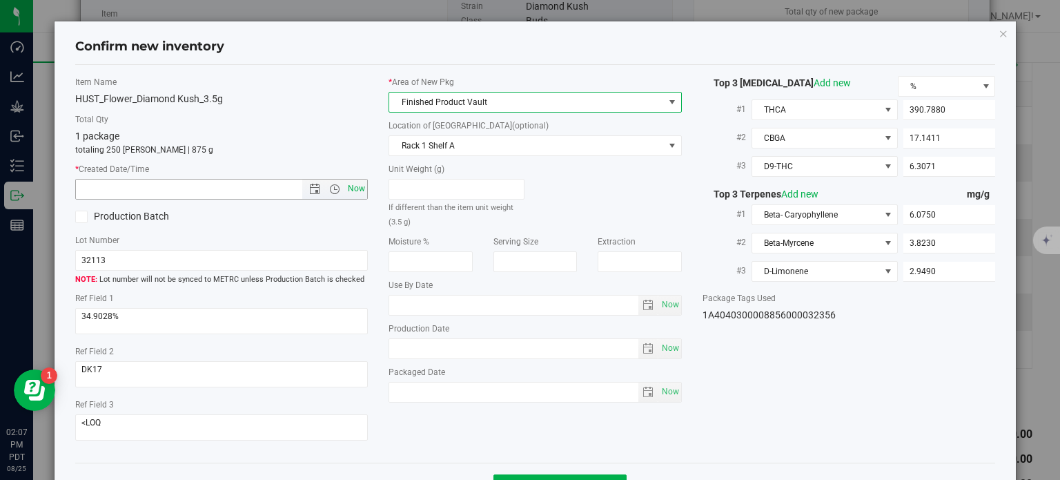
click at [351, 190] on span "Now" at bounding box center [356, 189] width 23 height 20
type input "[DATE] 2:07 PM"
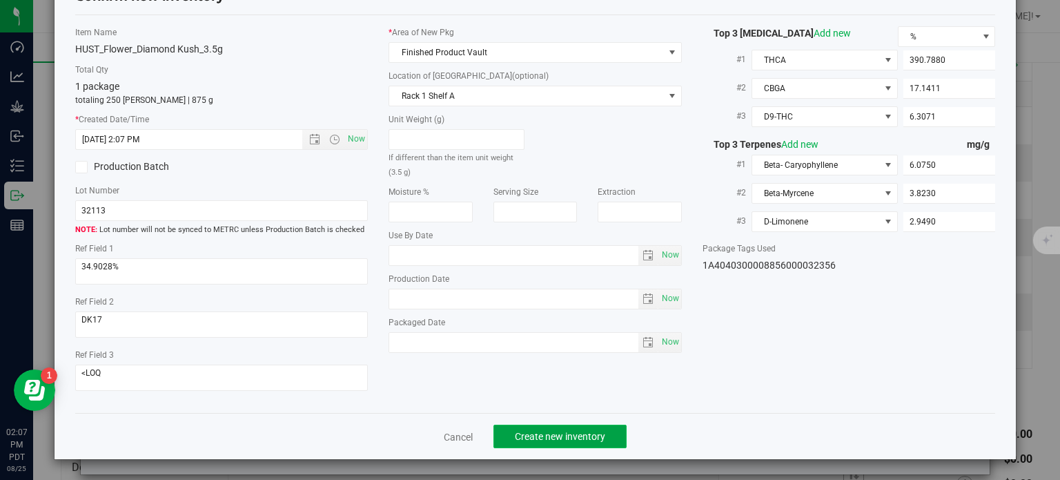
click at [567, 437] on span "Create new inventory" at bounding box center [560, 436] width 90 height 11
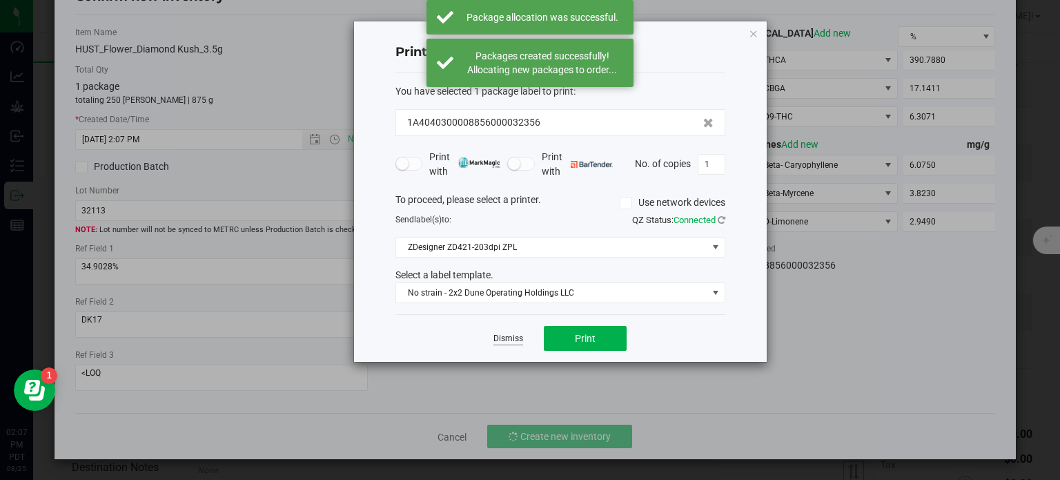
click at [513, 338] on link "Dismiss" at bounding box center [508, 339] width 30 height 12
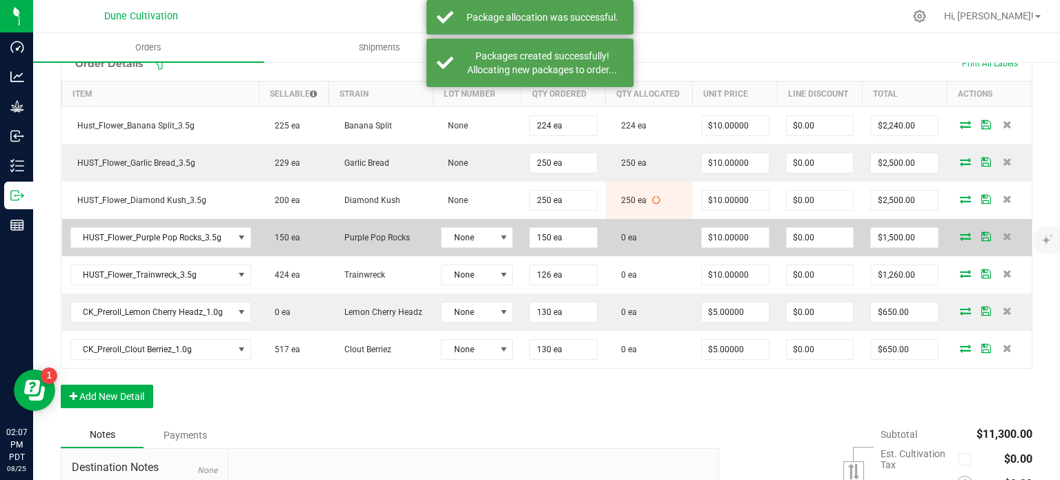
click at [960, 233] on icon at bounding box center [965, 236] width 11 height 8
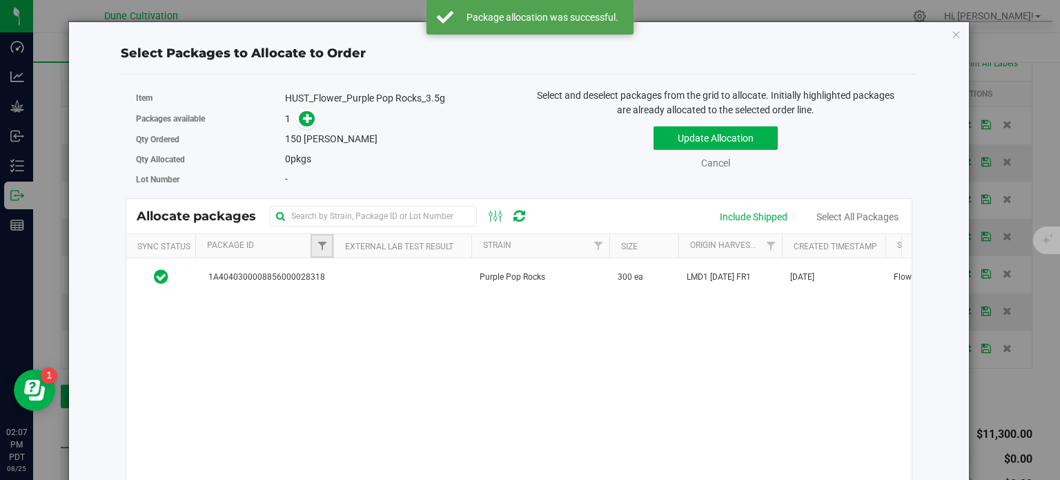
click at [317, 253] on link "Filter" at bounding box center [322, 245] width 23 height 23
click at [312, 266] on div "Select All 1A4040300008856000028318 0 items selected Filter Clear" at bounding box center [389, 325] width 159 height 137
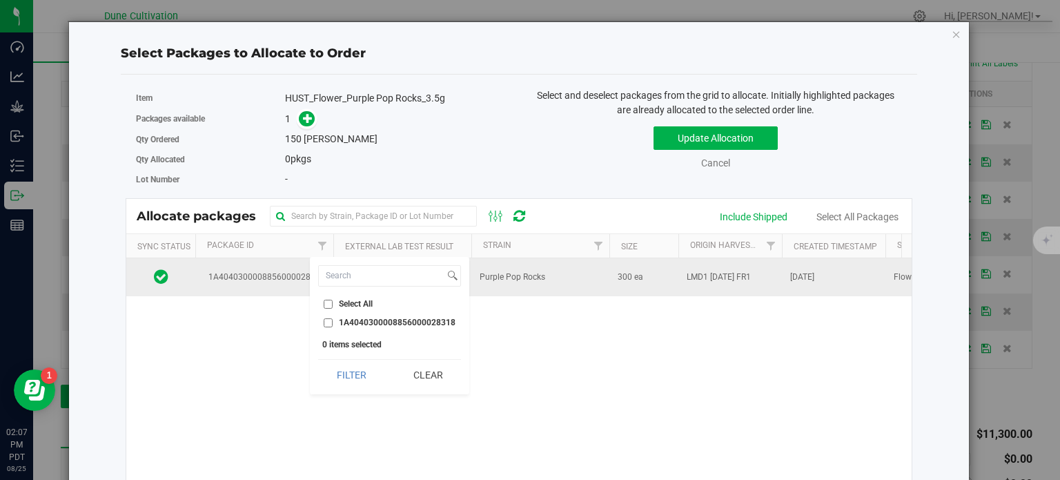
click at [284, 271] on span "1A4040300008856000028318" at bounding box center [264, 277] width 121 height 13
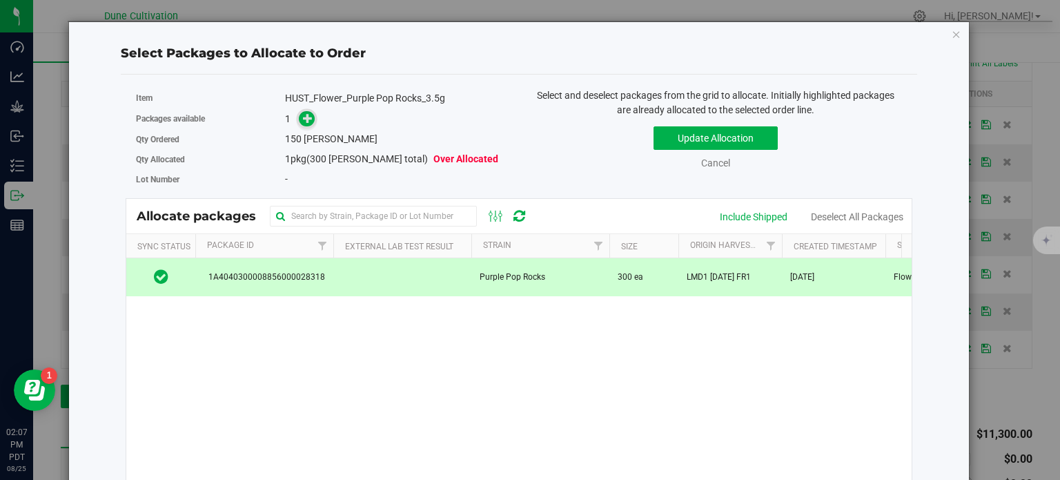
click at [304, 123] on icon at bounding box center [308, 118] width 10 height 10
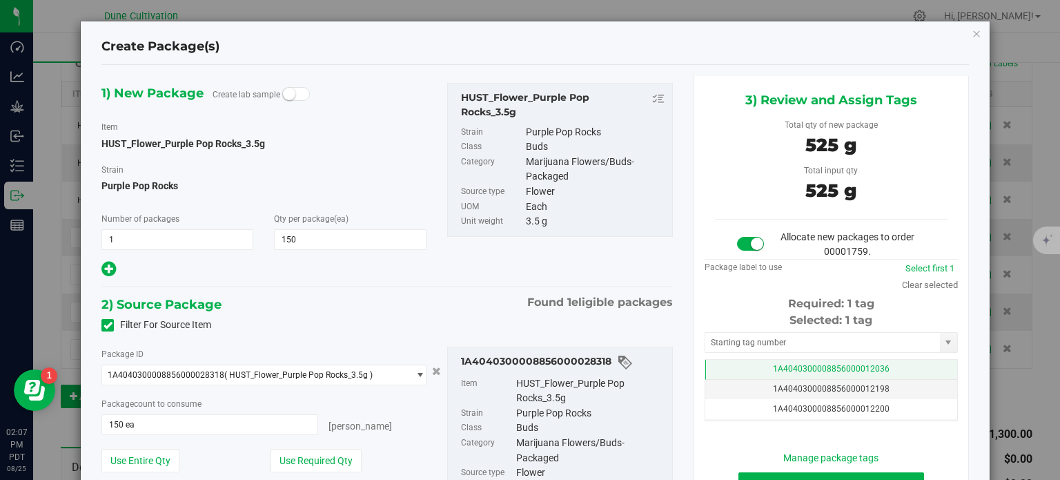
click at [731, 374] on td "1A4040300008856000012036" at bounding box center [831, 370] width 252 height 20
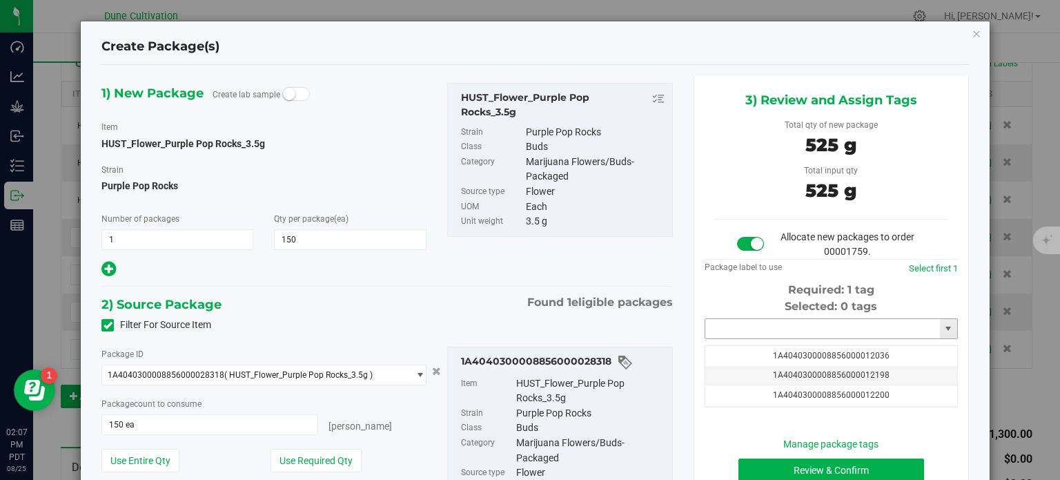
click at [745, 329] on input "text" at bounding box center [822, 328] width 235 height 19
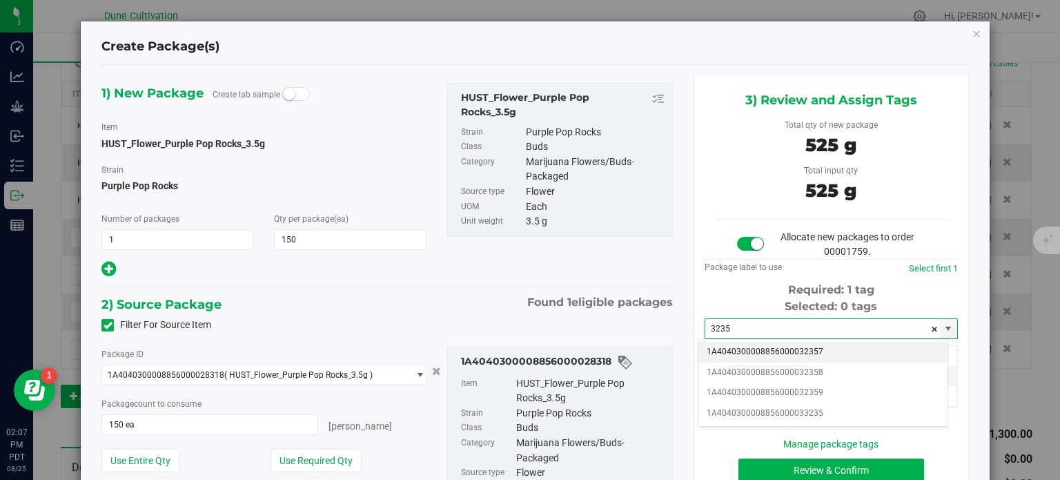
click at [775, 350] on li "1A4040300008856000032357" at bounding box center [822, 352] width 249 height 21
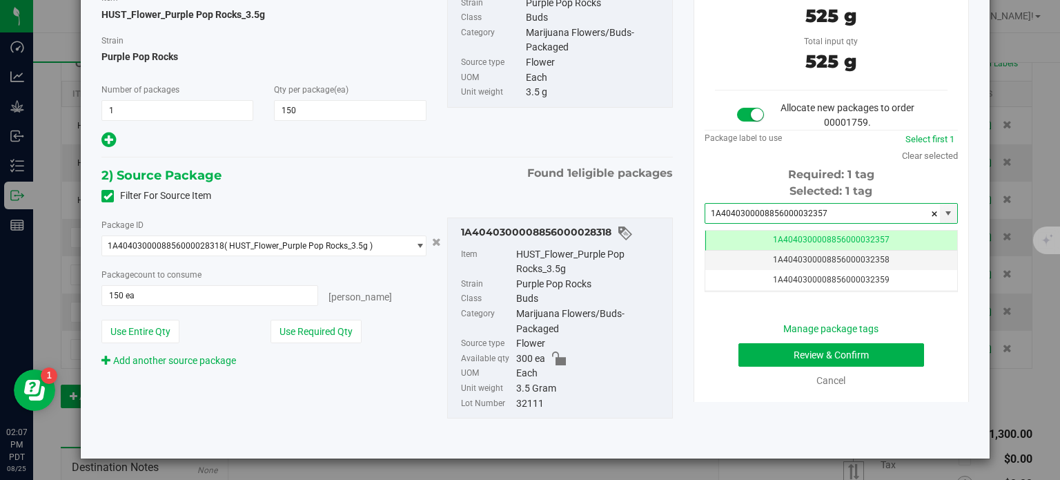
type input "1A4040300008856000032357"
click at [748, 353] on button "Review & Confirm" at bounding box center [831, 354] width 186 height 23
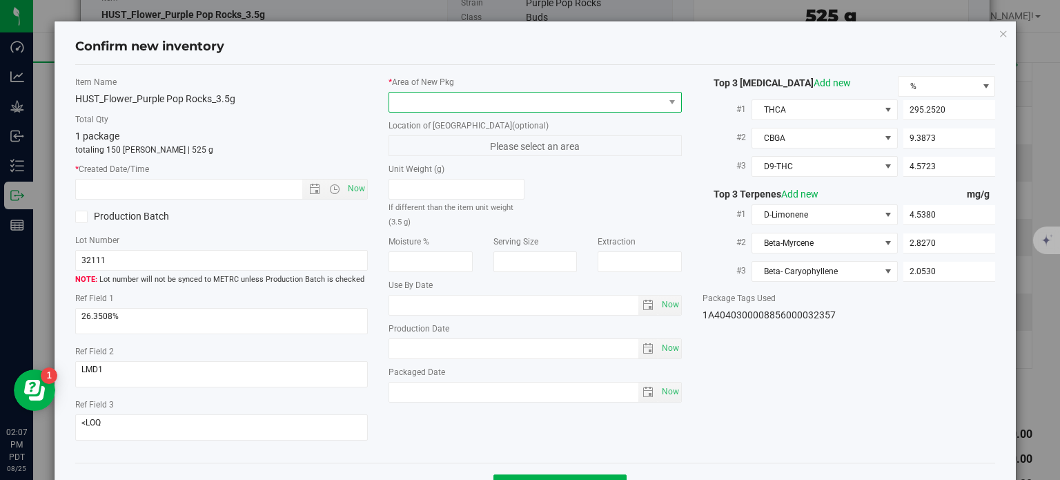
click at [469, 105] on span at bounding box center [526, 101] width 275 height 19
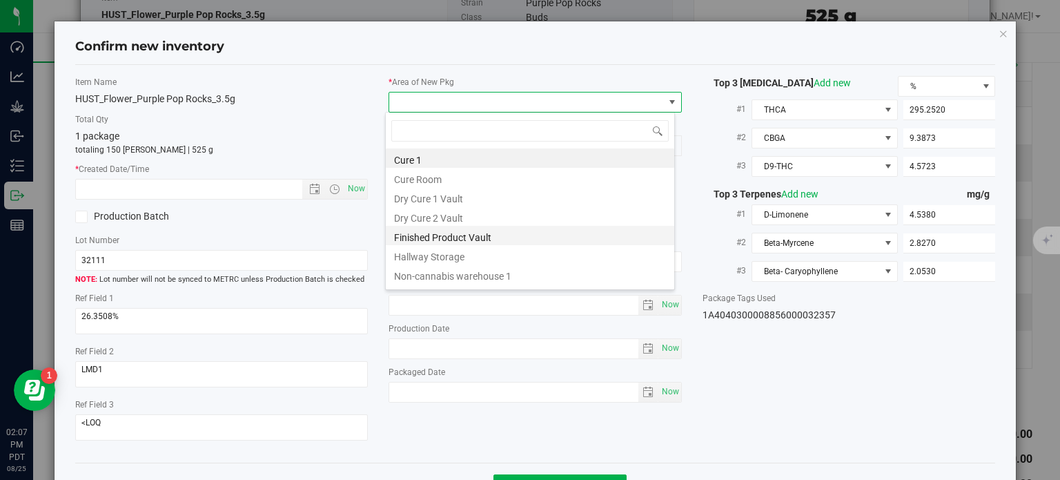
click at [449, 231] on li "Finished Product Vault" at bounding box center [530, 235] width 288 height 19
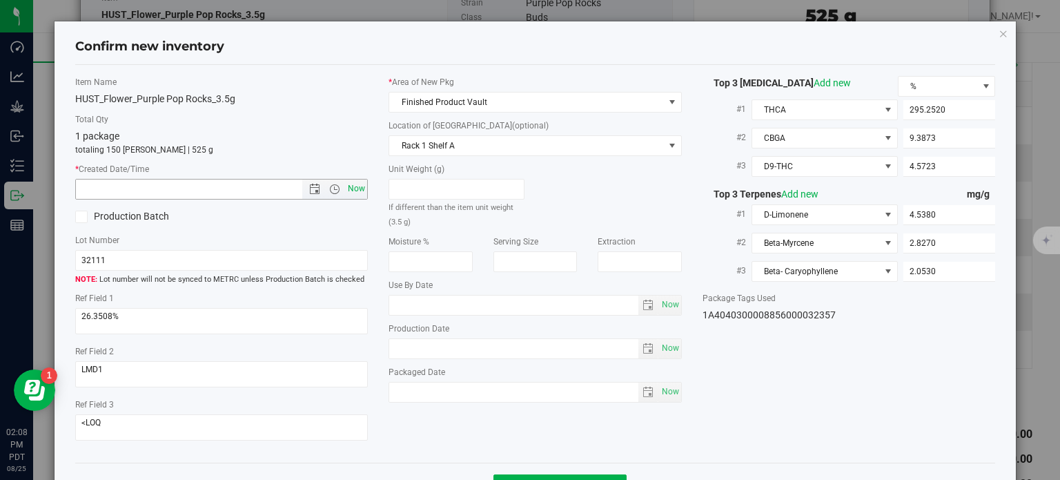
click at [359, 182] on span "Now" at bounding box center [356, 189] width 23 height 20
type input "[DATE] 2:08 PM"
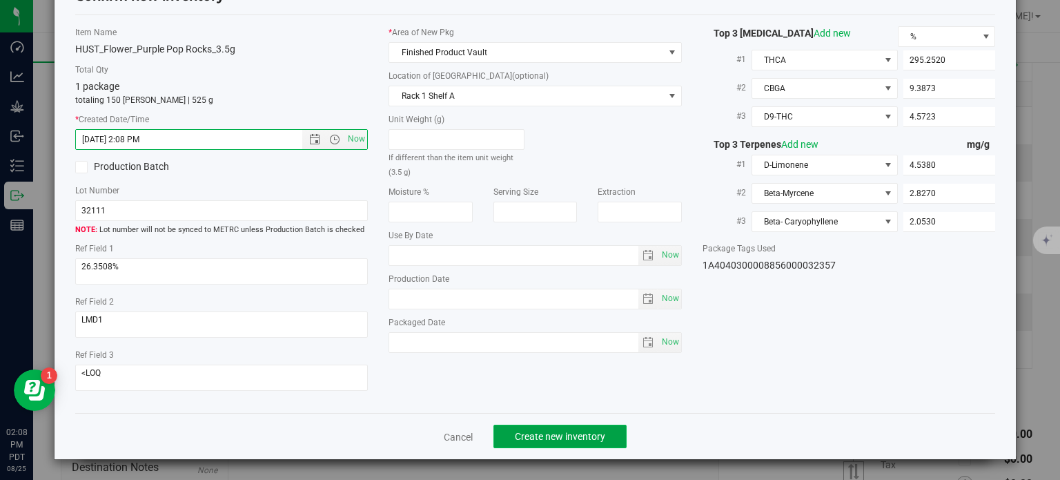
click at [522, 444] on button "Create new inventory" at bounding box center [559, 435] width 133 height 23
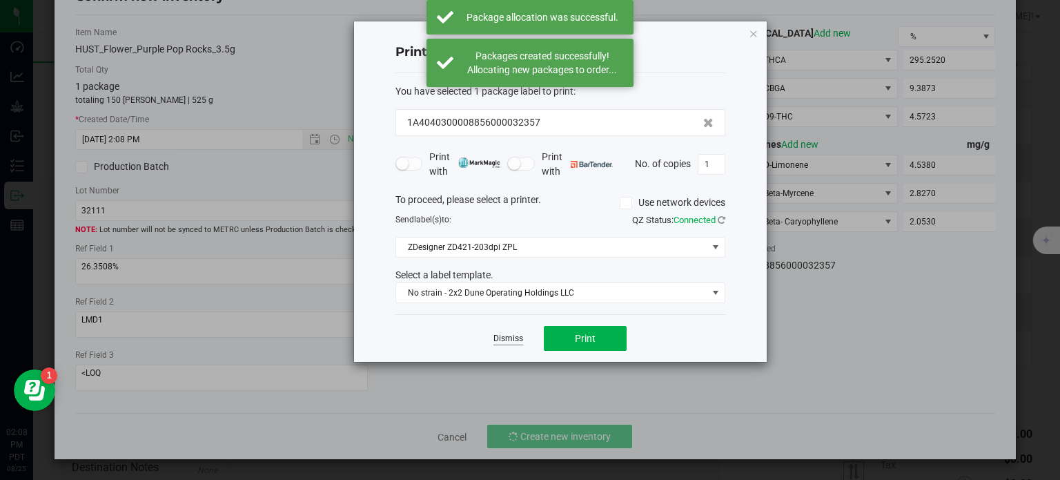
click at [508, 337] on link "Dismiss" at bounding box center [508, 339] width 30 height 12
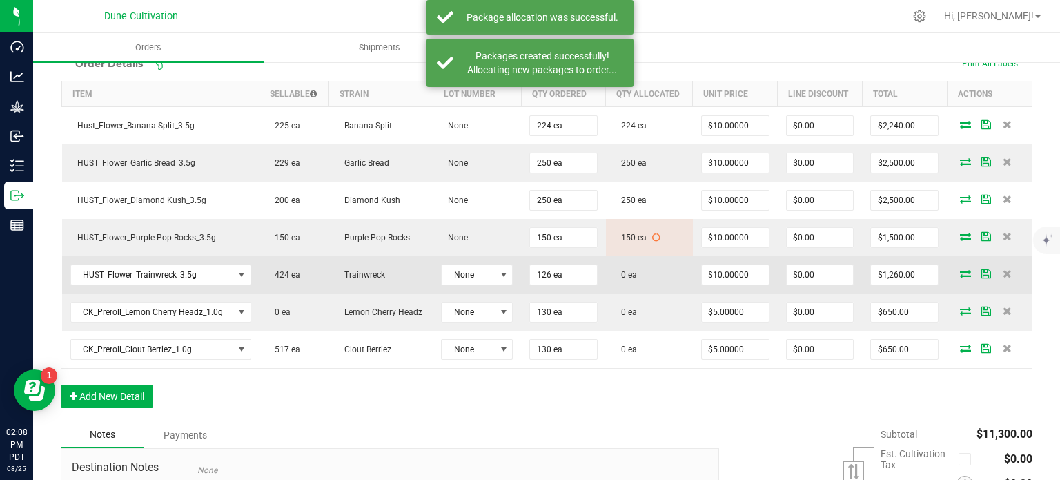
click at [960, 269] on icon at bounding box center [965, 273] width 11 height 8
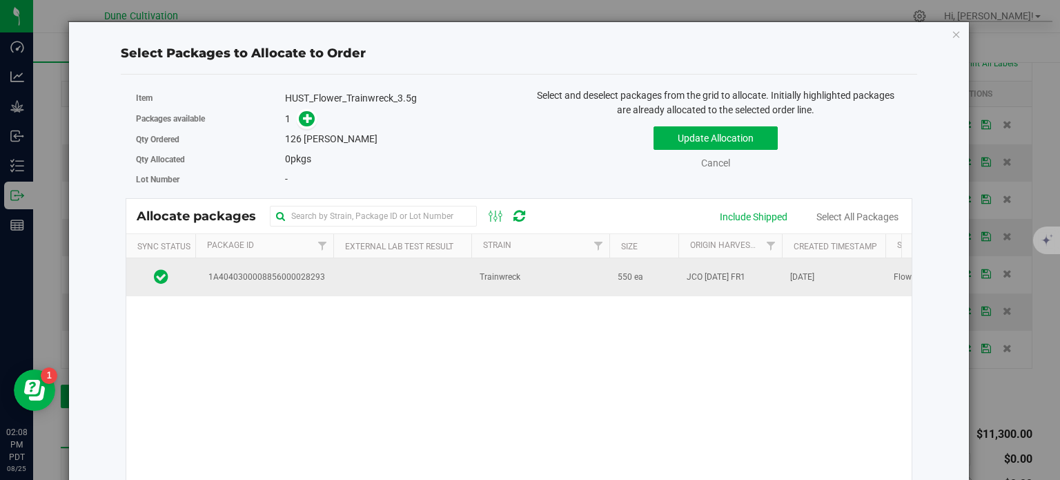
click at [301, 293] on td "1A4040300008856000028293" at bounding box center [264, 276] width 138 height 37
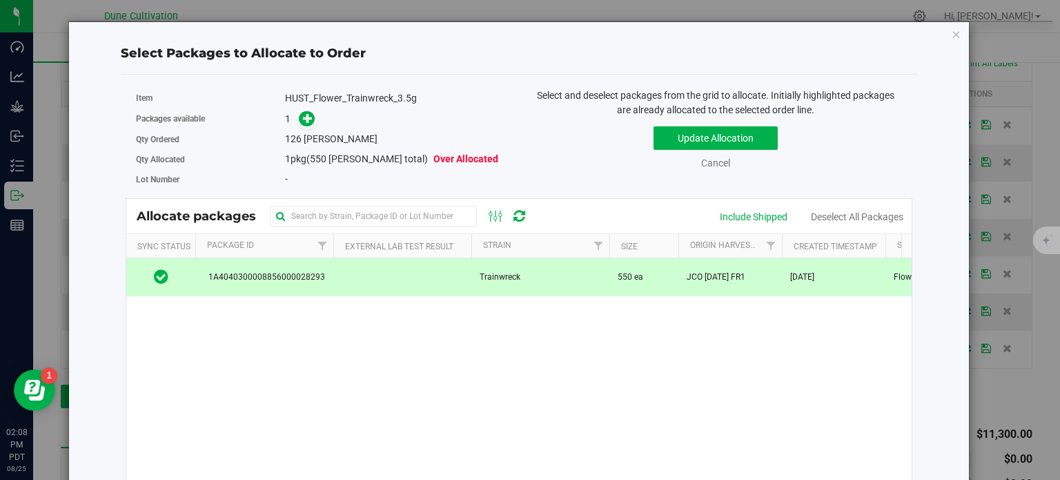
click at [300, 106] on div "Item HUST_Flower_Trainwreck_3.5g" at bounding box center [322, 98] width 373 height 20
click at [303, 115] on icon at bounding box center [308, 117] width 10 height 10
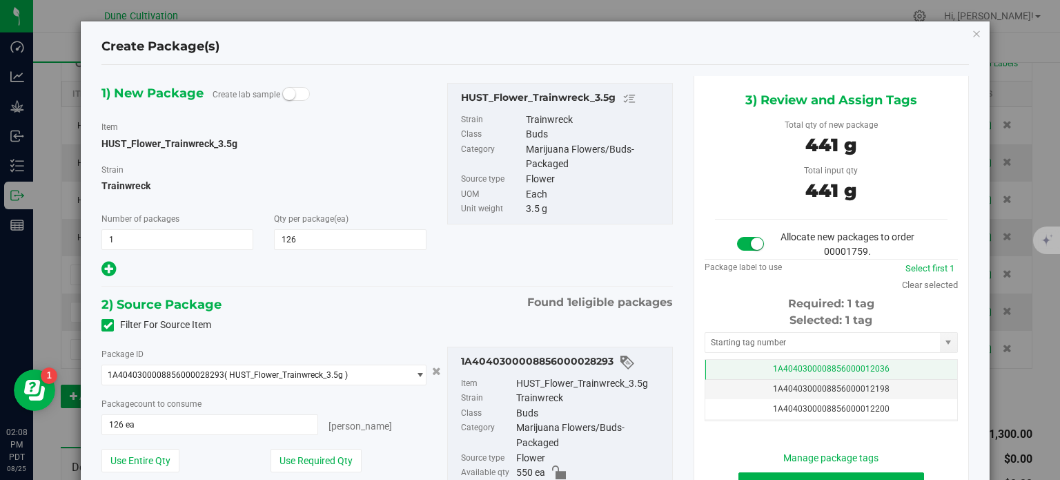
click at [748, 369] on td "1A4040300008856000012036" at bounding box center [831, 370] width 252 height 20
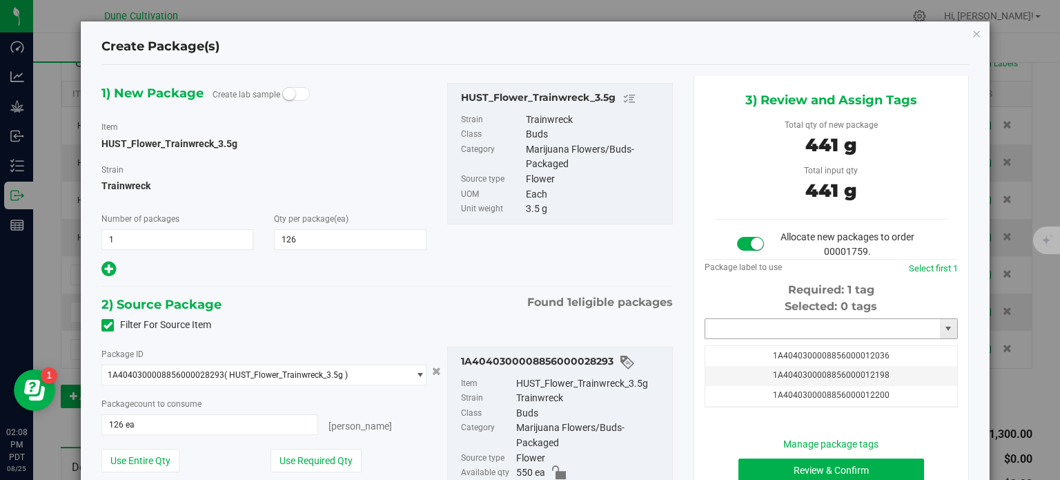
click at [762, 321] on input "text" at bounding box center [822, 328] width 235 height 19
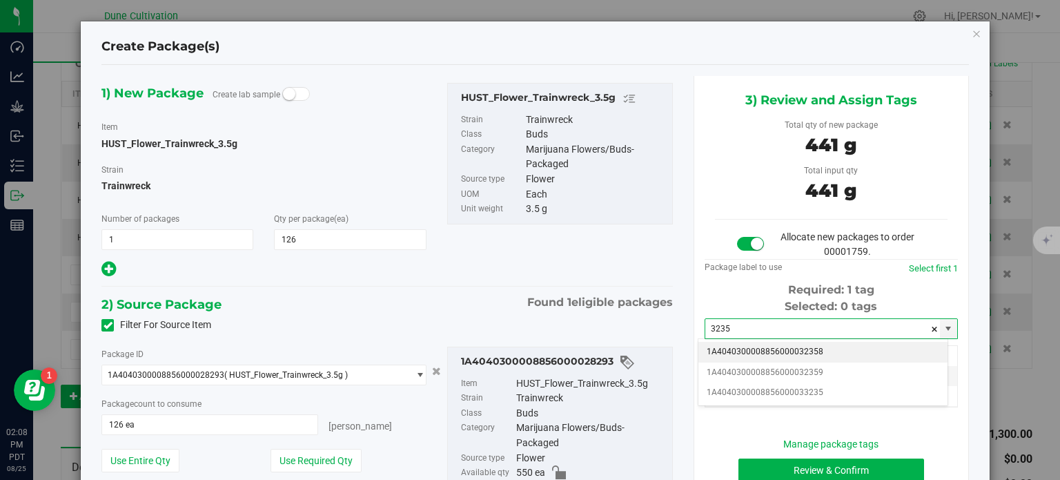
click at [769, 351] on li "1A4040300008856000032358" at bounding box center [822, 352] width 249 height 21
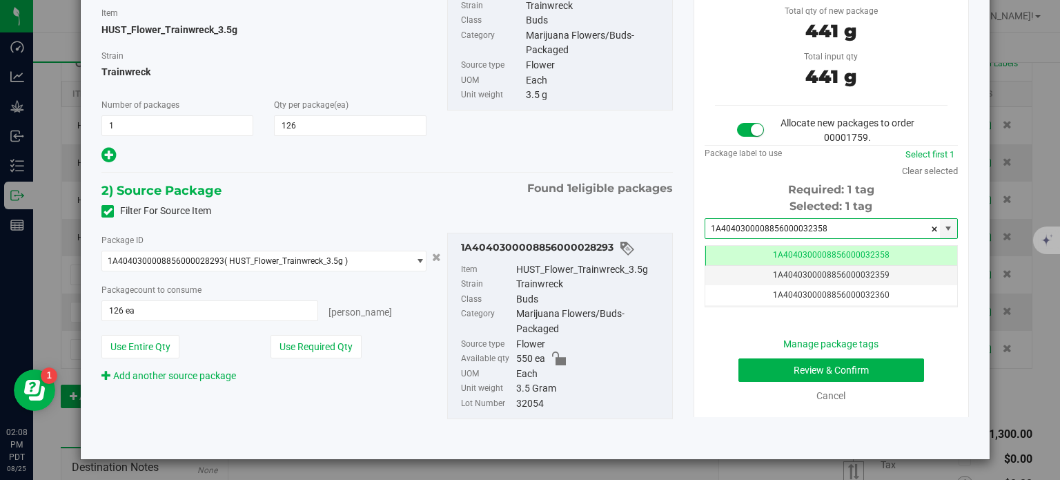
type input "1A4040300008856000032358"
click at [743, 364] on button "Review & Confirm" at bounding box center [831, 369] width 186 height 23
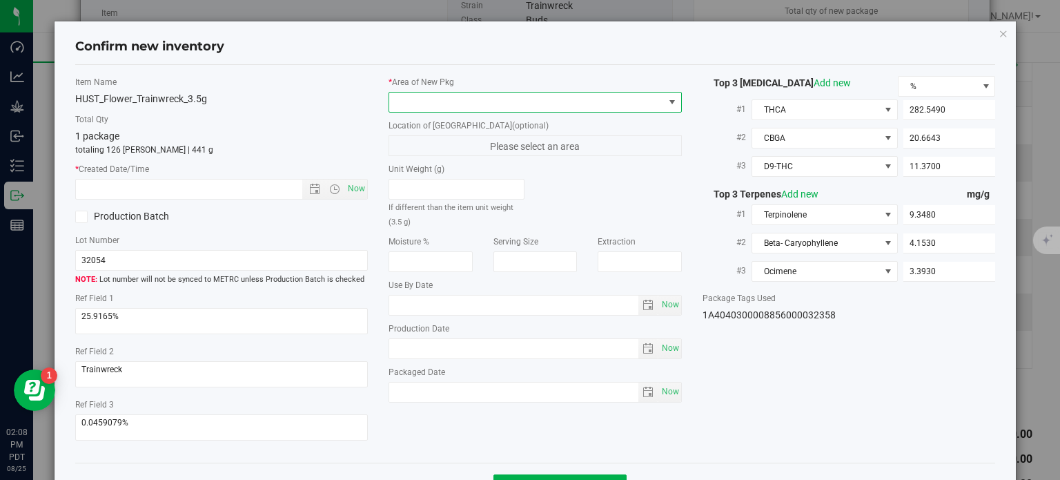
click at [518, 104] on span at bounding box center [526, 101] width 275 height 19
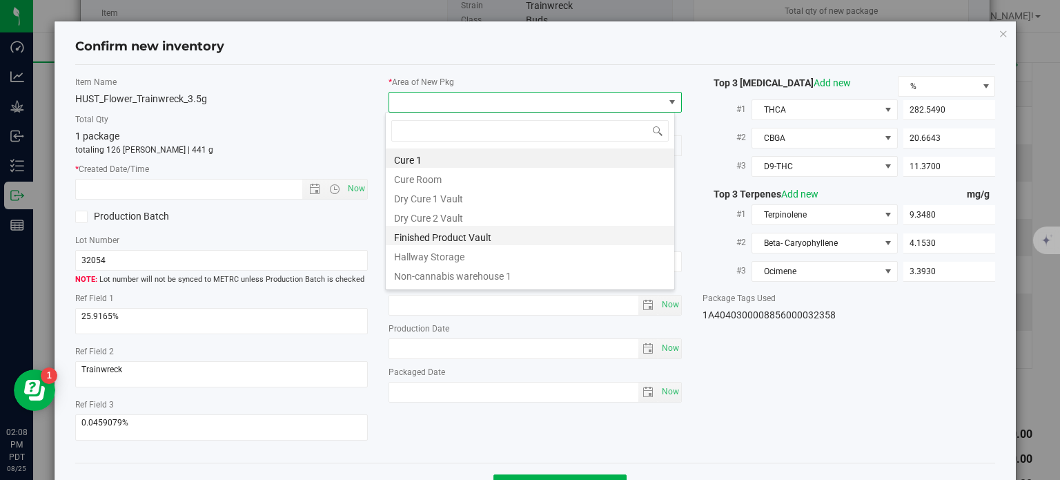
click at [450, 238] on li "Finished Product Vault" at bounding box center [530, 235] width 288 height 19
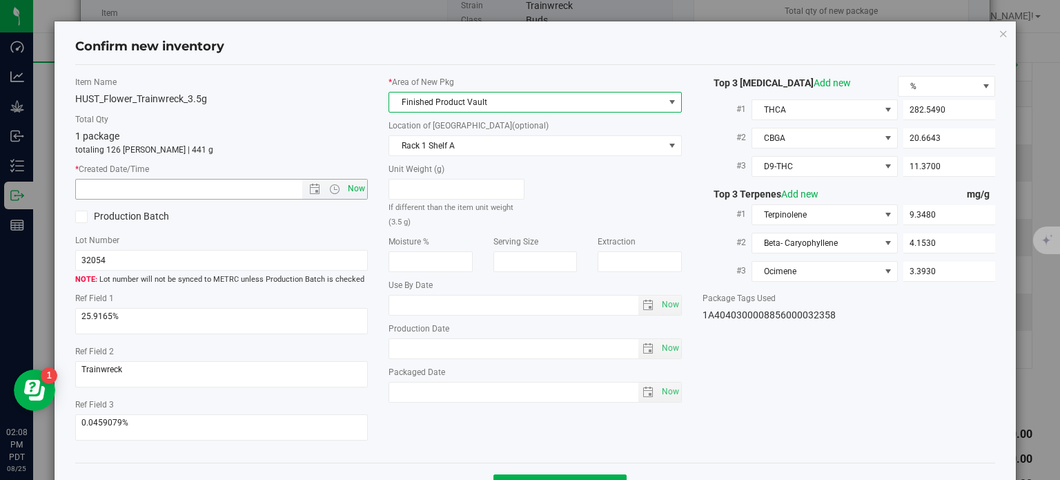
click at [352, 185] on span "Now" at bounding box center [356, 189] width 23 height 20
type input "[DATE] 2:08 PM"
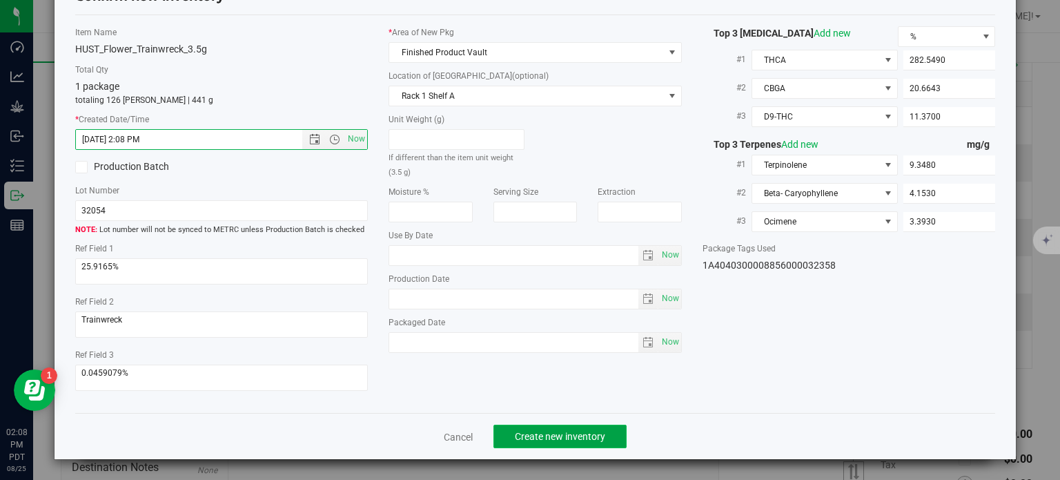
click at [580, 438] on span "Create new inventory" at bounding box center [560, 436] width 90 height 11
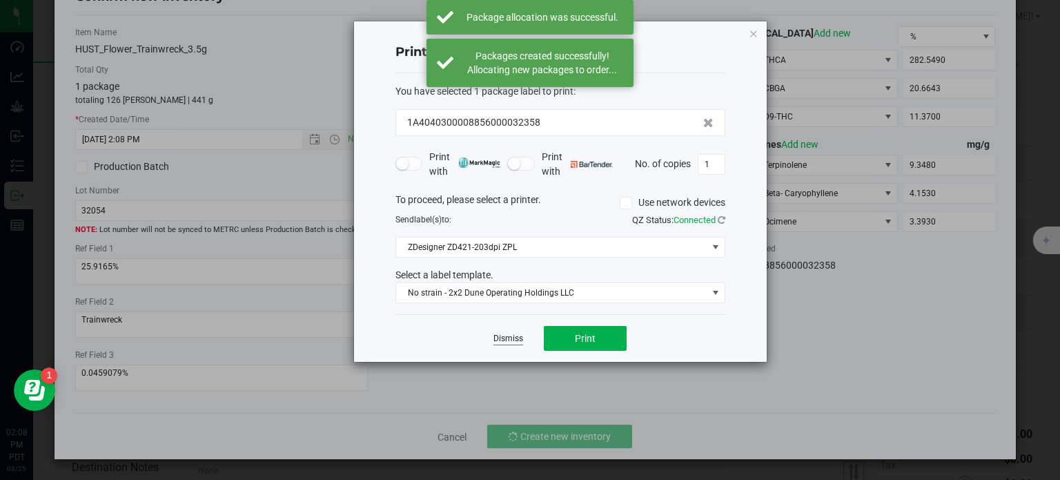
click at [521, 343] on link "Dismiss" at bounding box center [508, 339] width 30 height 12
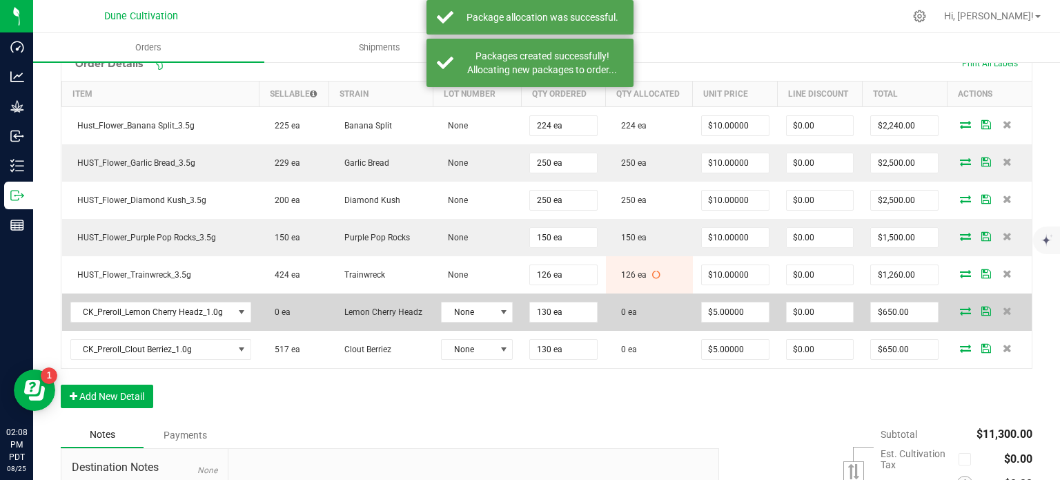
click at [960, 306] on icon at bounding box center [965, 310] width 11 height 8
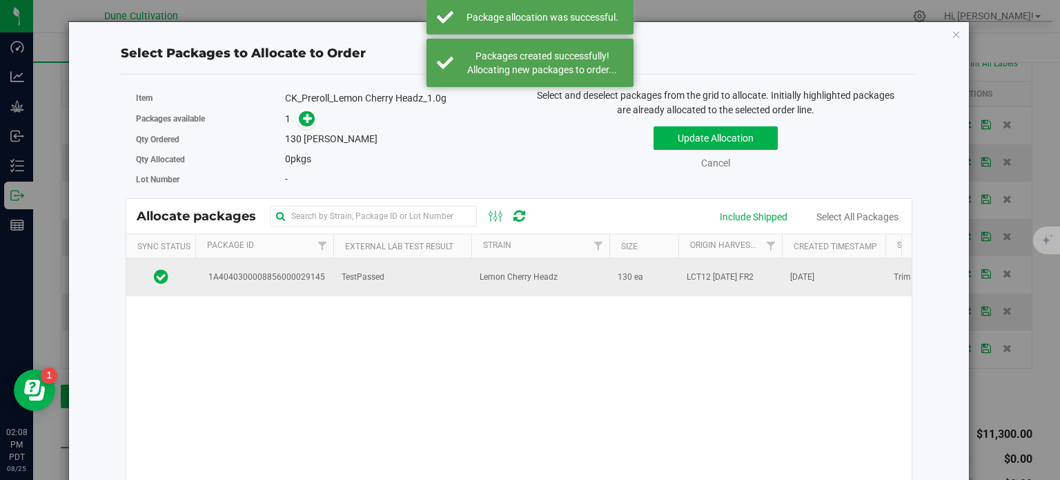
click at [289, 278] on span "1A4040300008856000029145" at bounding box center [264, 277] width 121 height 13
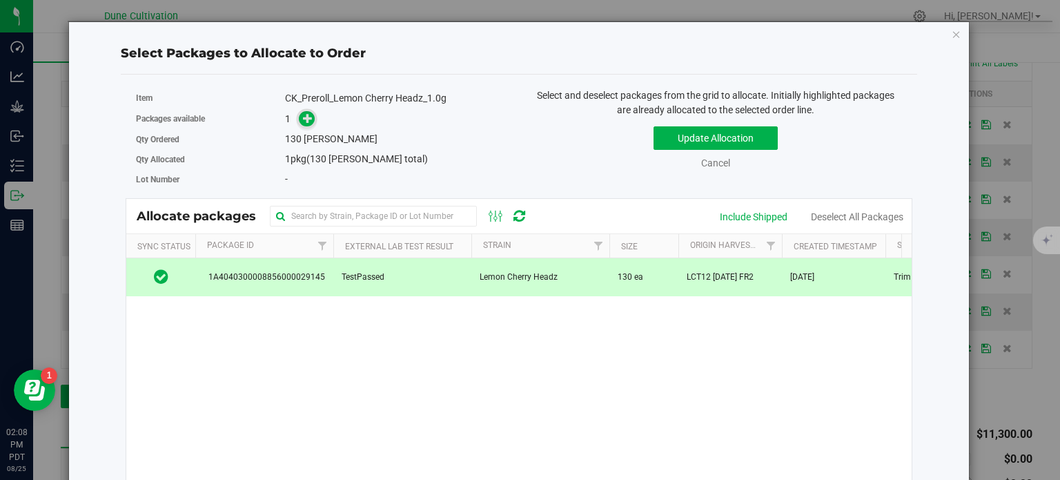
click at [304, 117] on icon at bounding box center [308, 118] width 10 height 10
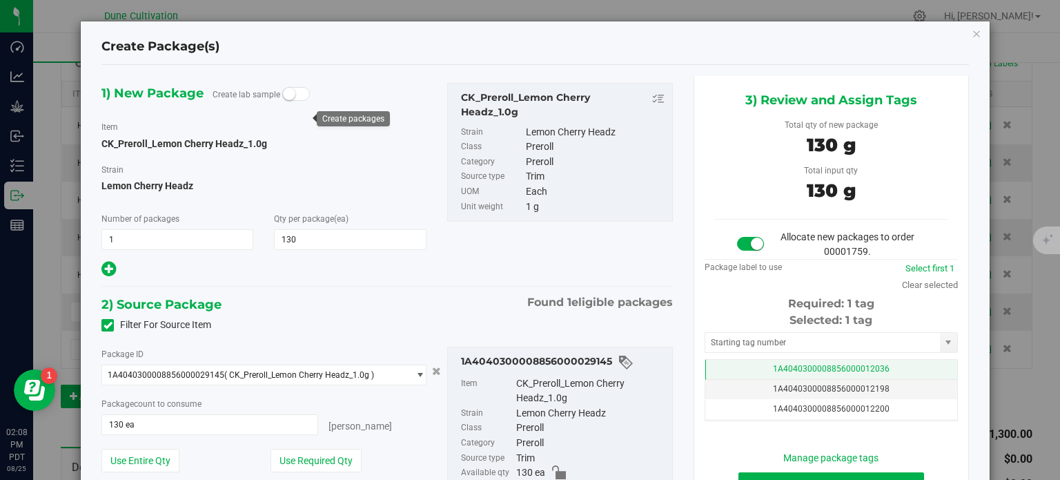
click at [728, 372] on td "1A4040300008856000012036" at bounding box center [831, 370] width 252 height 20
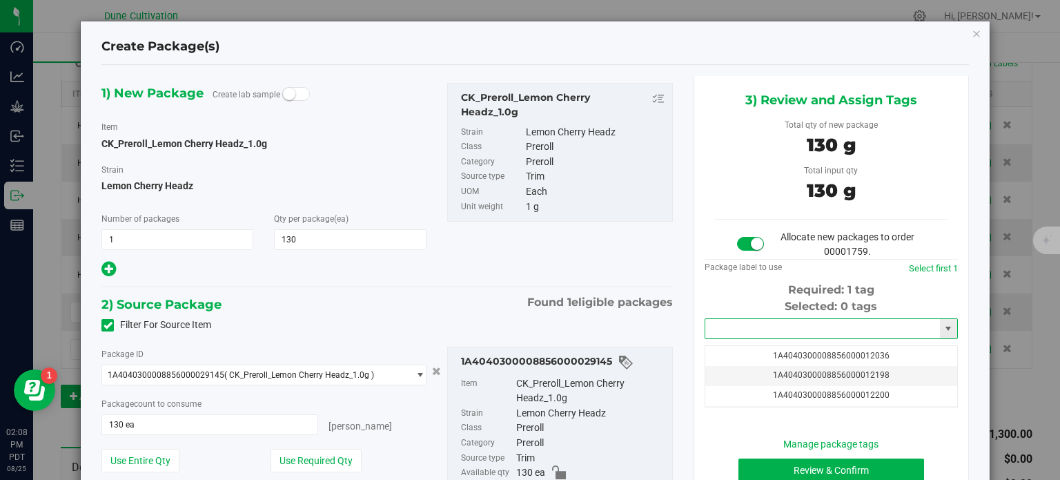
click at [748, 325] on input "text" at bounding box center [822, 328] width 235 height 19
click at [767, 351] on li "1A4040300008856000032359" at bounding box center [822, 352] width 249 height 21
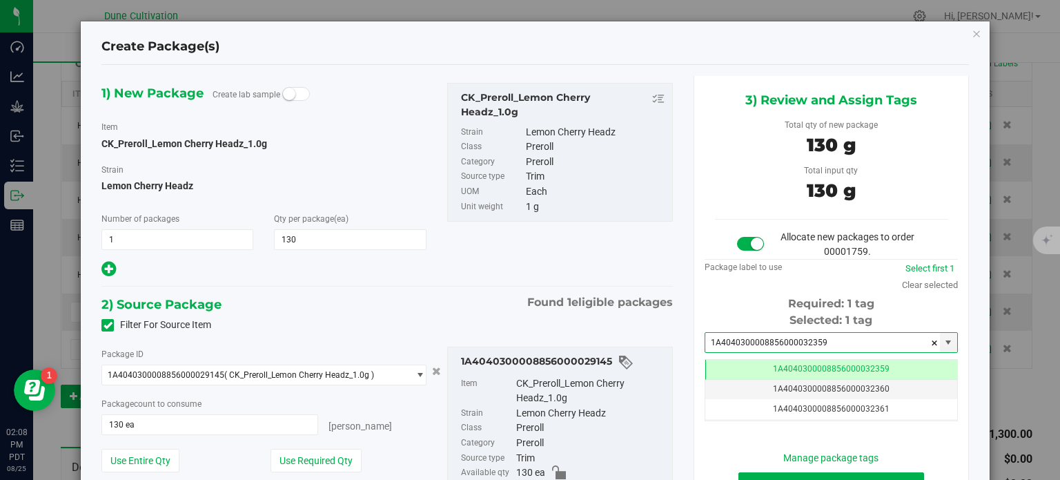
type input "1A4040300008856000032359"
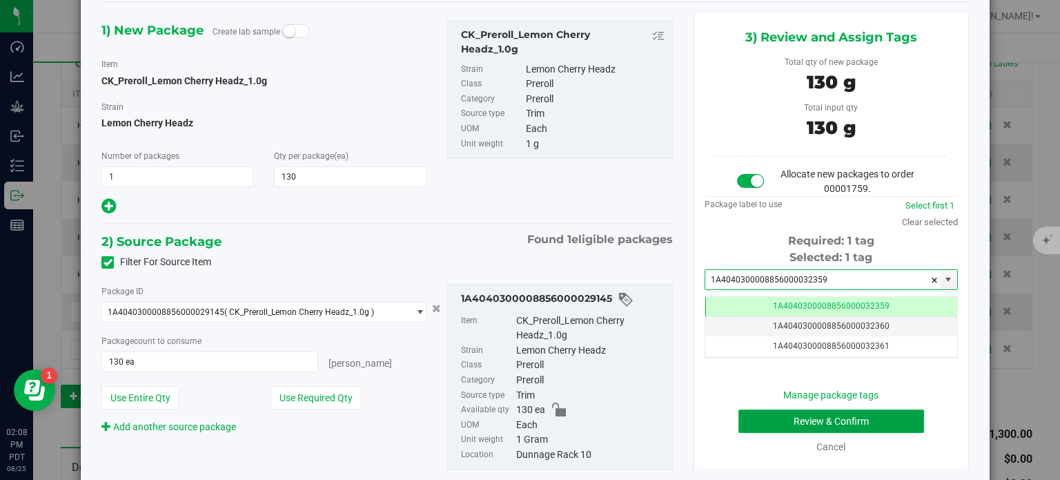
click at [762, 417] on button "Review & Confirm" at bounding box center [831, 420] width 186 height 23
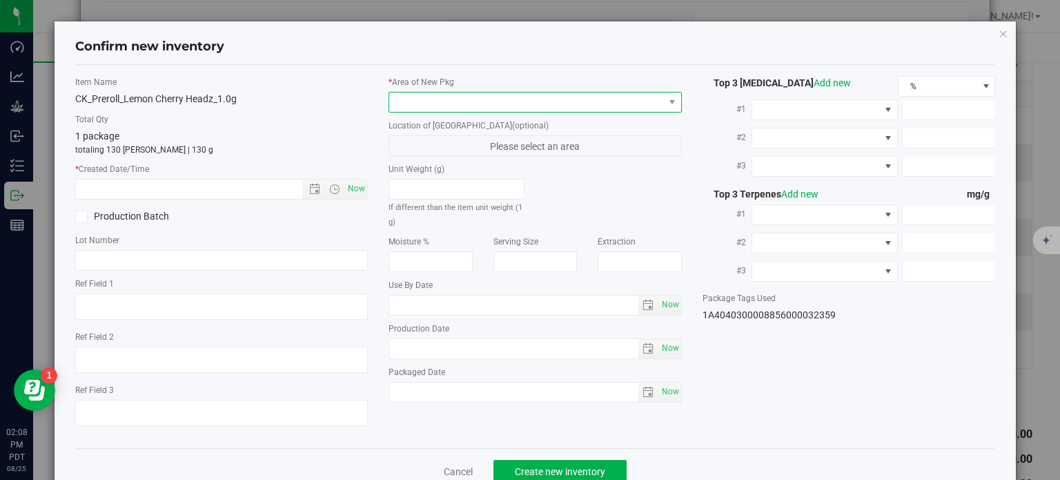
click at [510, 93] on span at bounding box center [526, 101] width 275 height 19
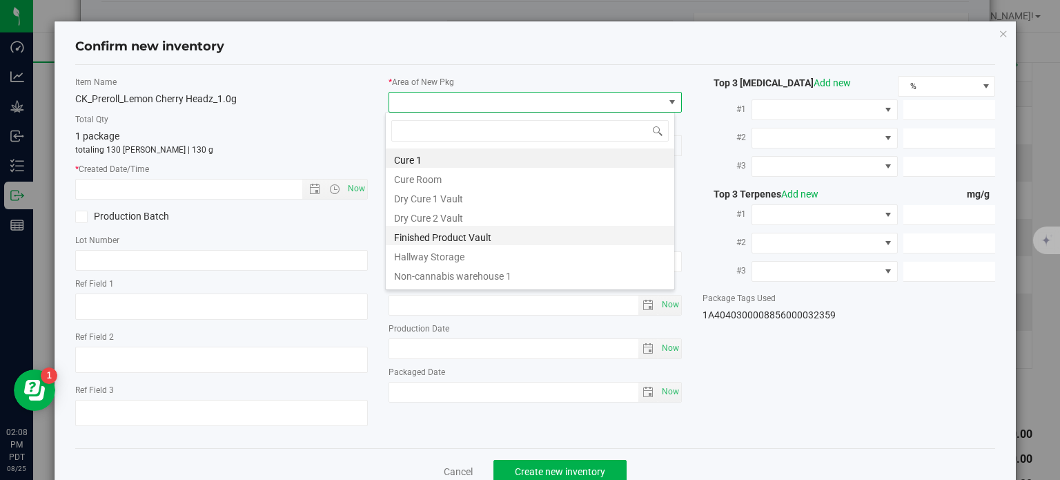
click at [460, 233] on li "Finished Product Vault" at bounding box center [530, 235] width 288 height 19
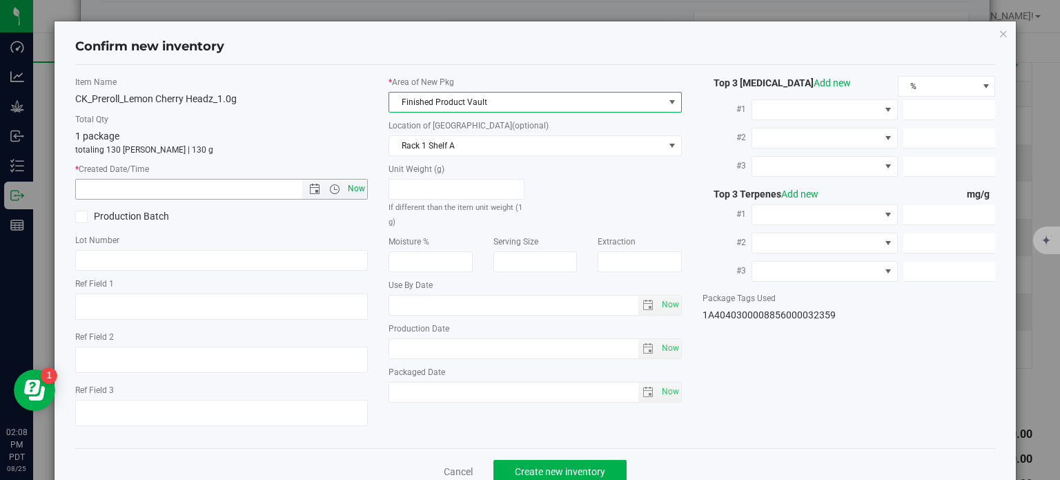
click at [355, 190] on span "Now" at bounding box center [356, 189] width 23 height 20
type input "[DATE] 2:08 PM"
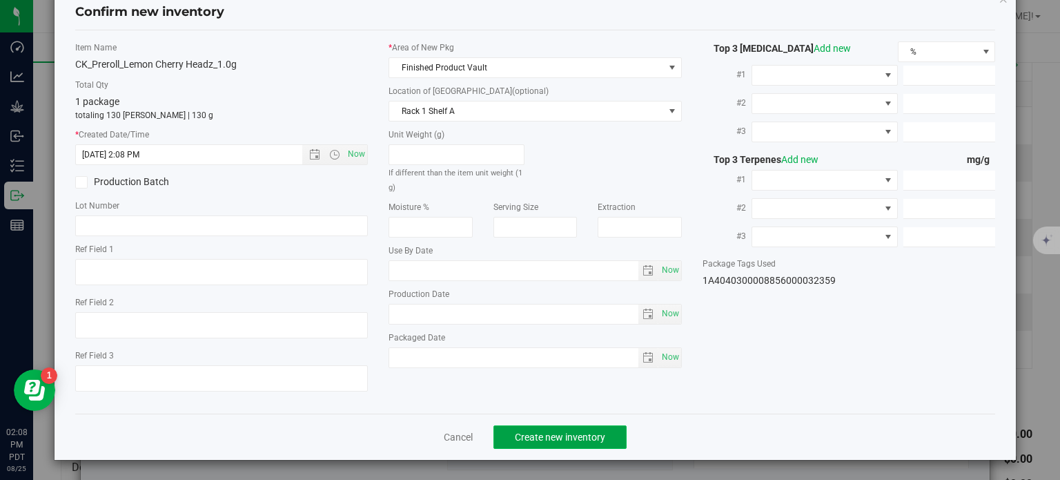
click at [530, 438] on span "Create new inventory" at bounding box center [560, 436] width 90 height 11
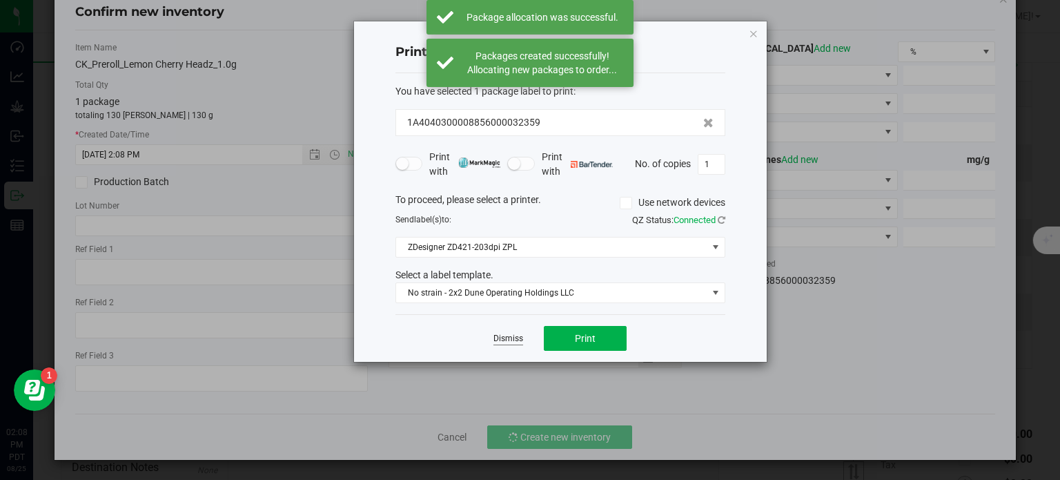
click at [504, 335] on link "Dismiss" at bounding box center [508, 339] width 30 height 12
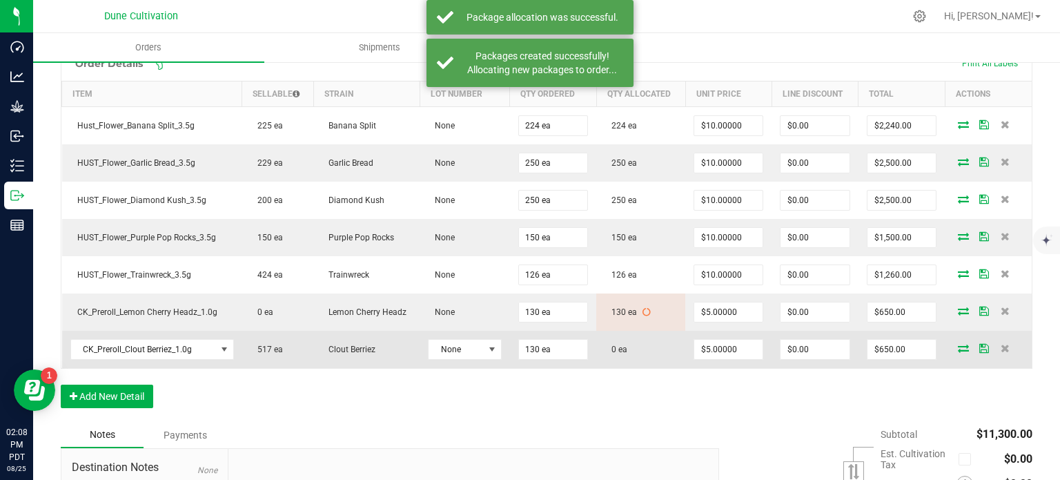
click at [958, 346] on icon at bounding box center [963, 348] width 11 height 8
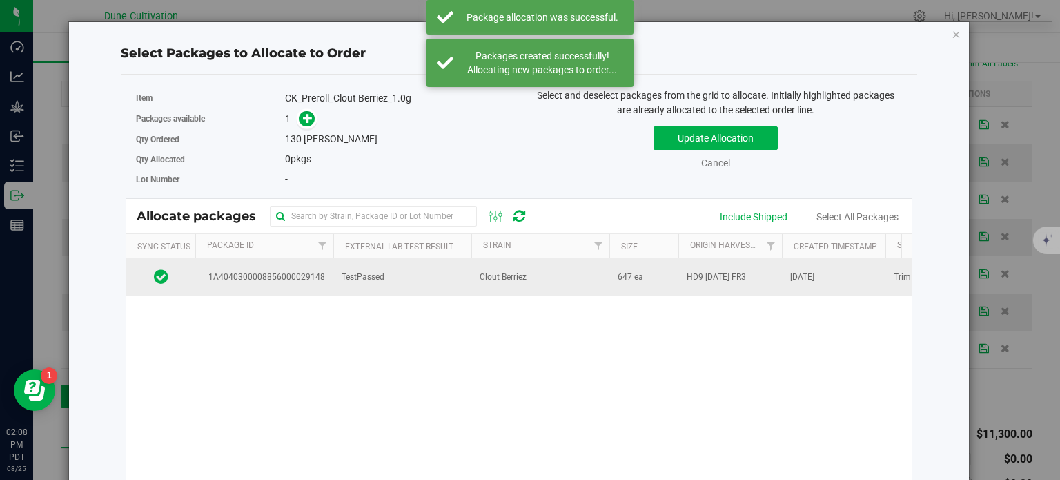
click at [349, 284] on td "TestPassed" at bounding box center [402, 276] width 138 height 37
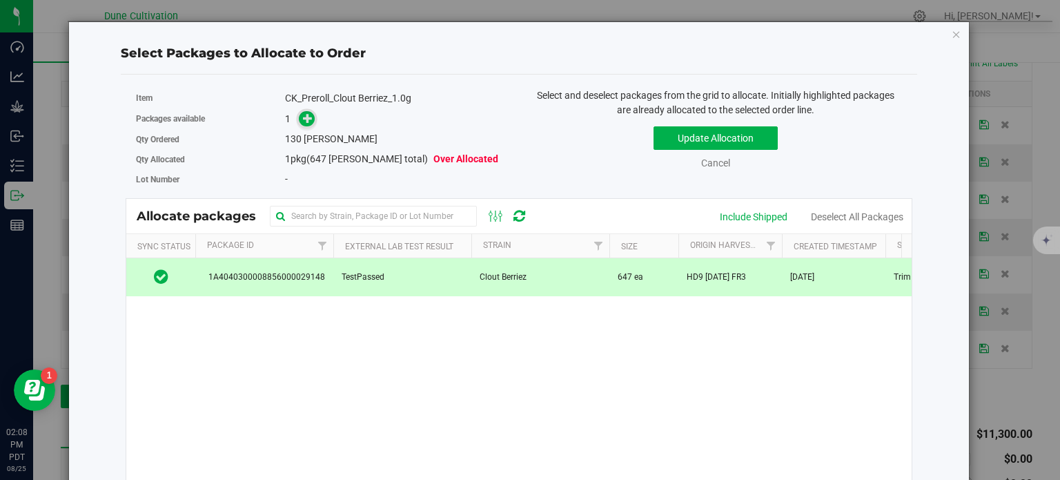
click at [304, 111] on span at bounding box center [307, 119] width 16 height 16
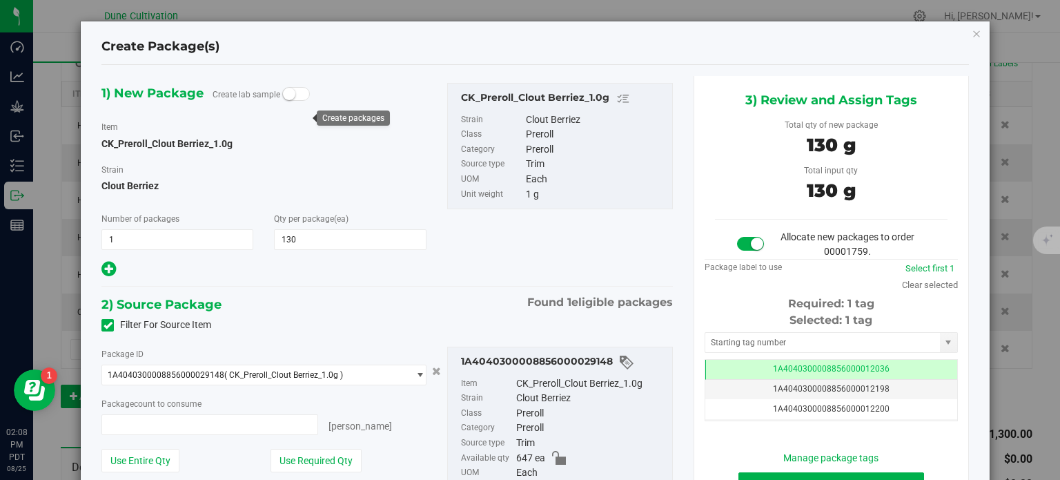
type input "130 ea"
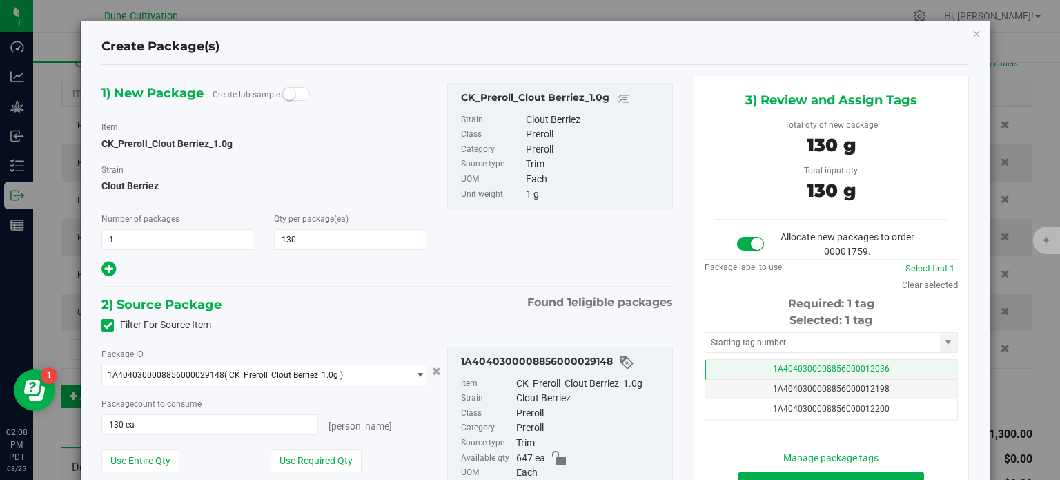
click at [722, 371] on td "1A4040300008856000012036" at bounding box center [831, 370] width 252 height 20
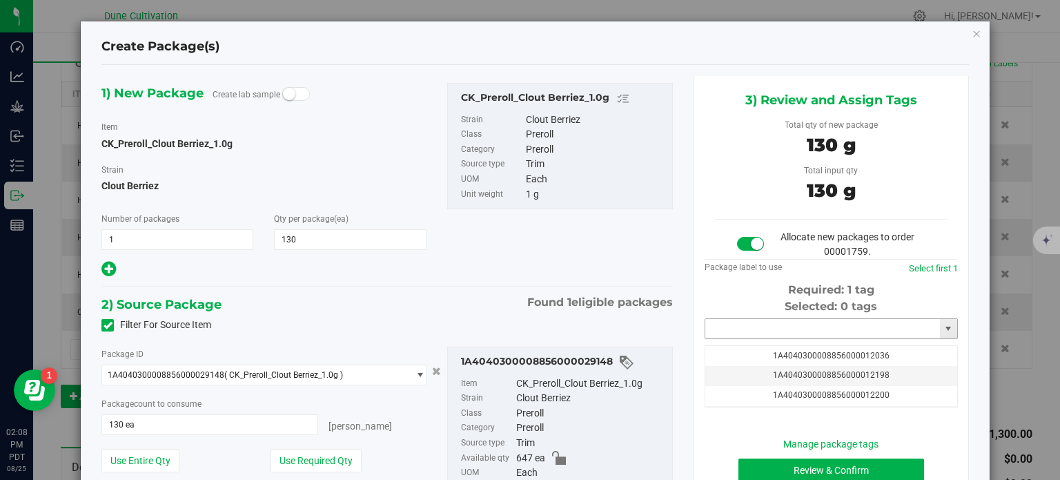
click at [732, 335] on input "text" at bounding box center [822, 328] width 235 height 19
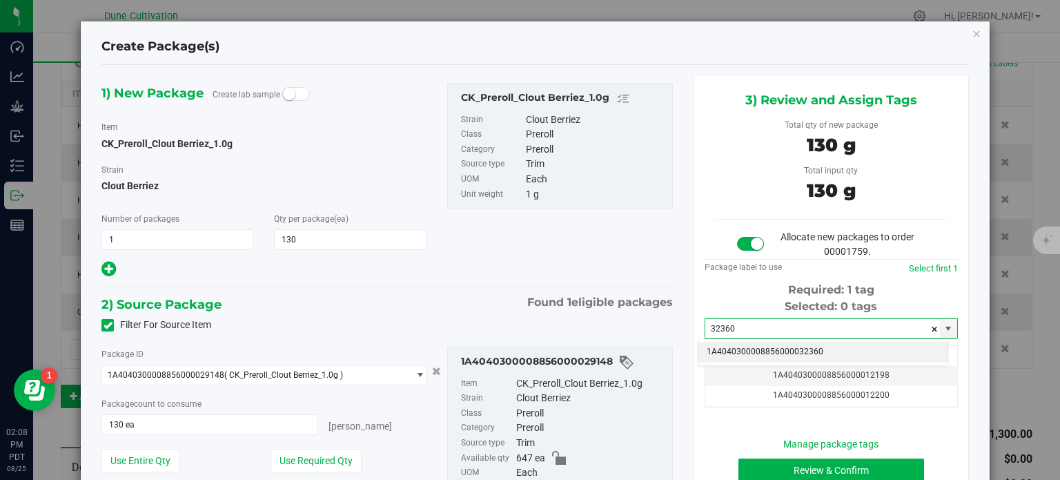
click at [748, 351] on li "1A4040300008856000032360" at bounding box center [822, 352] width 249 height 21
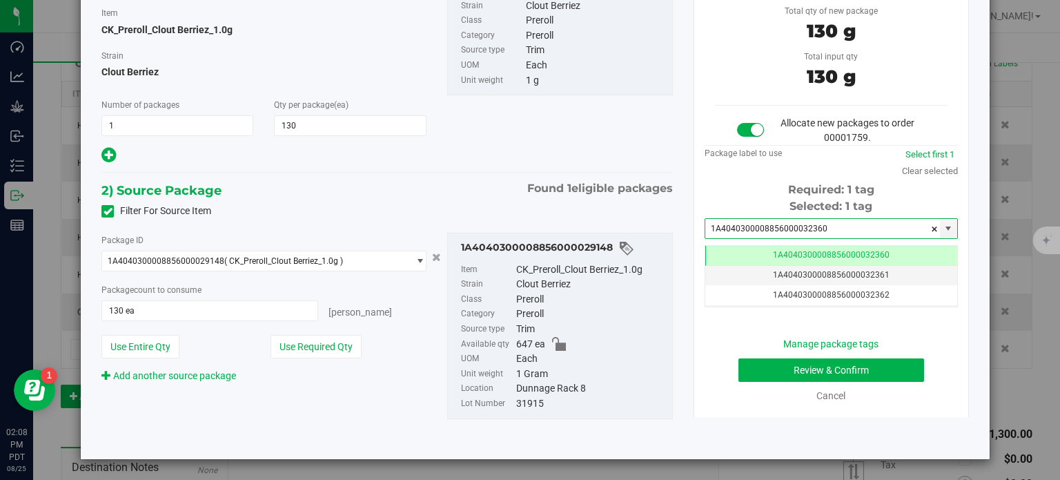
type input "1A4040300008856000032360"
click at [751, 372] on button "Review & Confirm" at bounding box center [831, 369] width 186 height 23
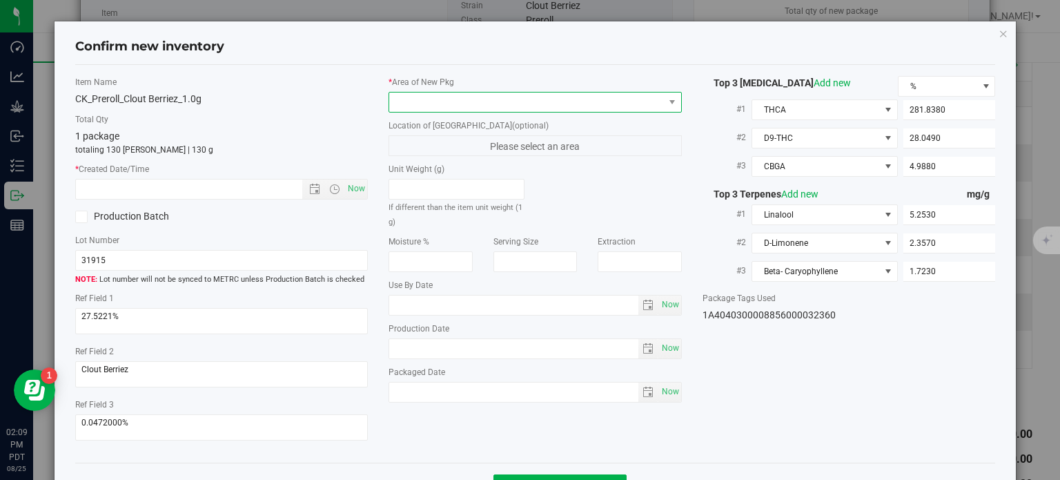
click at [558, 102] on span at bounding box center [526, 101] width 275 height 19
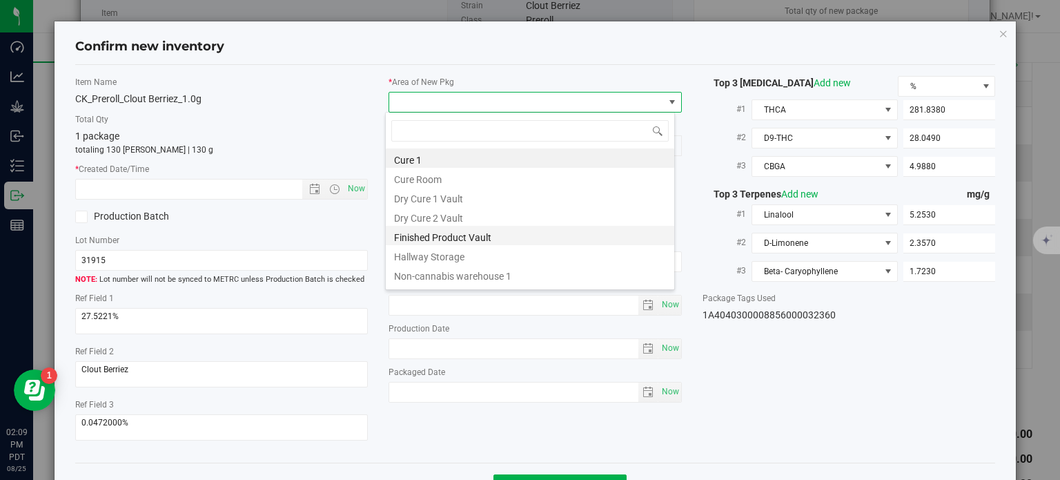
click at [430, 237] on li "Finished Product Vault" at bounding box center [530, 235] width 288 height 19
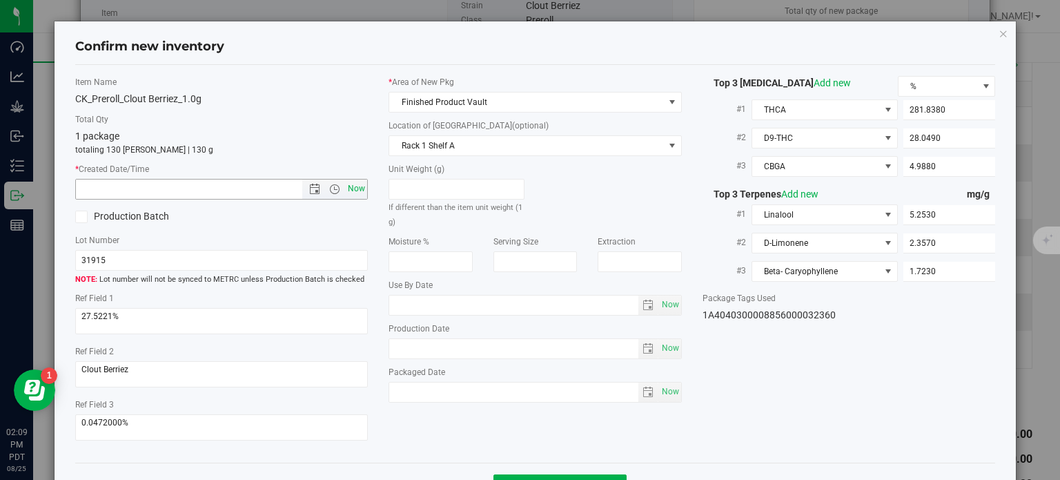
click at [360, 192] on span "Now" at bounding box center [356, 189] width 23 height 20
type input "[DATE] 2:09 PM"
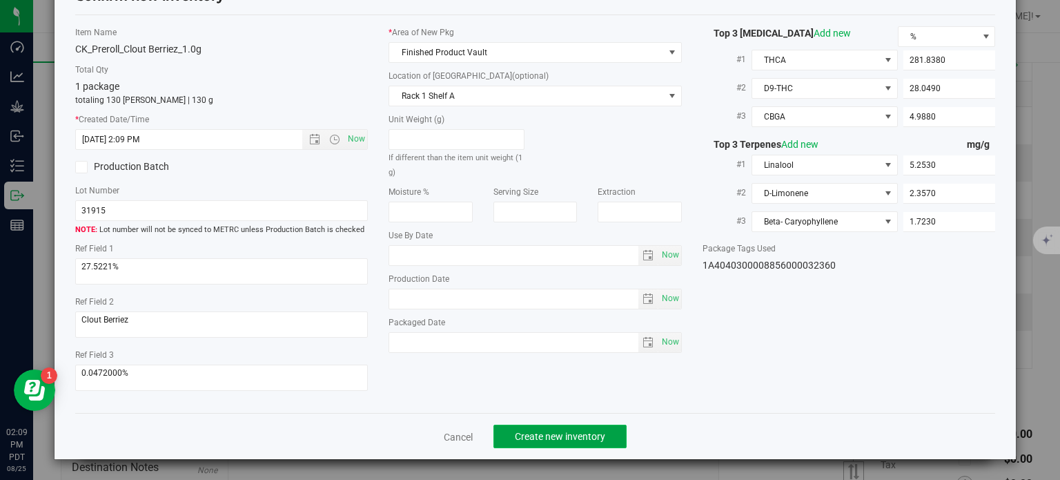
click at [536, 431] on span "Create new inventory" at bounding box center [560, 436] width 90 height 11
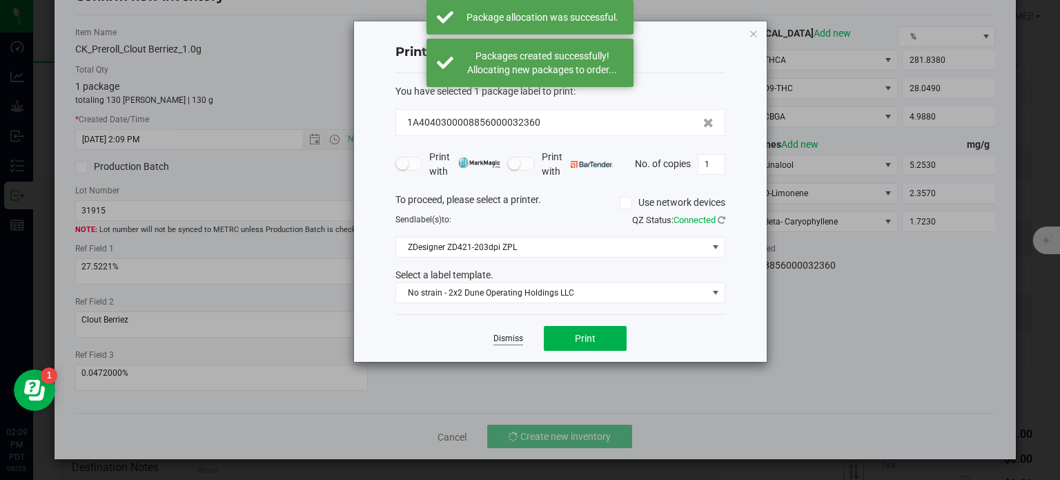
click at [516, 337] on link "Dismiss" at bounding box center [508, 339] width 30 height 12
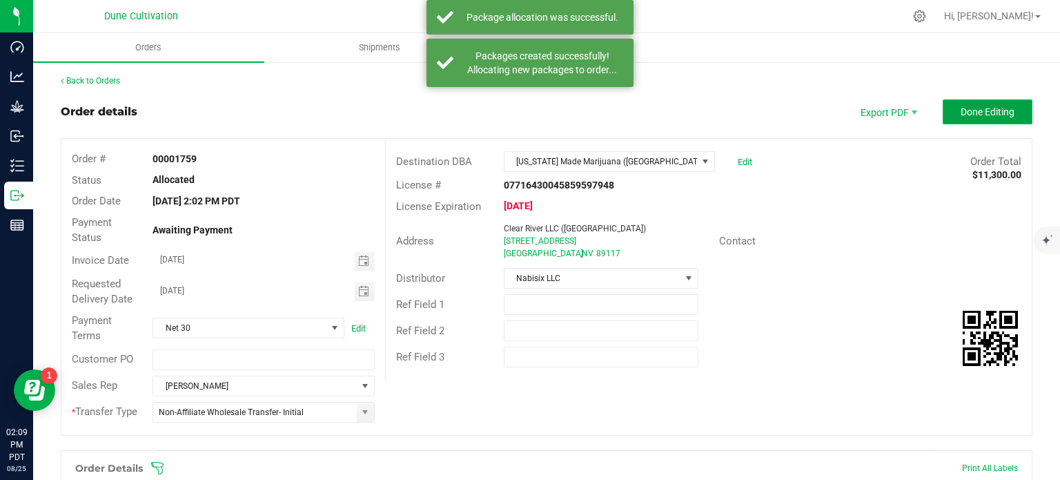
click at [969, 112] on span "Done Editing" at bounding box center [988, 111] width 54 height 11
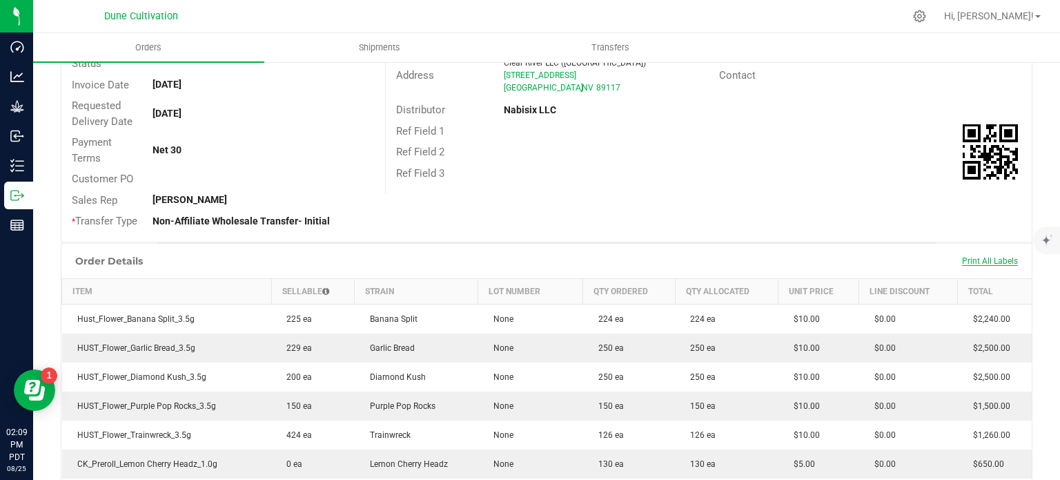
click at [966, 256] on span "Print All Labels" at bounding box center [990, 261] width 56 height 10
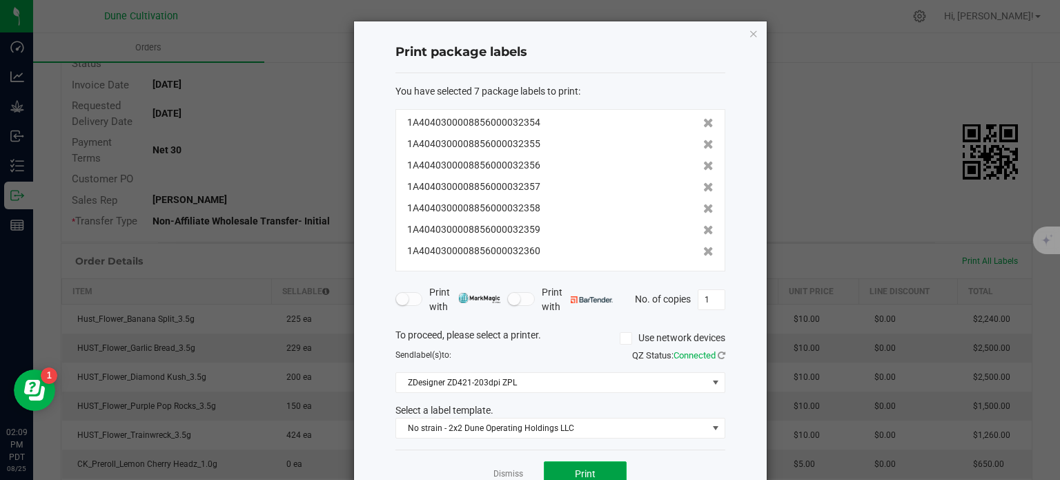
click at [575, 468] on span "Print" at bounding box center [585, 473] width 21 height 11
click at [749, 35] on icon "button" at bounding box center [754, 33] width 10 height 17
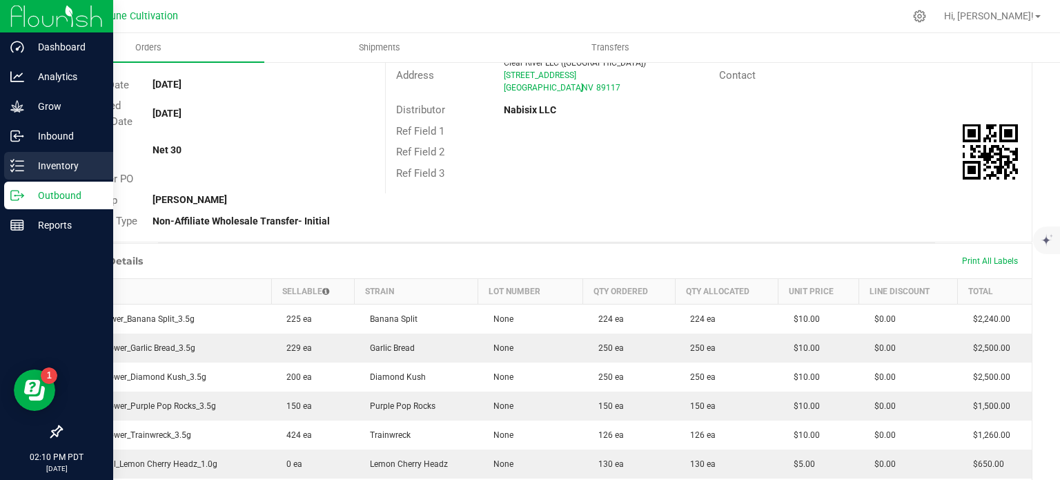
click at [28, 170] on p "Inventory" at bounding box center [65, 165] width 83 height 17
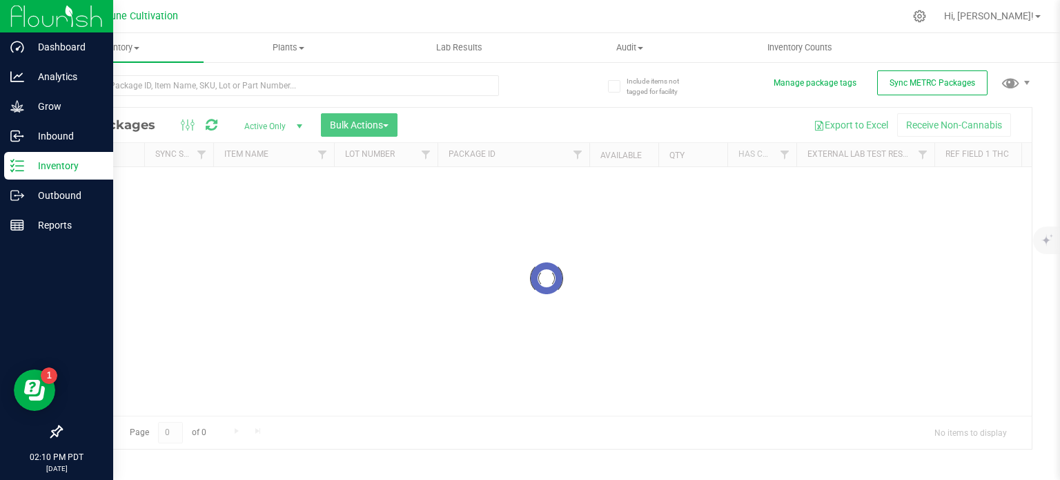
scroll to position [2, 0]
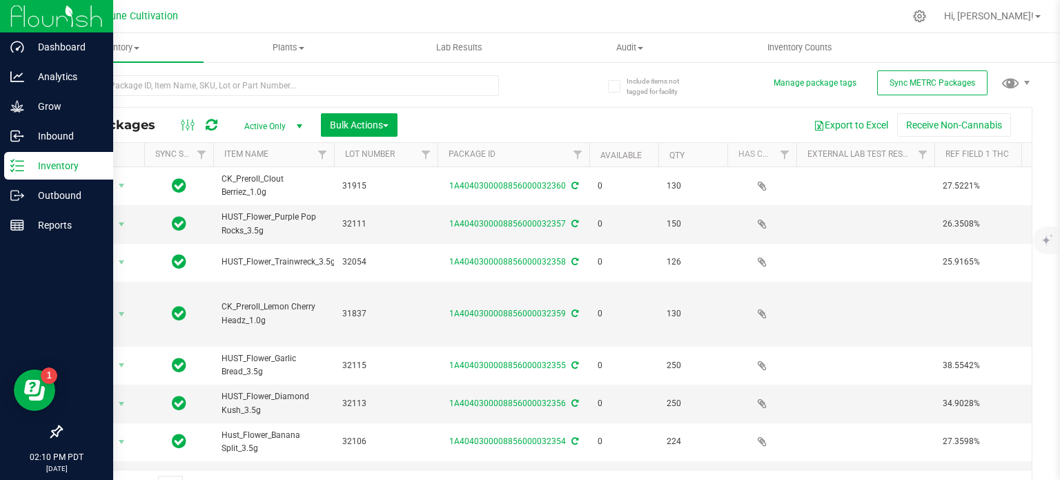
scroll to position [24, 0]
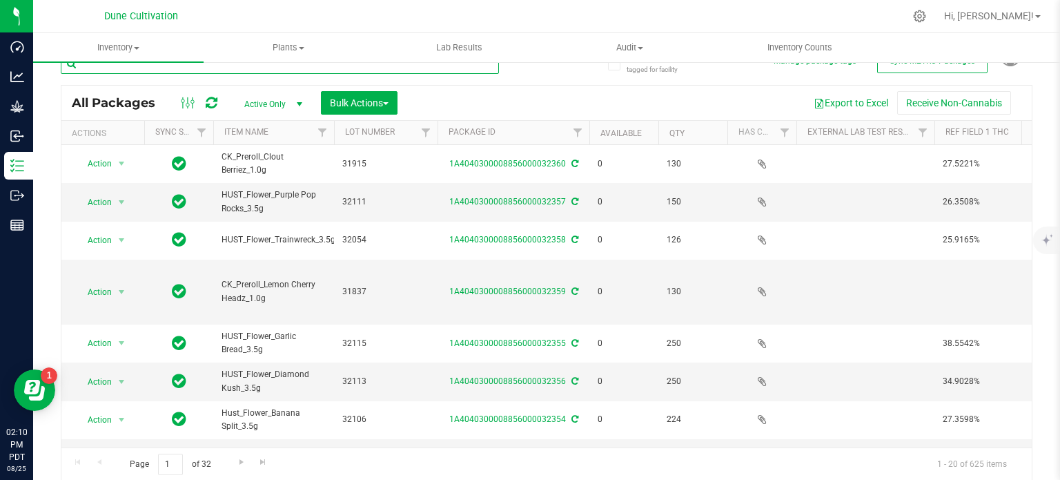
click at [195, 69] on input "text" at bounding box center [280, 63] width 438 height 21
type input "32359"
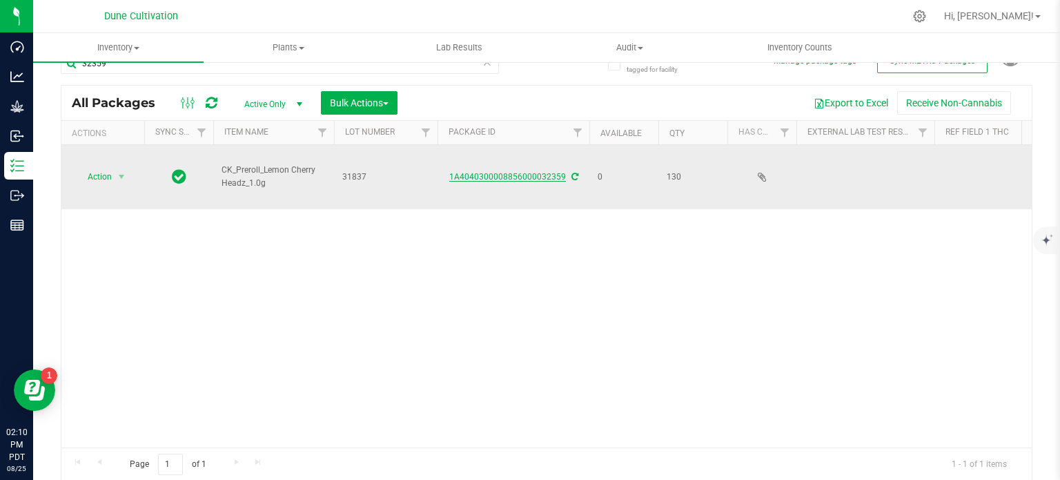
click at [541, 172] on link "1A4040300008856000032359" at bounding box center [507, 177] width 117 height 10
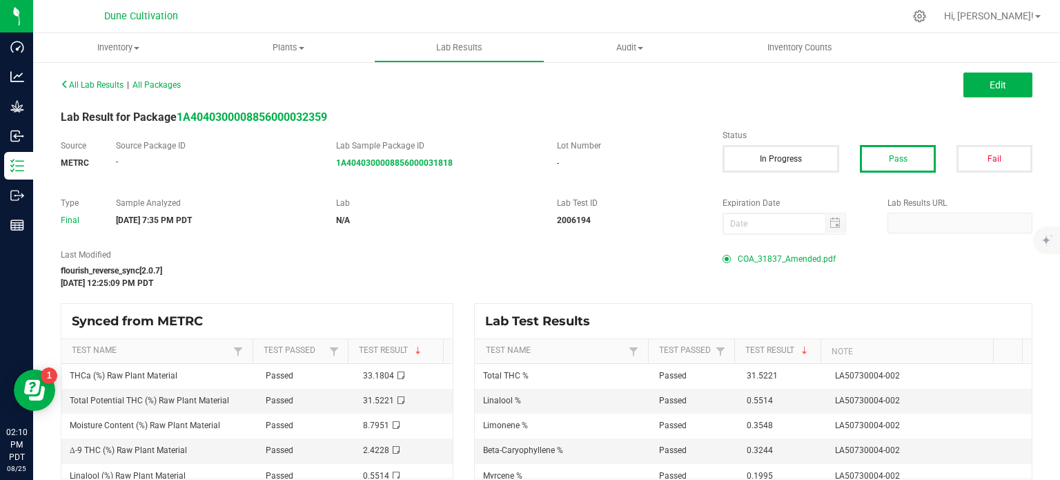
click at [763, 258] on span "COA_31837_Amended.pdf" at bounding box center [787, 258] width 98 height 21
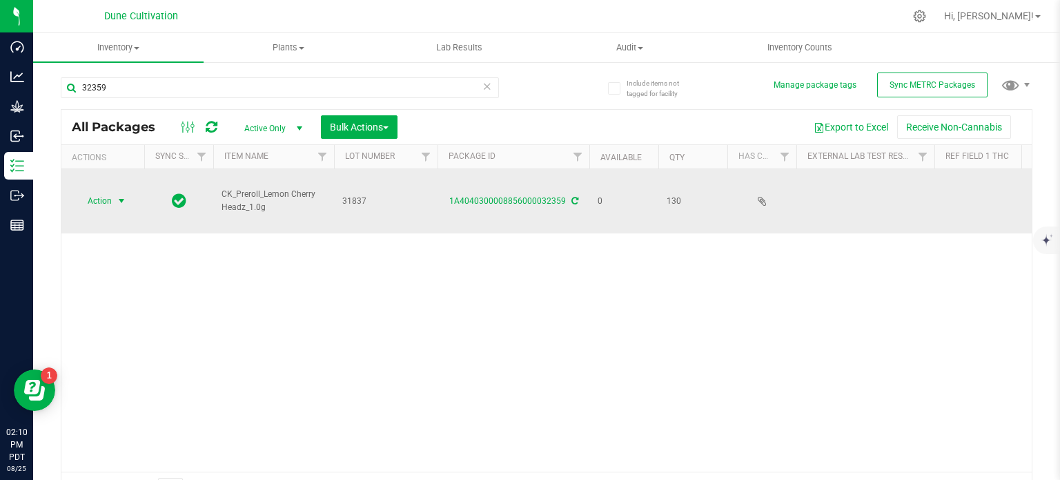
click at [108, 191] on span "Action" at bounding box center [93, 200] width 37 height 19
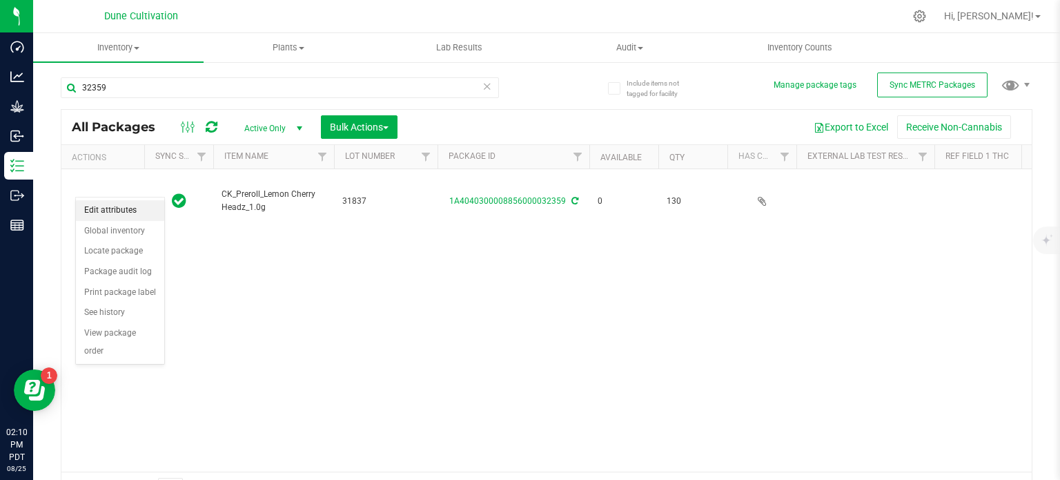
click at [115, 209] on li "Edit attributes" at bounding box center [120, 210] width 88 height 21
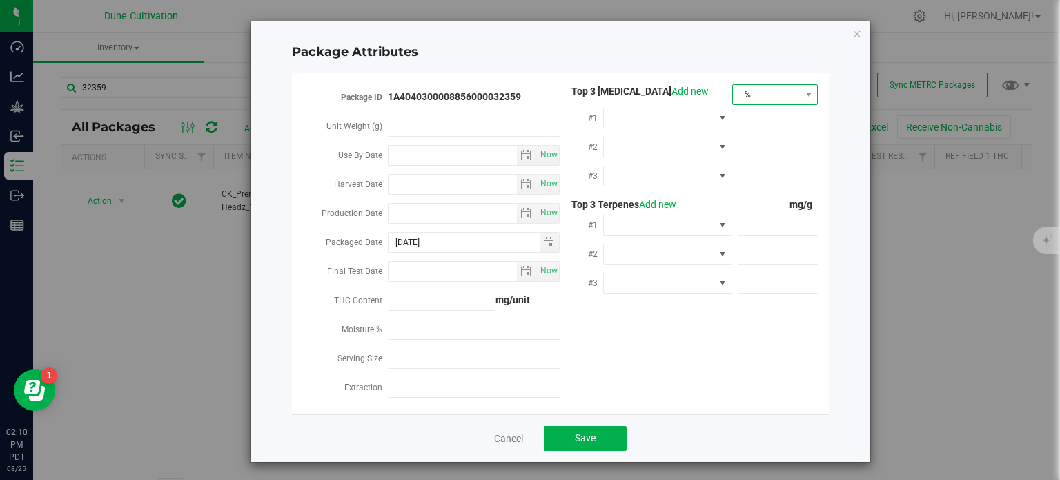
click at [778, 98] on span "%" at bounding box center [767, 94] width 68 height 19
click at [759, 143] on li "mg/unit" at bounding box center [769, 141] width 85 height 23
click at [745, 117] on span at bounding box center [778, 118] width 81 height 20
paste input "331.804"
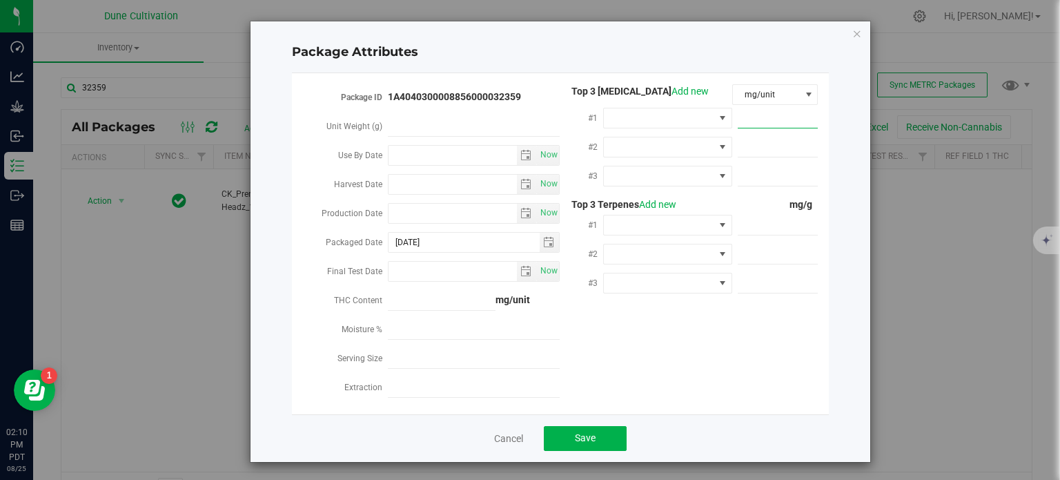
type input "331.804"
type input "331.8040"
click at [717, 115] on span at bounding box center [722, 117] width 11 height 11
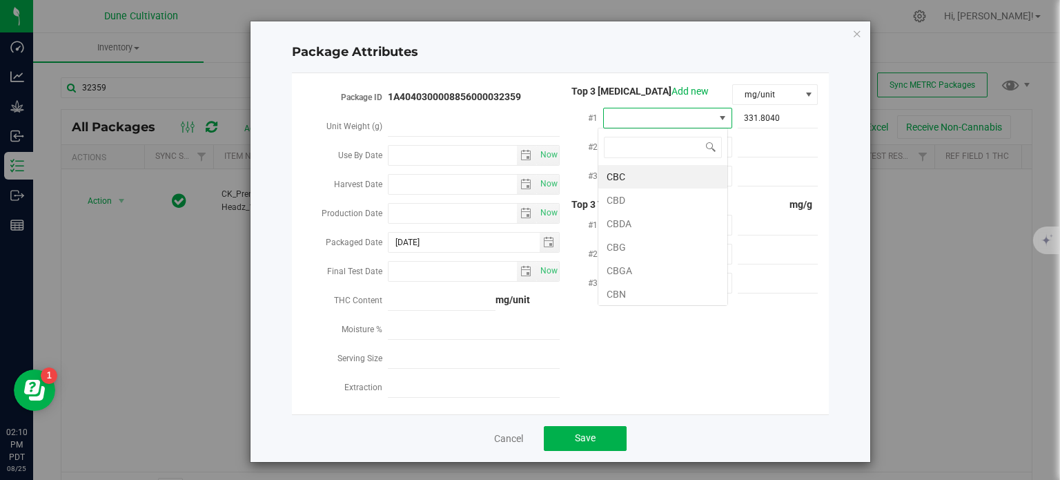
scroll to position [20, 129]
type input "THCA"
click at [667, 170] on li "THCA" at bounding box center [662, 176] width 129 height 23
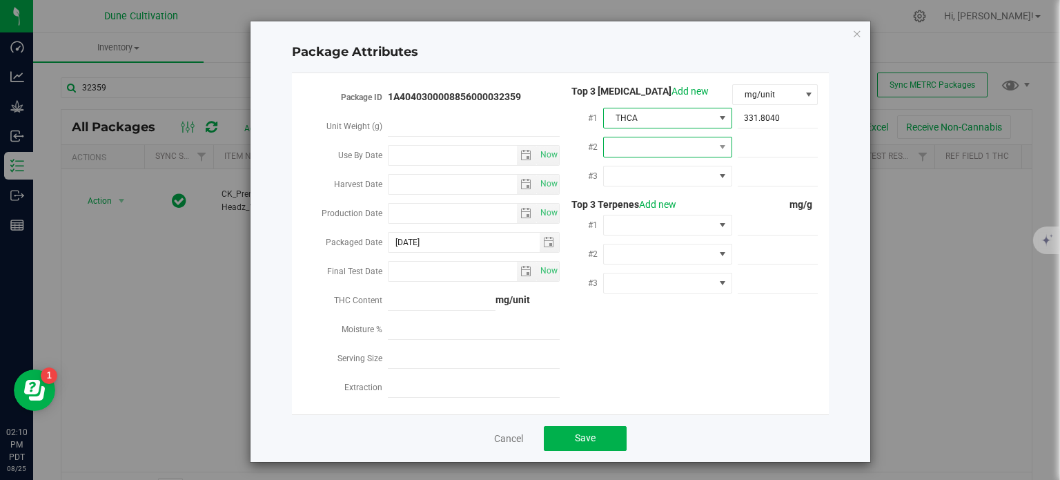
click at [714, 148] on span at bounding box center [722, 146] width 17 height 19
type input "9"
click at [675, 201] on li "D9-THC" at bounding box center [662, 205] width 129 height 23
click at [676, 179] on span at bounding box center [659, 175] width 110 height 19
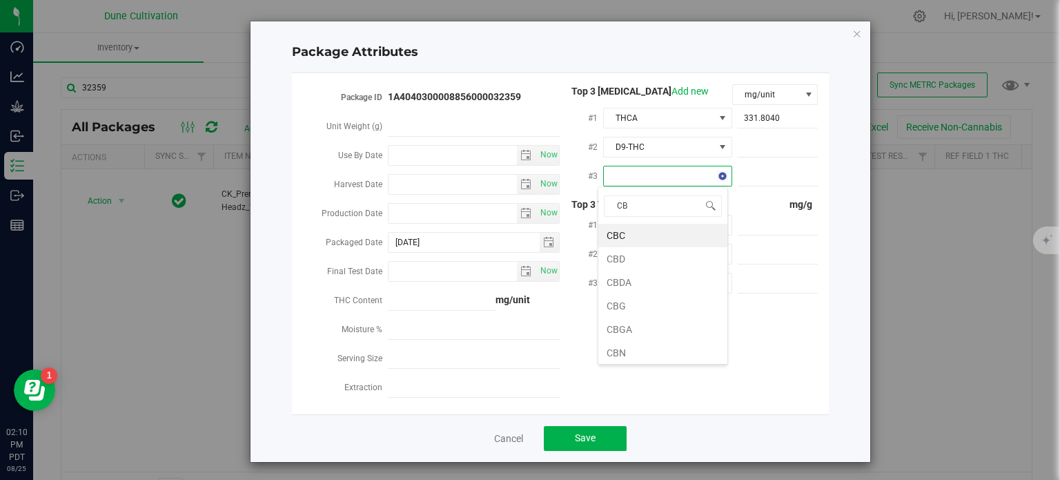
type input "CBG"
click at [629, 252] on li "CBGA" at bounding box center [662, 258] width 129 height 23
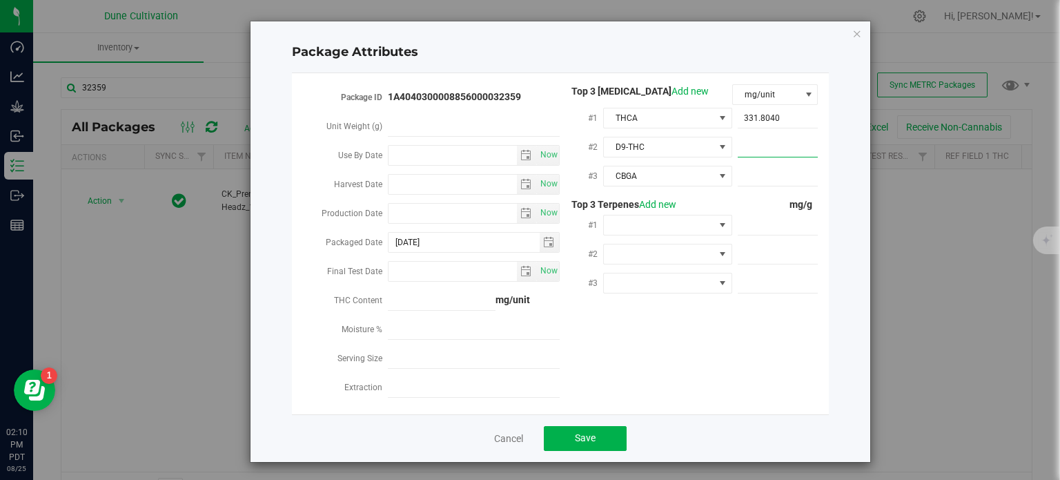
click at [769, 155] on span at bounding box center [778, 147] width 81 height 20
paste input "24.2281"
type input "24.2281"
click at [766, 176] on span at bounding box center [778, 176] width 81 height 20
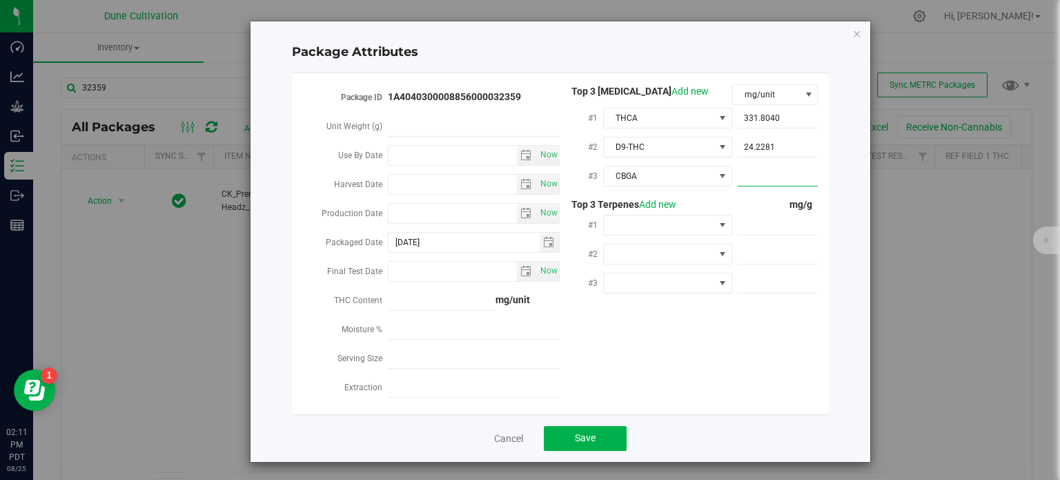
paste input "3.65236"
type input "3.65236"
type input "3.6524"
click at [750, 229] on span at bounding box center [778, 225] width 81 height 20
paste input "5.514"
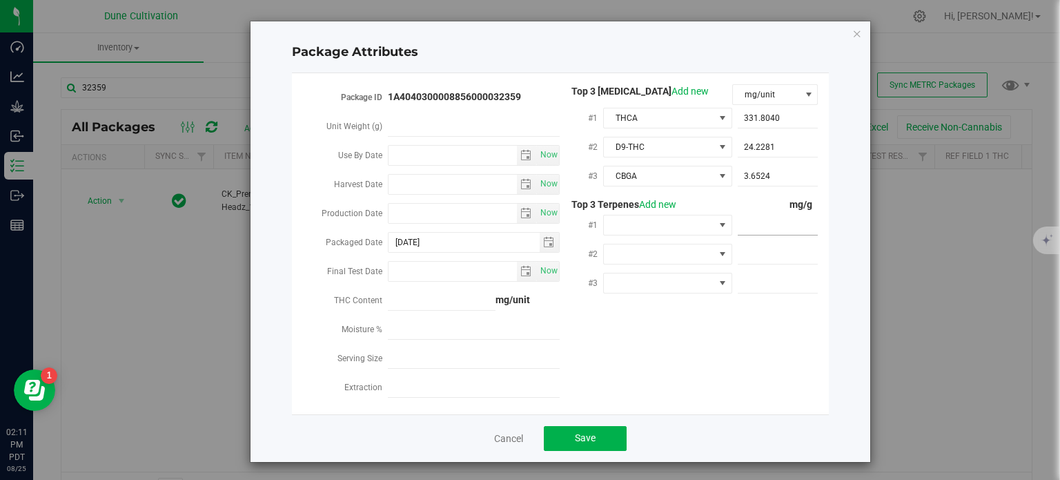
type input "5.514"
type input "5.5140"
click at [767, 255] on span at bounding box center [778, 254] width 81 height 20
paste input "3.548"
type input "3.548"
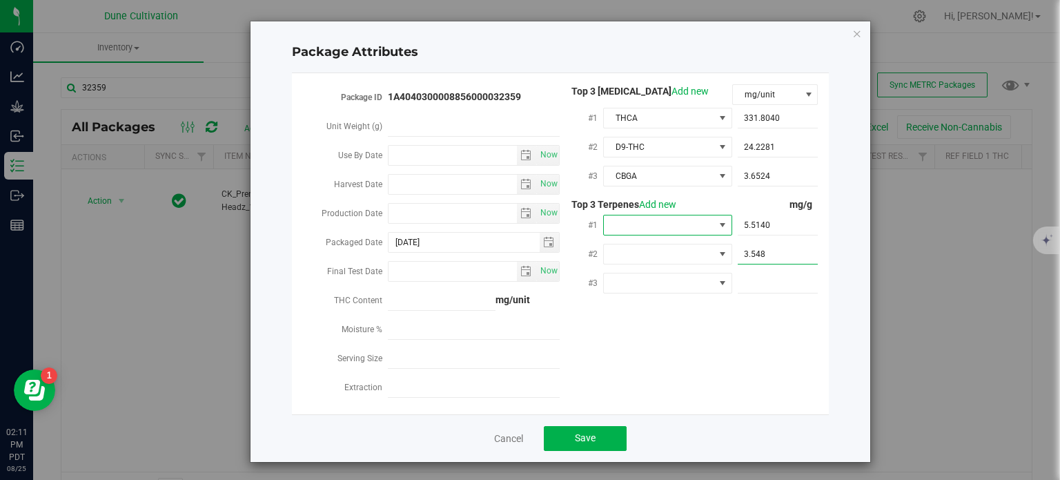
type input "3.5480"
click at [717, 223] on span at bounding box center [722, 224] width 11 height 11
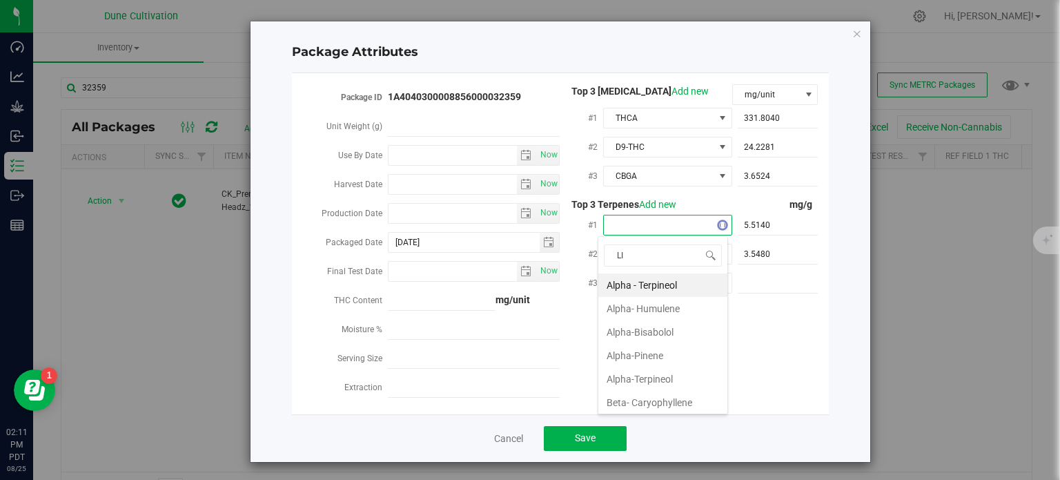
type input "LIN"
click at [685, 279] on li "Linalool" at bounding box center [662, 284] width 129 height 23
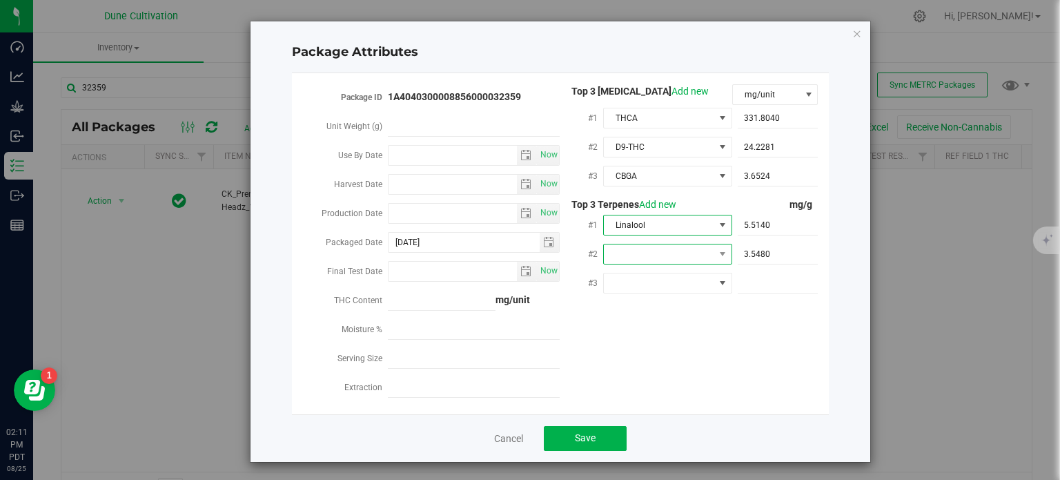
click at [676, 251] on span at bounding box center [659, 253] width 110 height 19
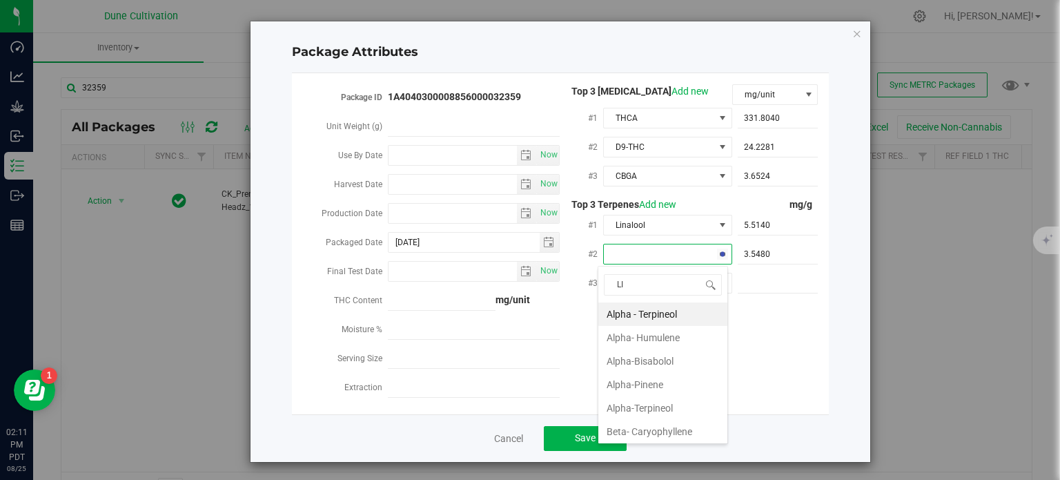
type input "LIM"
click at [667, 313] on li "D-Limonene" at bounding box center [662, 313] width 129 height 23
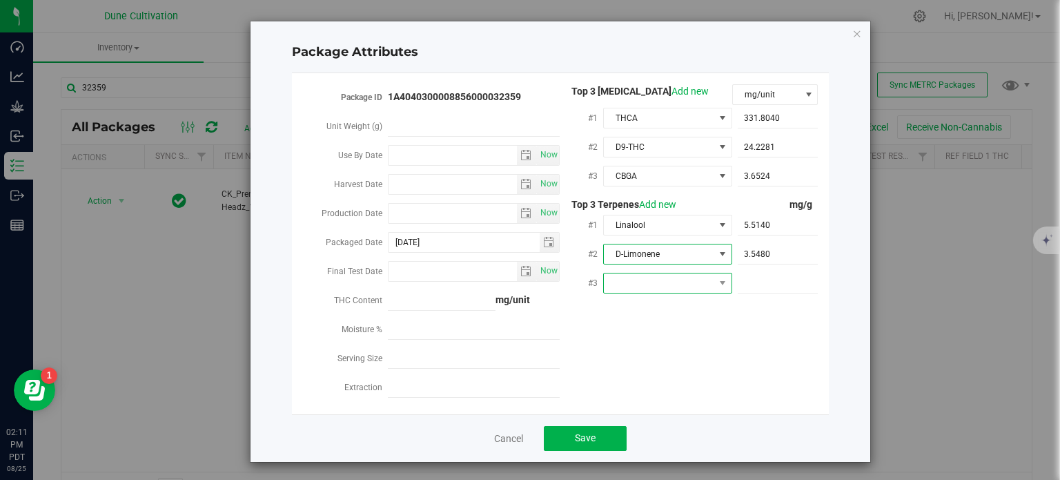
click at [665, 280] on span at bounding box center [659, 282] width 110 height 19
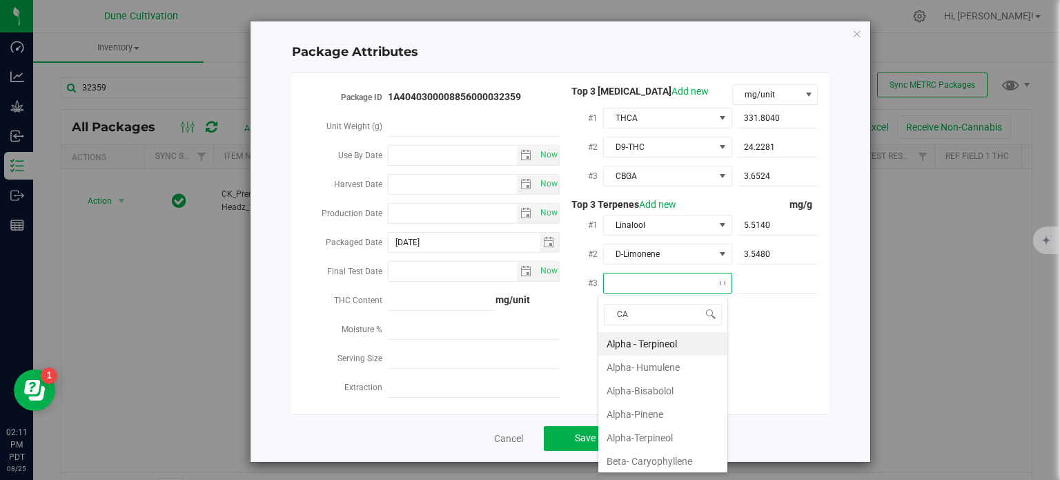
type input "CAR"
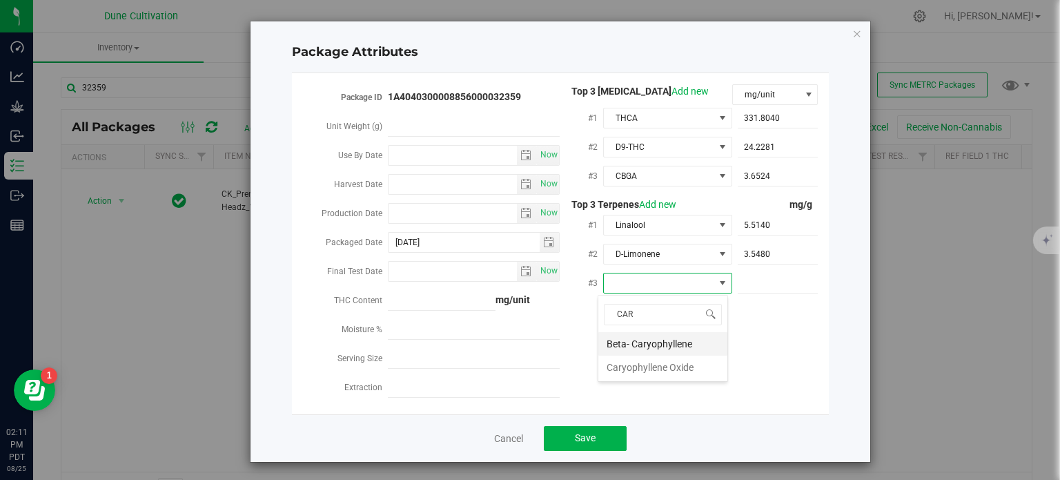
click at [660, 342] on li "Beta- Caryophyllene" at bounding box center [662, 343] width 129 height 23
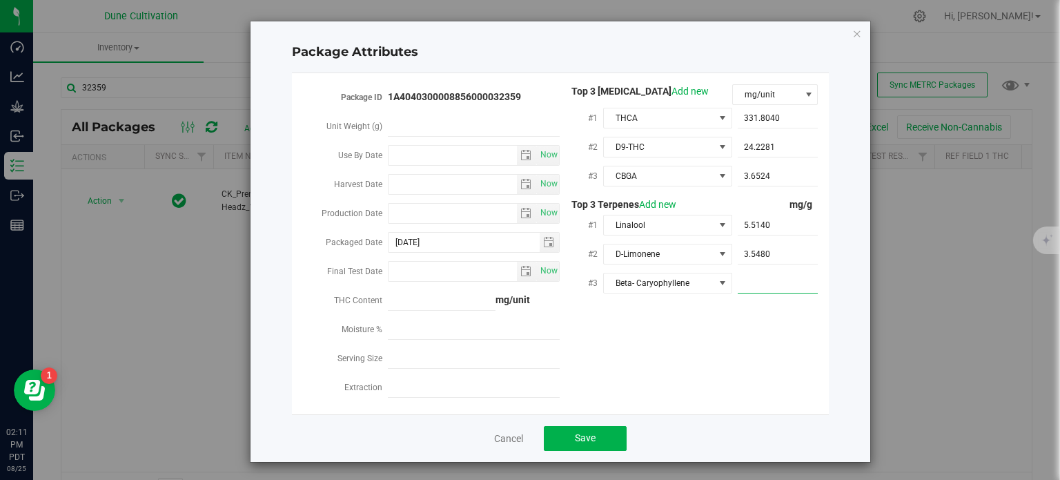
click at [768, 283] on span at bounding box center [778, 283] width 81 height 20
paste input "3.244"
type input "3.244"
type input "3.2440"
click at [581, 443] on span "Save" at bounding box center [585, 437] width 21 height 11
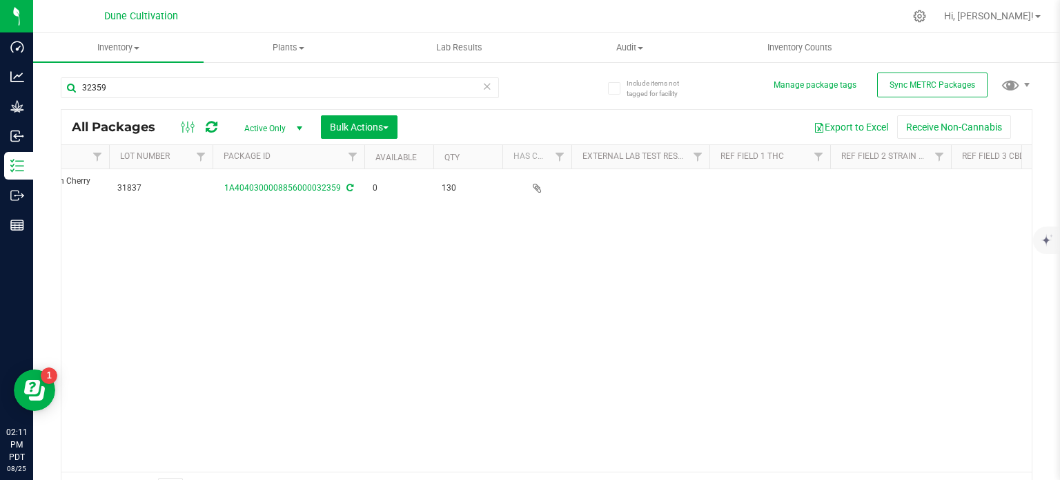
scroll to position [0, 228]
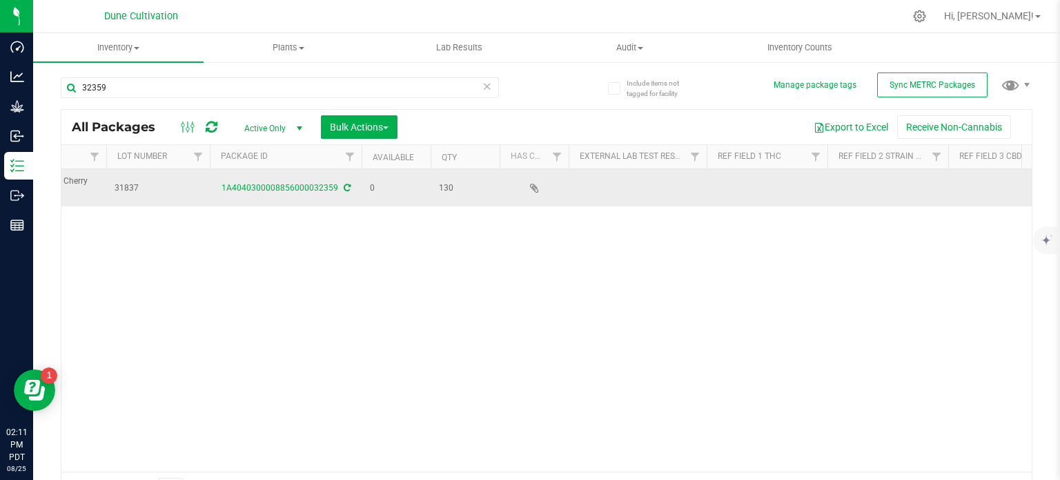
click at [741, 184] on td at bounding box center [767, 187] width 121 height 37
type input "31.5221%"
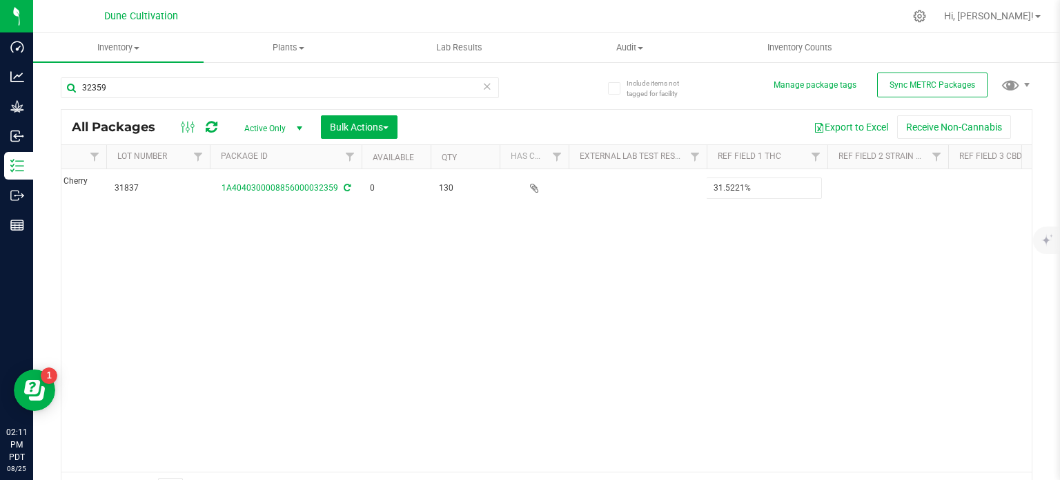
click at [879, 269] on div "All Packages Active Only Active Only Lab Samples Locked All External Internal B…" at bounding box center [547, 307] width 972 height 396
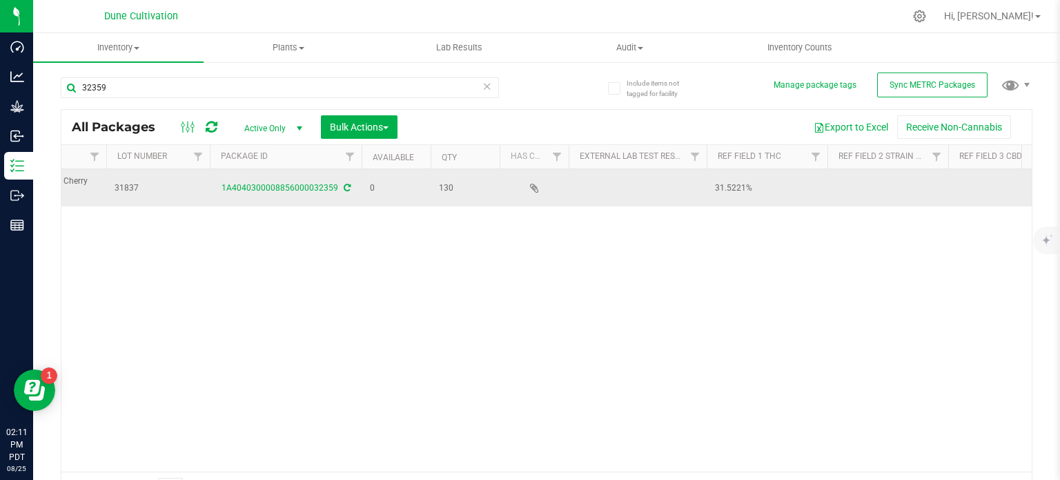
click at [961, 187] on td at bounding box center [1008, 187] width 121 height 37
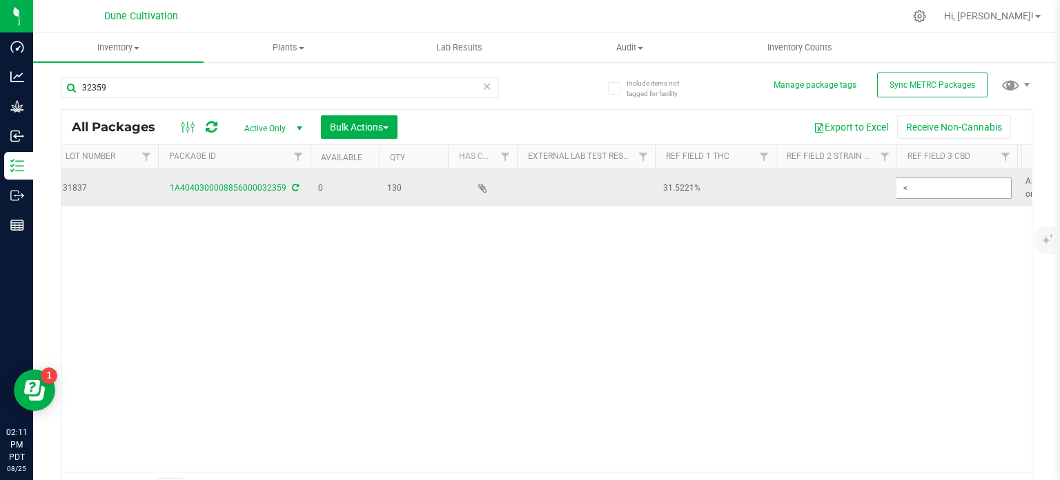
type input "<LOQ"
click at [820, 179] on td at bounding box center [836, 187] width 121 height 37
type input "l"
type input "1"
type input "Lemon Cherry Headz"
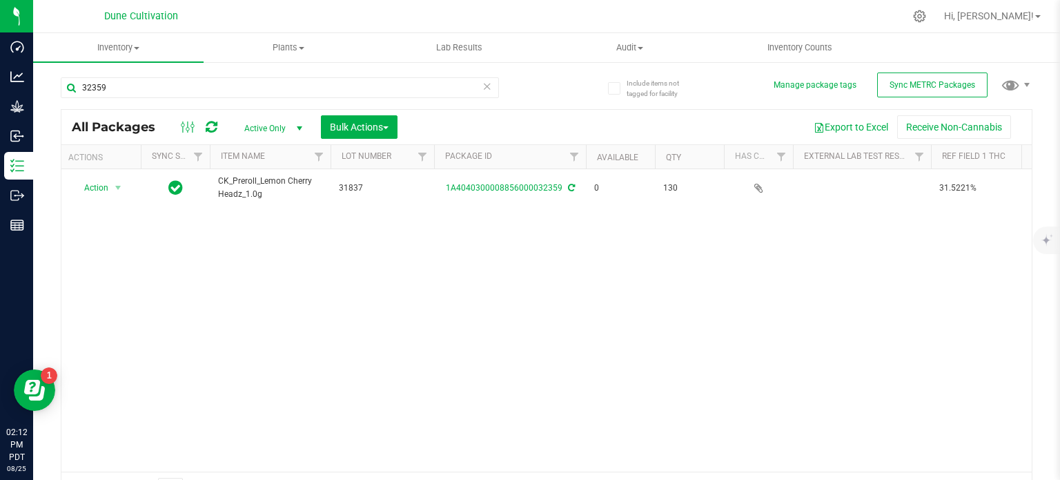
scroll to position [0, 0]
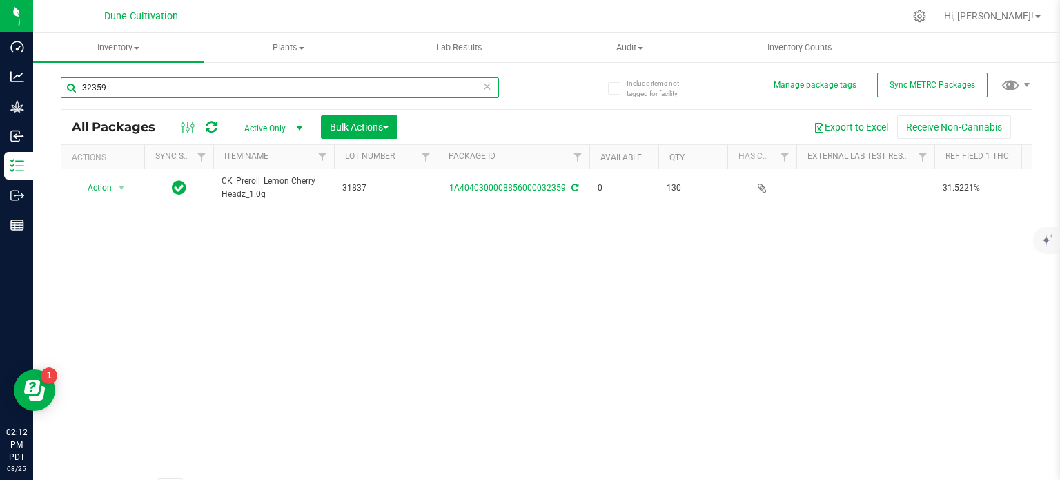
click at [108, 93] on input "32359" at bounding box center [280, 87] width 438 height 21
type input "32358"
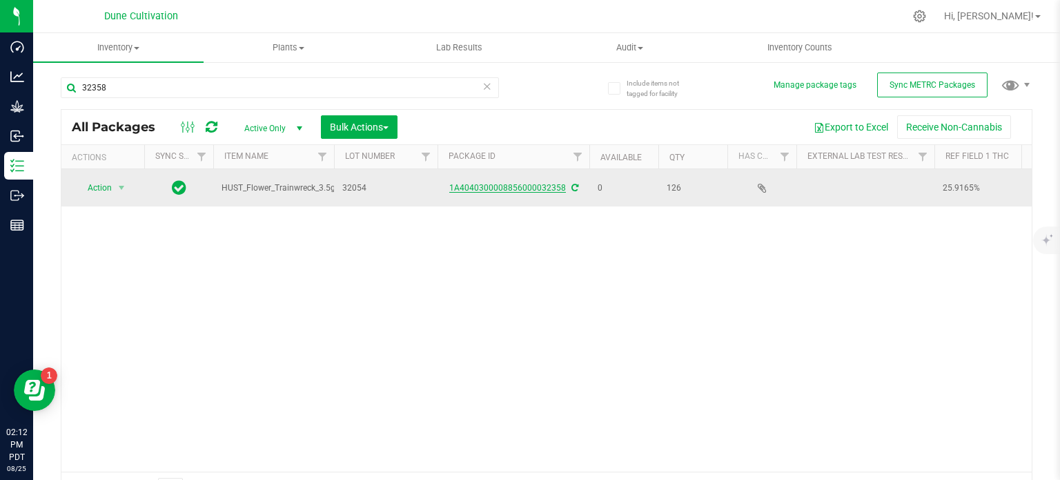
click at [477, 190] on link "1A4040300008856000032358" at bounding box center [507, 188] width 117 height 10
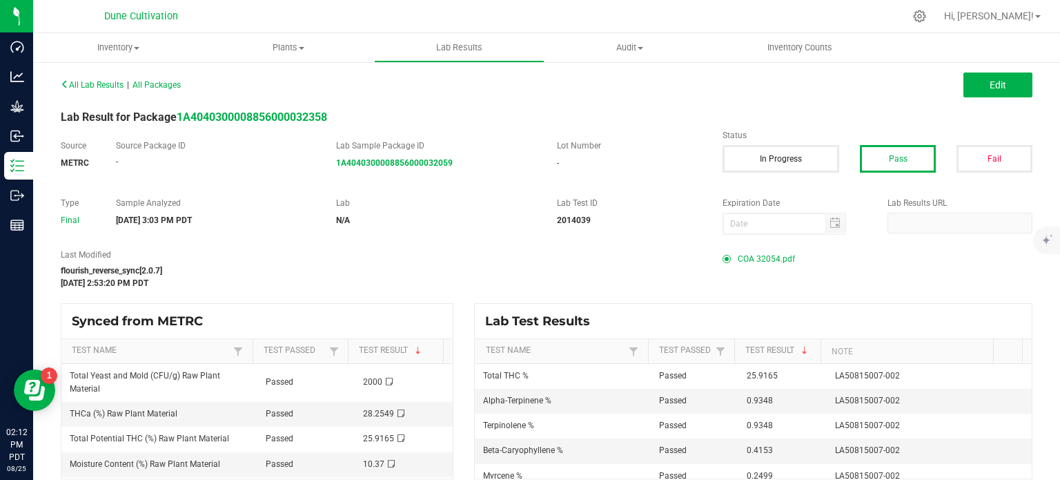
click at [762, 259] on span "COA 32054.pdf" at bounding box center [766, 258] width 57 height 21
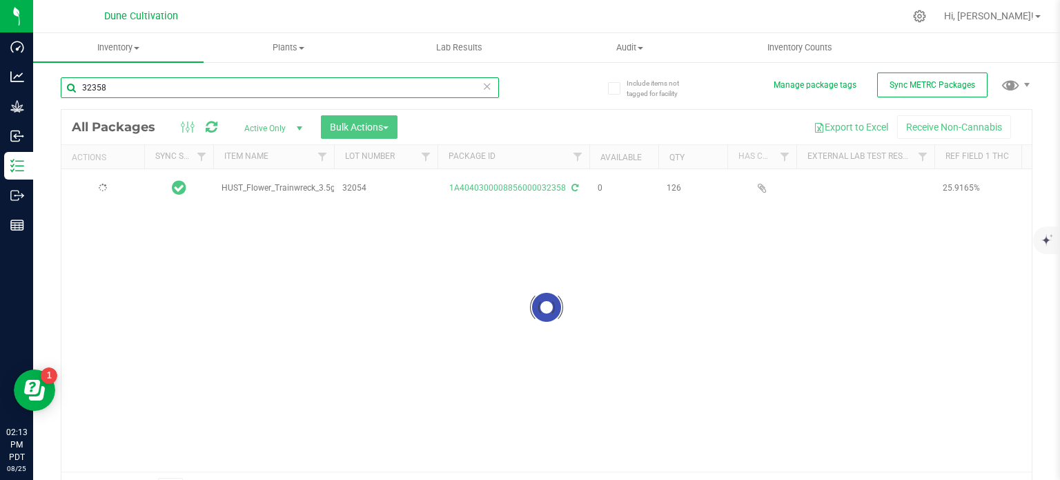
click at [139, 88] on input "32358" at bounding box center [280, 87] width 438 height 21
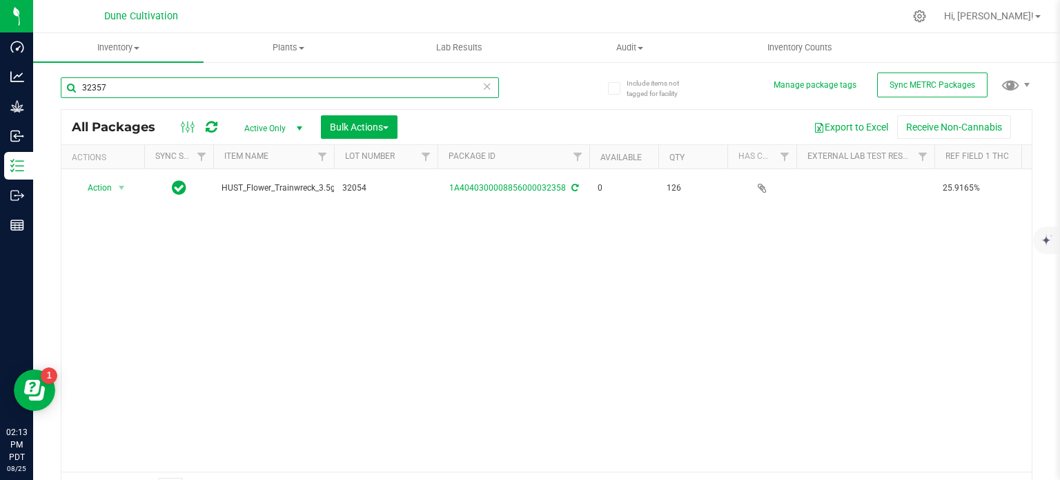
type input "32357"
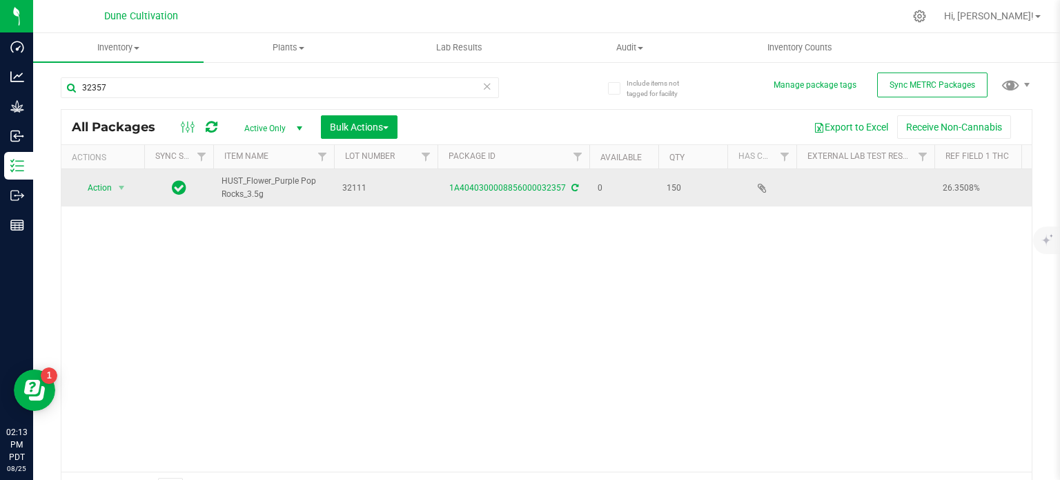
click at [511, 193] on div "1A4040300008856000032357" at bounding box center [513, 188] width 156 height 13
click at [511, 182] on div "1A4040300008856000032357" at bounding box center [513, 188] width 156 height 13
click at [520, 187] on link "1A4040300008856000032357" at bounding box center [507, 188] width 117 height 10
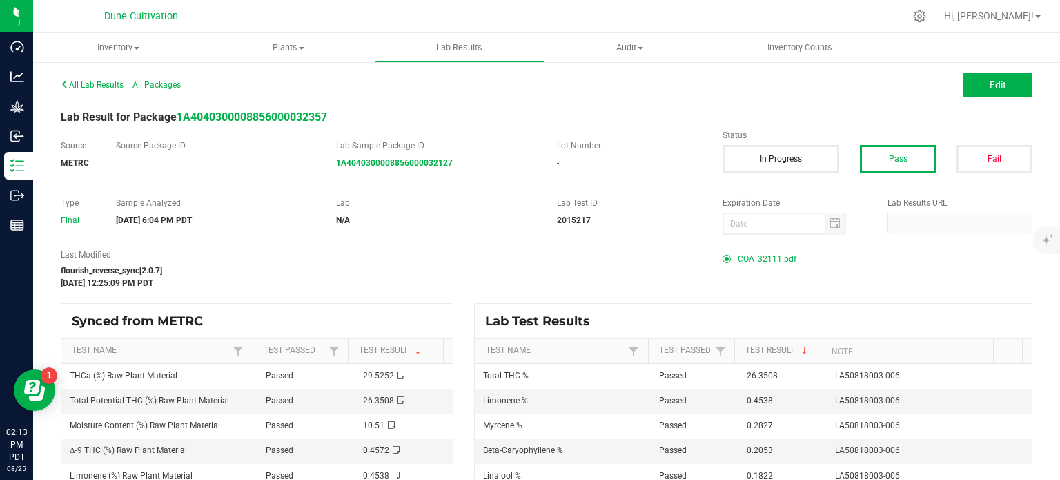
click at [751, 251] on span "COA_32111.pdf" at bounding box center [767, 258] width 59 height 21
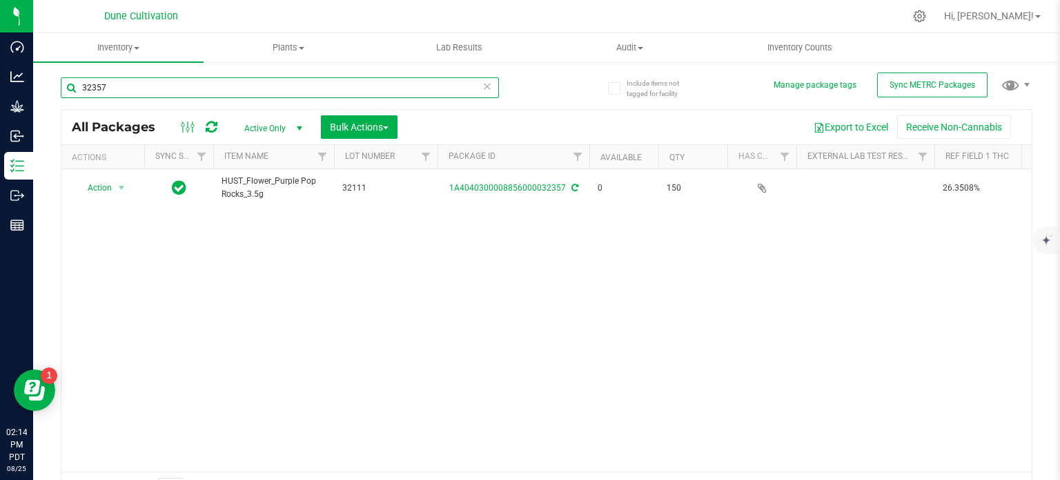
click at [309, 87] on input "32357" at bounding box center [280, 87] width 438 height 21
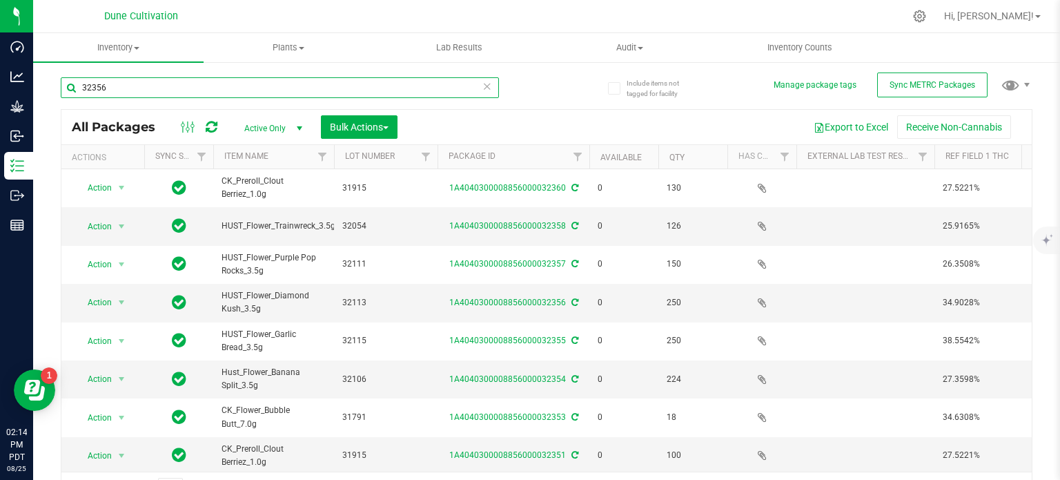
type input "32356"
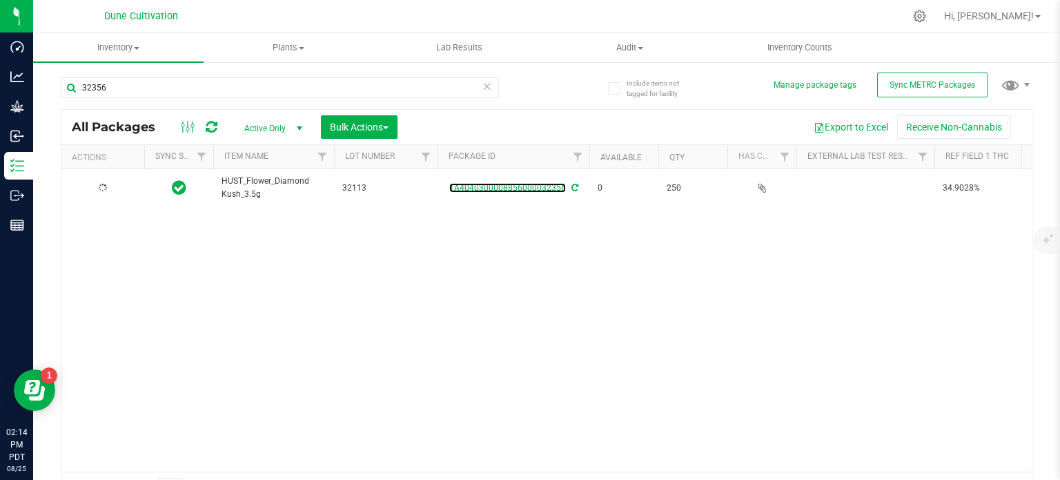
click at [534, 186] on link "1A4040300008856000032356" at bounding box center [507, 188] width 117 height 10
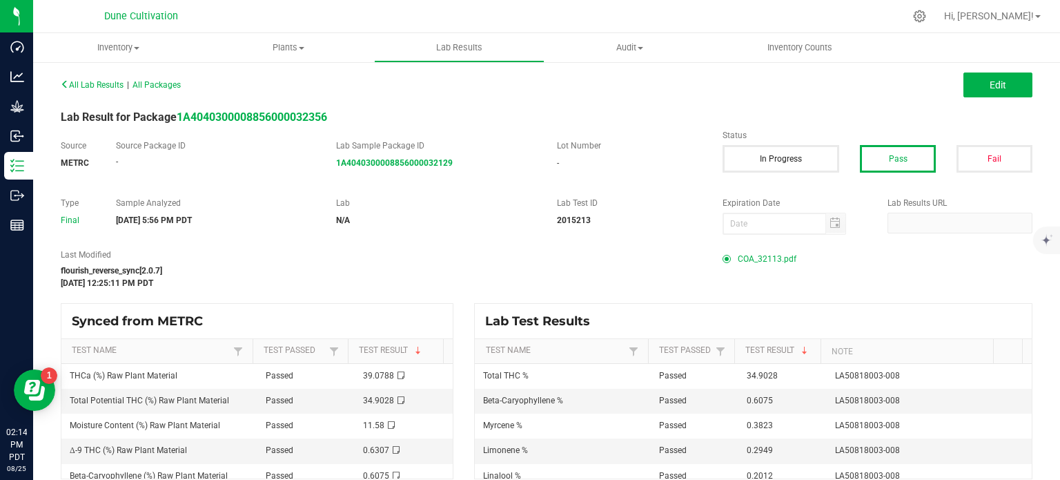
click at [748, 251] on span "COA_32113.pdf" at bounding box center [767, 258] width 59 height 21
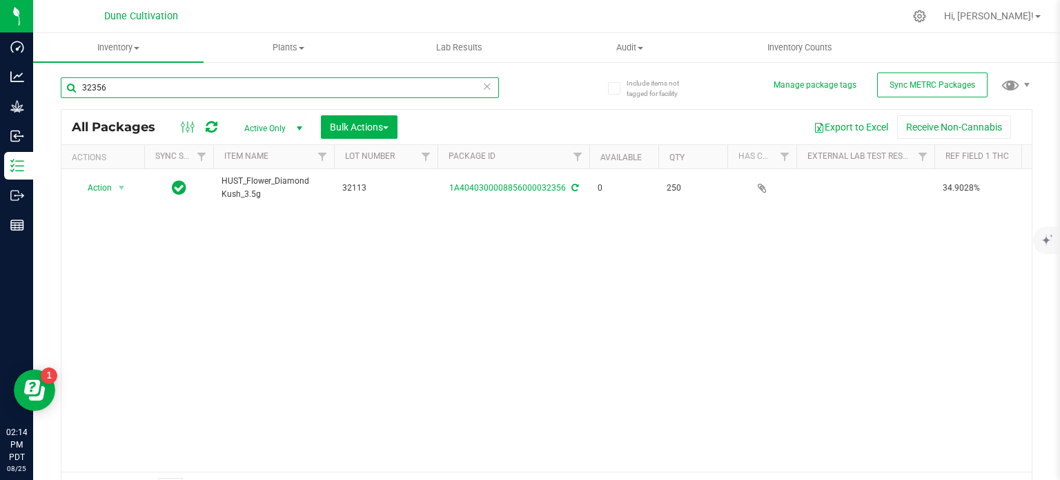
click at [209, 81] on input "32356" at bounding box center [280, 87] width 438 height 21
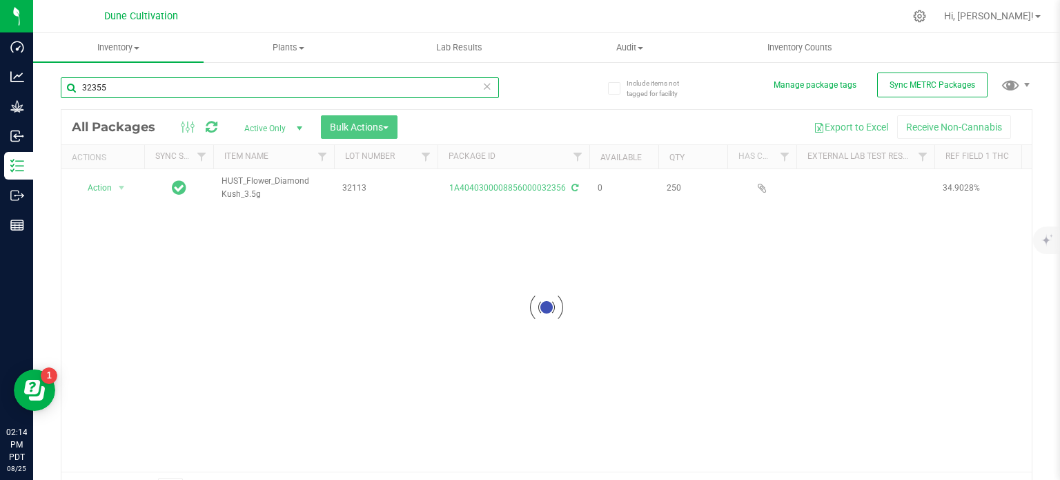
type input "32355"
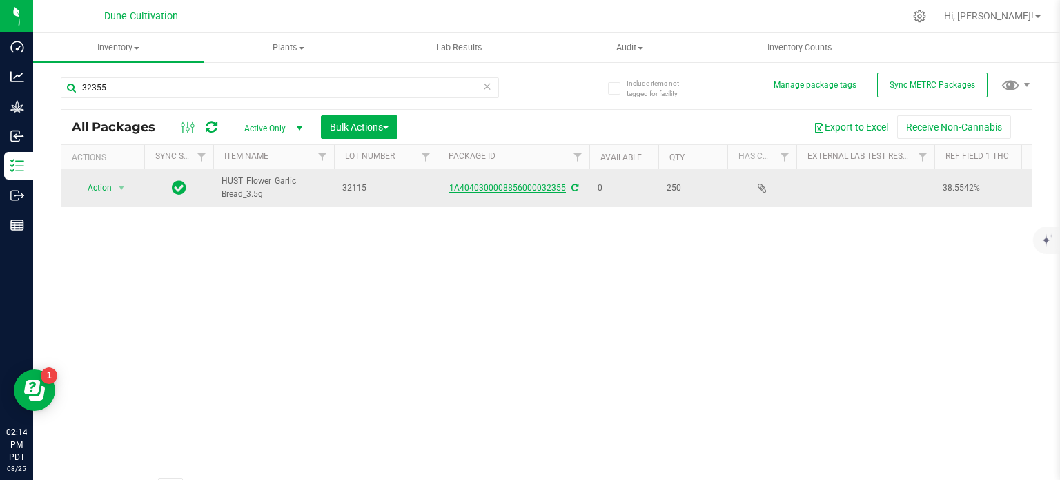
click at [514, 187] on link "1A4040300008856000032355" at bounding box center [507, 188] width 117 height 10
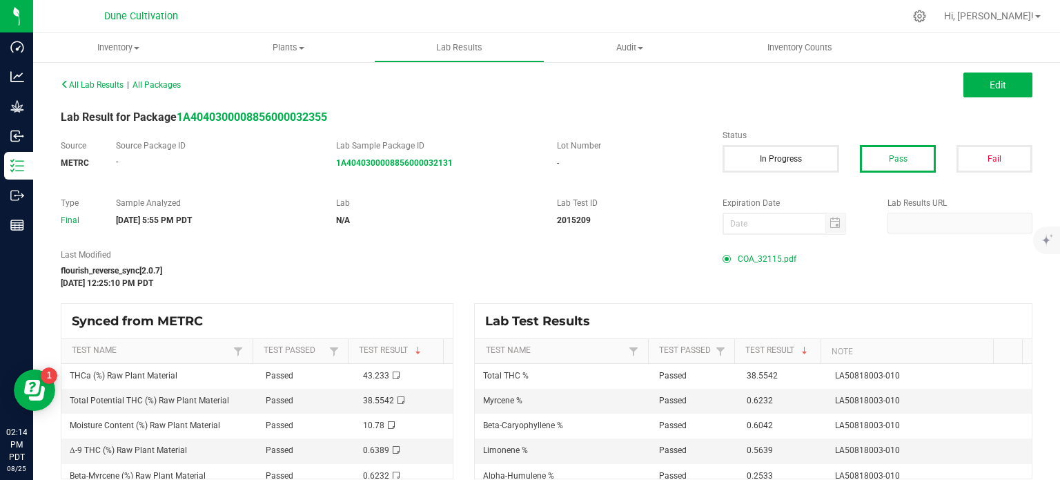
click at [758, 257] on span "COA_32115.pdf" at bounding box center [767, 258] width 59 height 21
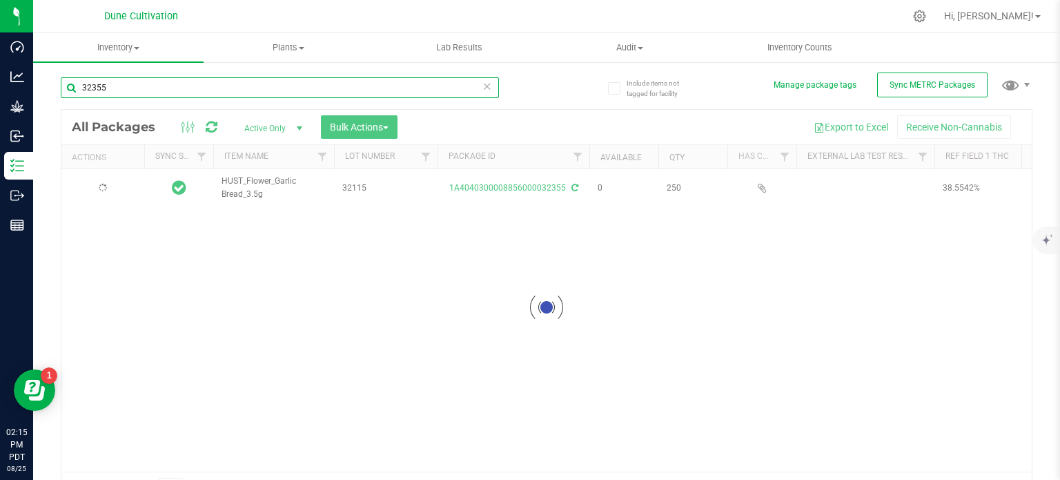
click at [155, 88] on input "32355" at bounding box center [280, 87] width 438 height 21
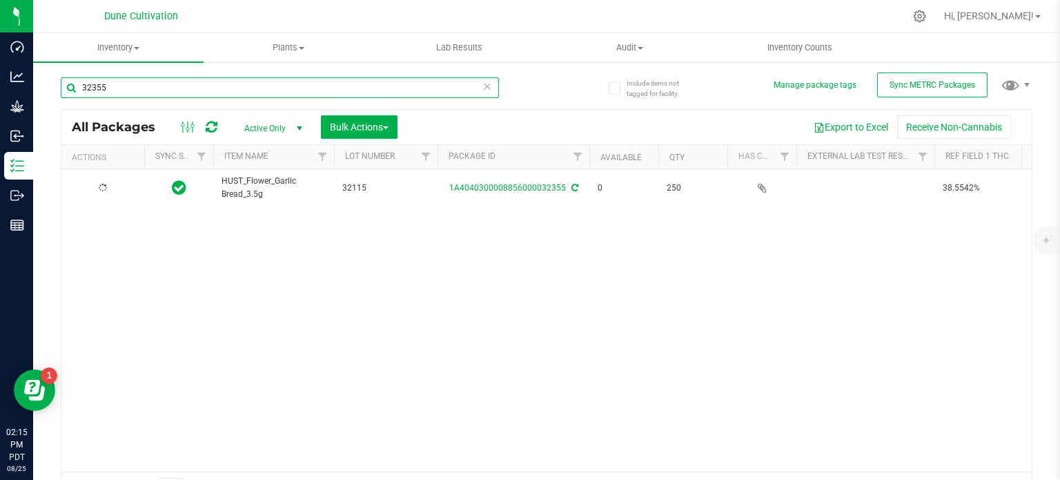
click at [155, 88] on input "32355" at bounding box center [280, 87] width 438 height 21
type input "32354"
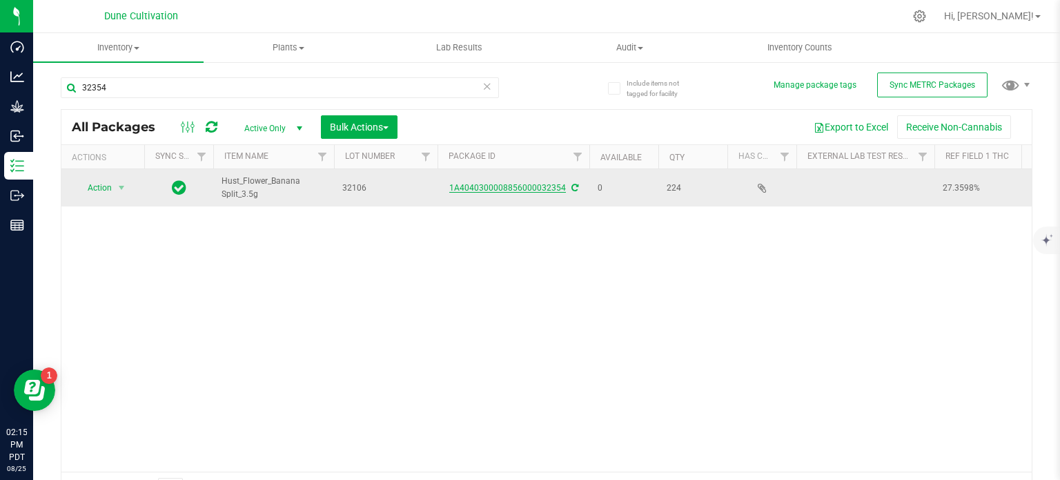
click at [543, 186] on link "1A4040300008856000032354" at bounding box center [507, 188] width 117 height 10
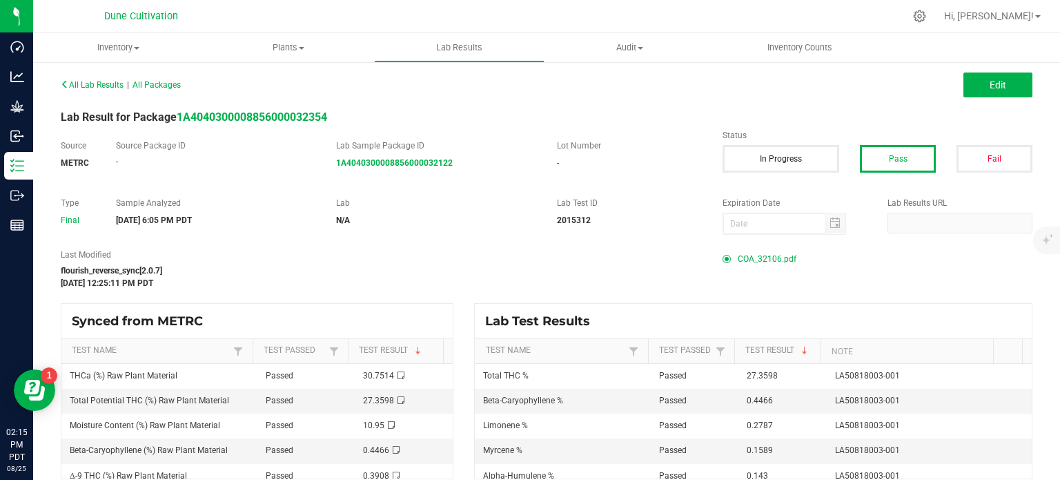
click at [750, 253] on span "COA_32106.pdf" at bounding box center [767, 258] width 59 height 21
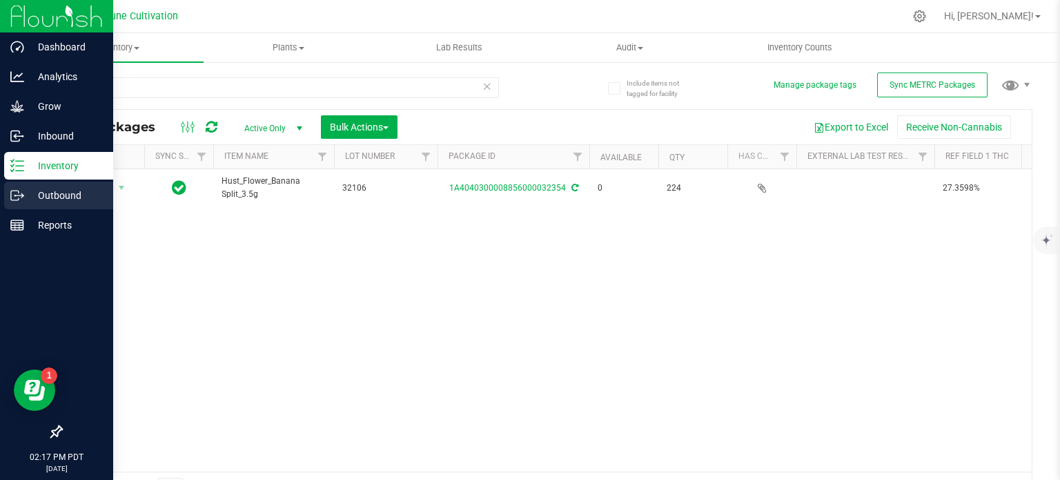
click at [30, 192] on p "Outbound" at bounding box center [65, 195] width 83 height 17
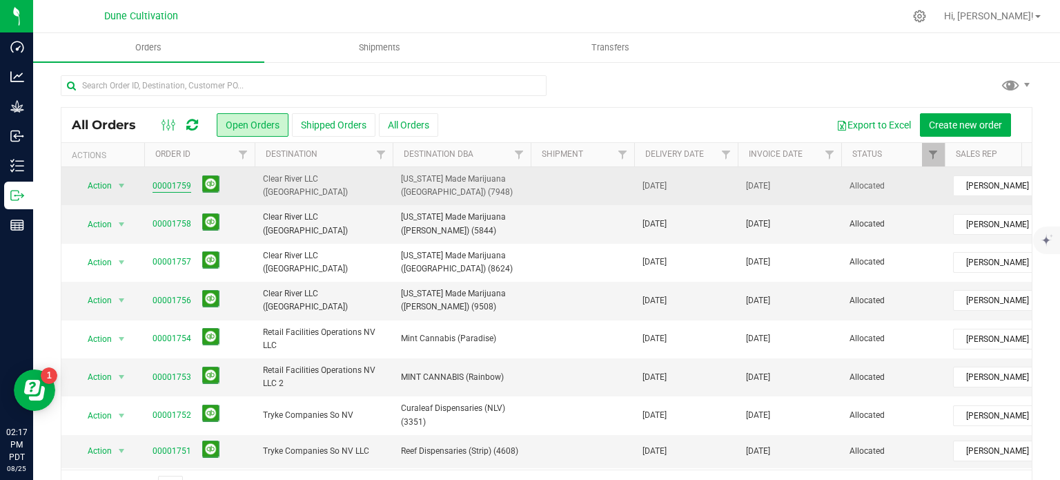
click at [172, 188] on link "00001759" at bounding box center [172, 185] width 39 height 13
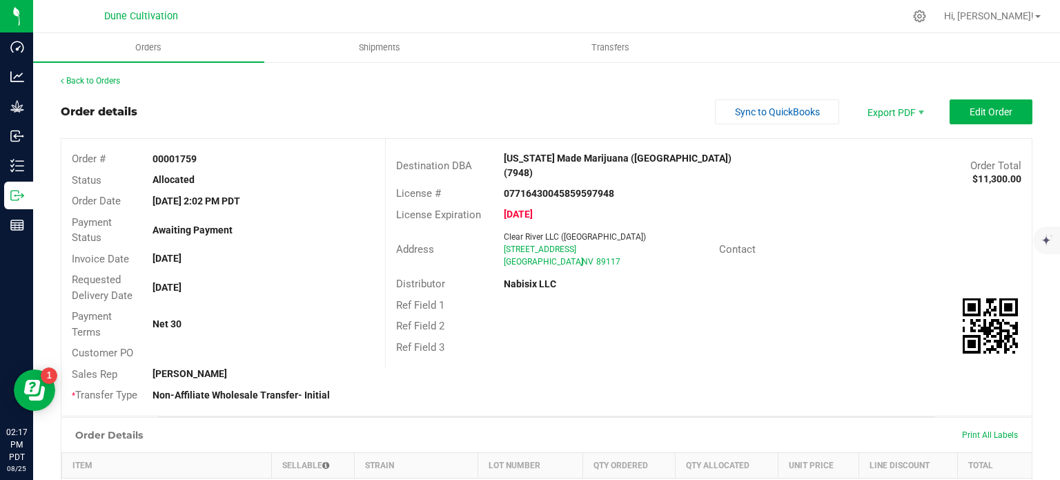
scroll to position [440, 0]
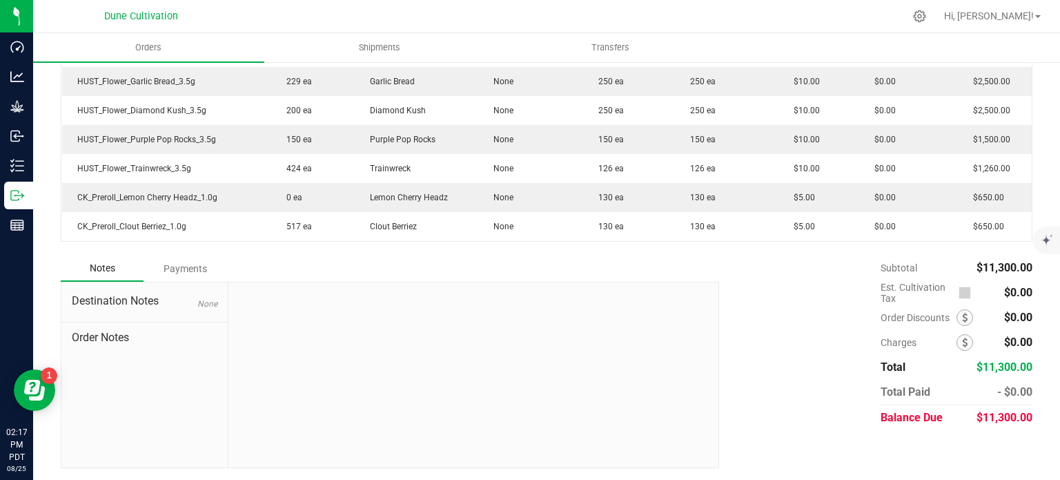
click at [982, 419] on span "$11,300.00" at bounding box center [1005, 417] width 56 height 13
copy span "11,300.00"
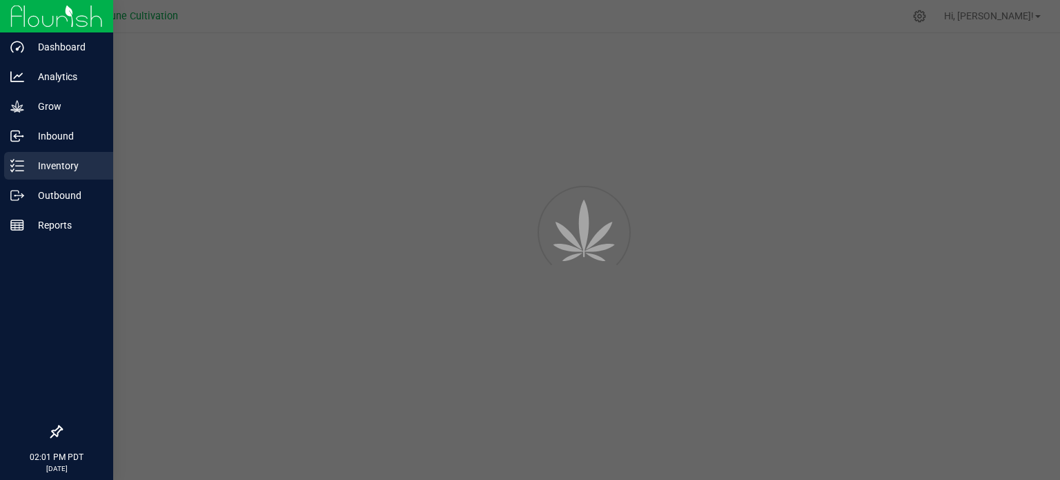
click at [38, 164] on p "Inventory" at bounding box center [65, 165] width 83 height 17
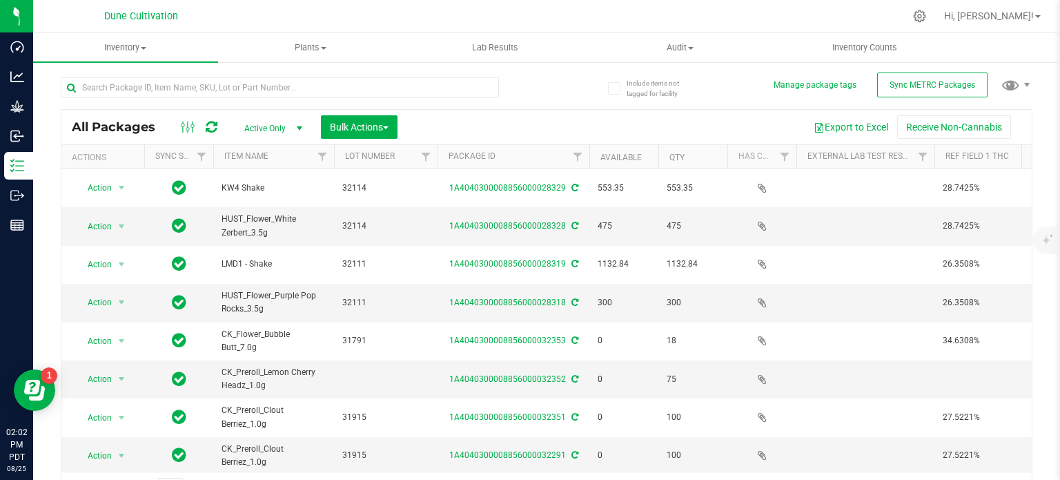
click at [151, 75] on div at bounding box center [304, 87] width 486 height 44
click at [140, 85] on input "text" at bounding box center [280, 87] width 438 height 21
paste input "28304"
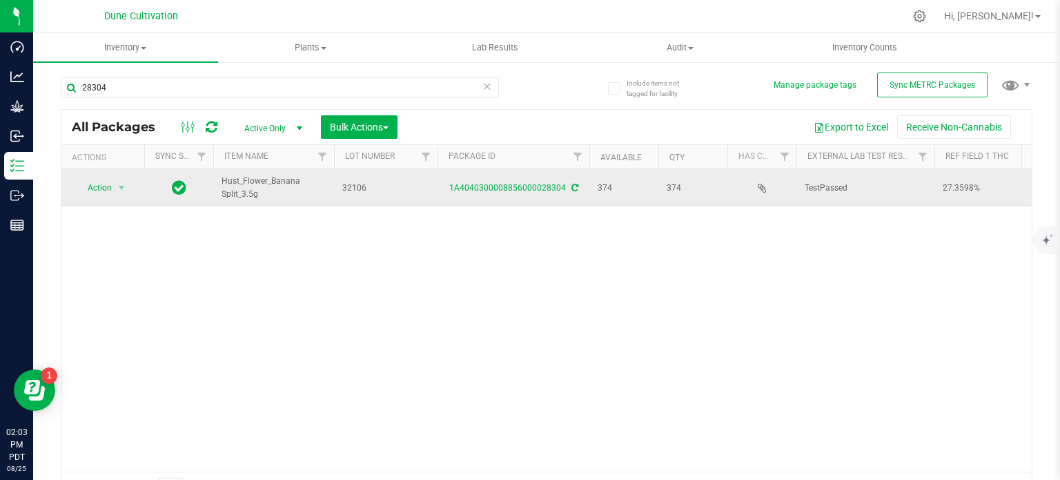
click at [243, 190] on span "Hust_Flower_Banana Split_3.5g" at bounding box center [274, 188] width 104 height 26
copy tr "Hust_Flower_Banana Split_3.5g"
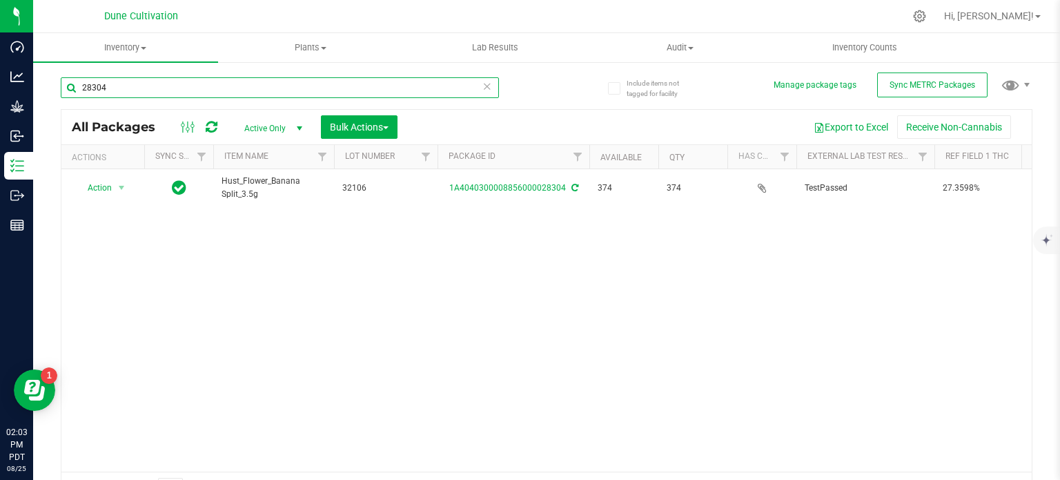
click at [174, 90] on input "28304" at bounding box center [280, 87] width 438 height 21
paste input "30"
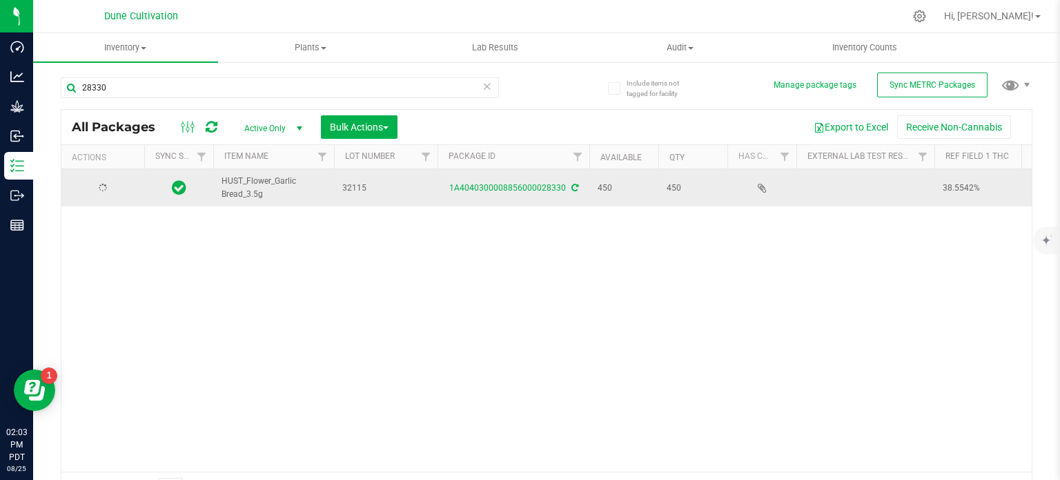
click at [239, 179] on span "HUST_Flower_Garlic Bread_3.5g" at bounding box center [274, 188] width 104 height 26
copy tr "HUST_Flower_Garlic Bread_3.5g"
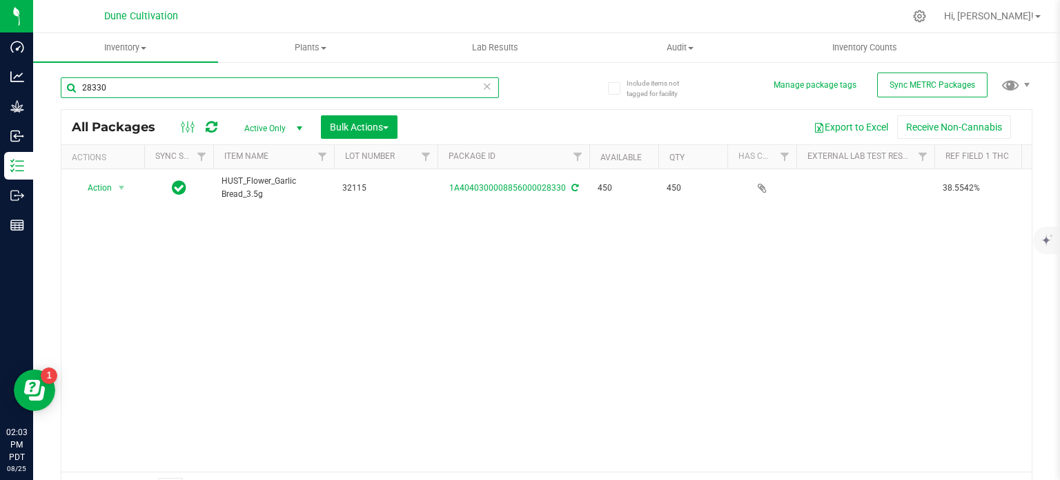
click at [141, 95] on input "28330" at bounding box center [280, 87] width 438 height 21
paste input "2"
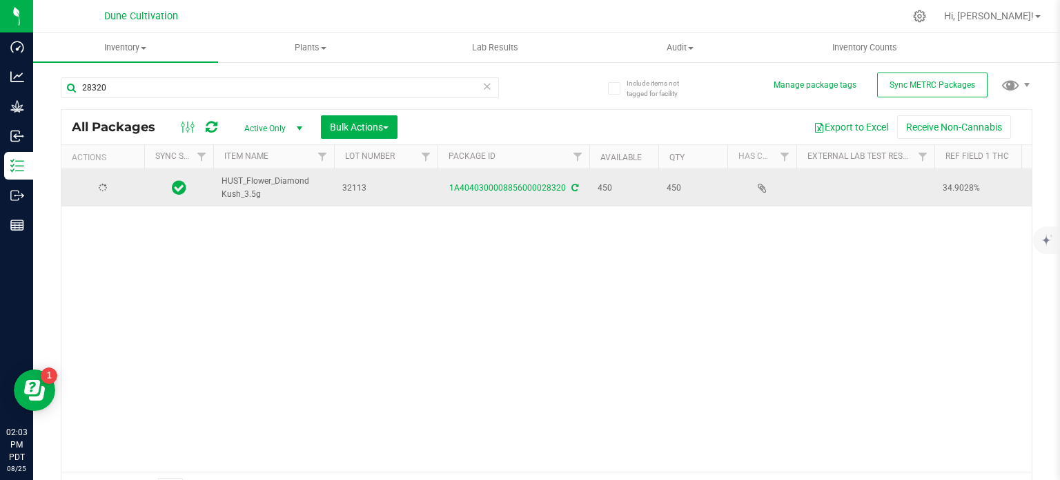
click at [244, 183] on span "HUST_Flower_Diamond Kush_3.5g" at bounding box center [274, 188] width 104 height 26
copy tr "HUST_Flower_Diamond Kush_3.5g"
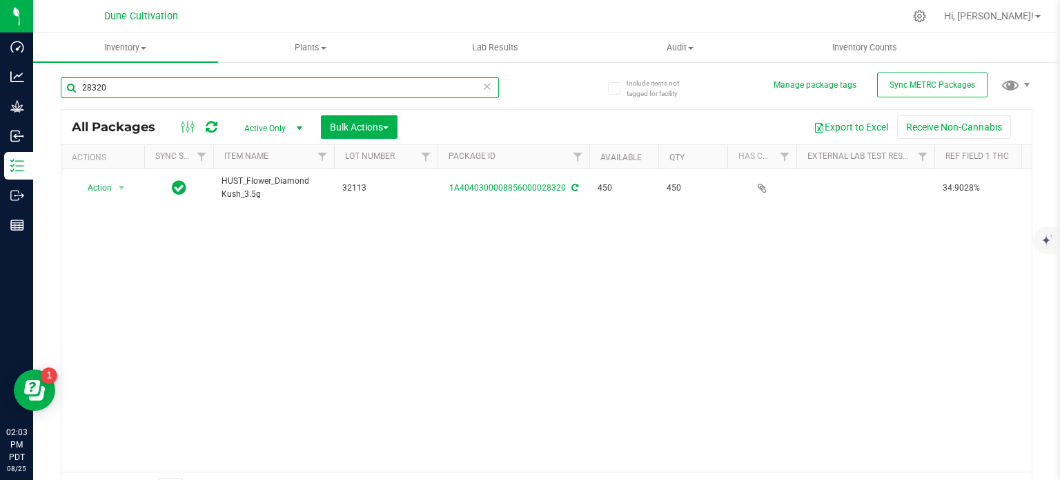
click at [114, 92] on input "28320" at bounding box center [280, 87] width 438 height 21
paste input "18"
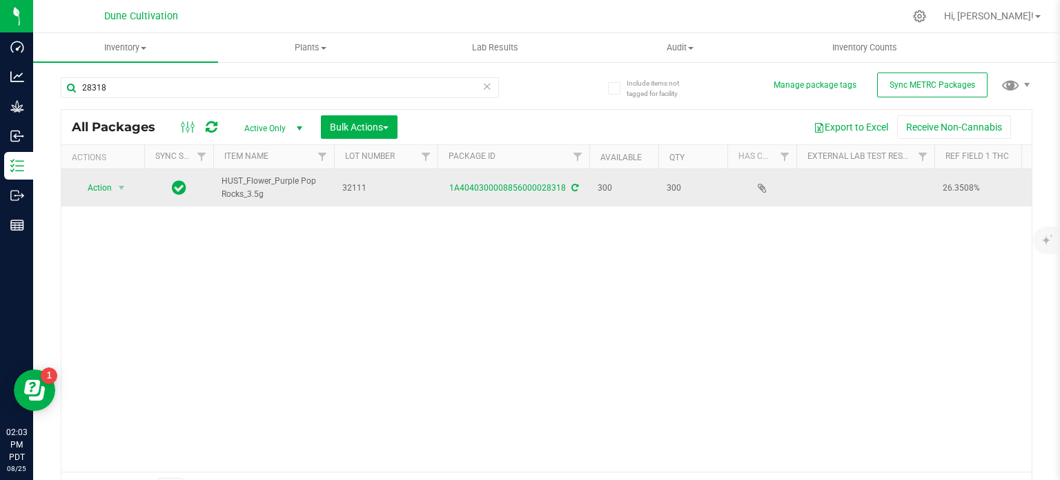
click at [244, 184] on span "HUST_Flower_Purple Pop Rocks_3.5g" at bounding box center [274, 188] width 104 height 26
copy tr "HUST_Flower_Purple Pop Rocks_3.5g"
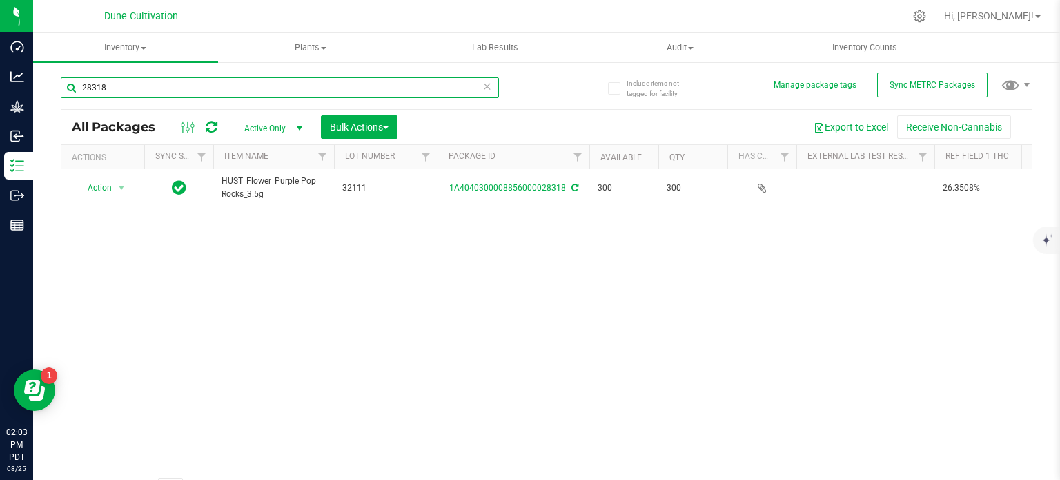
click at [159, 81] on input "28318" at bounding box center [280, 87] width 438 height 21
paste input "293"
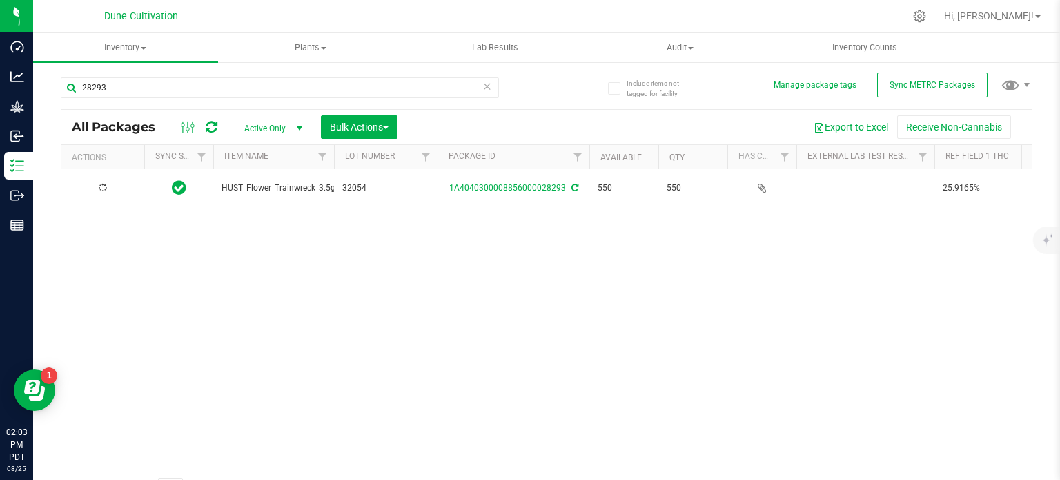
click at [249, 184] on span "HUST_Flower_Trainwreck_3.5g" at bounding box center [279, 188] width 114 height 13
copy tr "HUST_Flower_Trainwreck_3.5g"
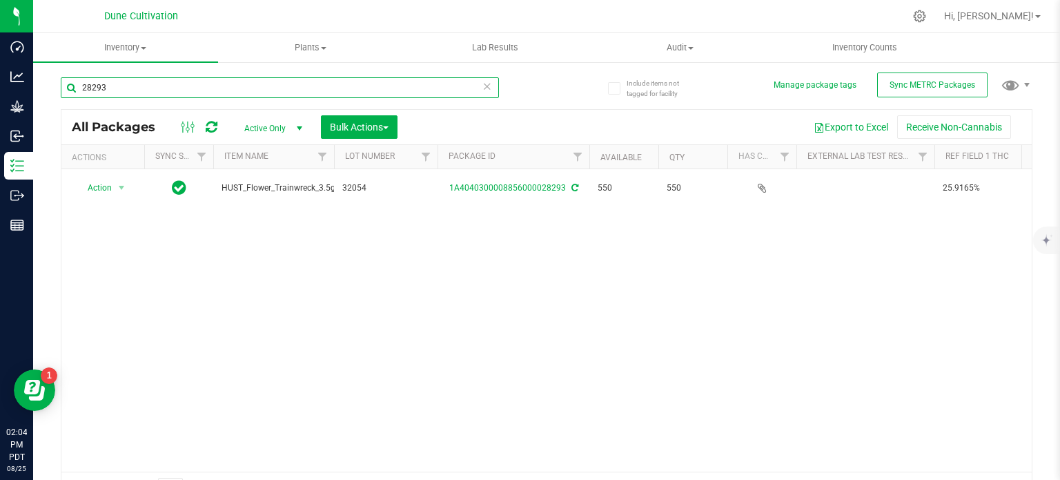
click at [106, 96] on input "28293" at bounding box center [280, 87] width 438 height 21
paste input "9145"
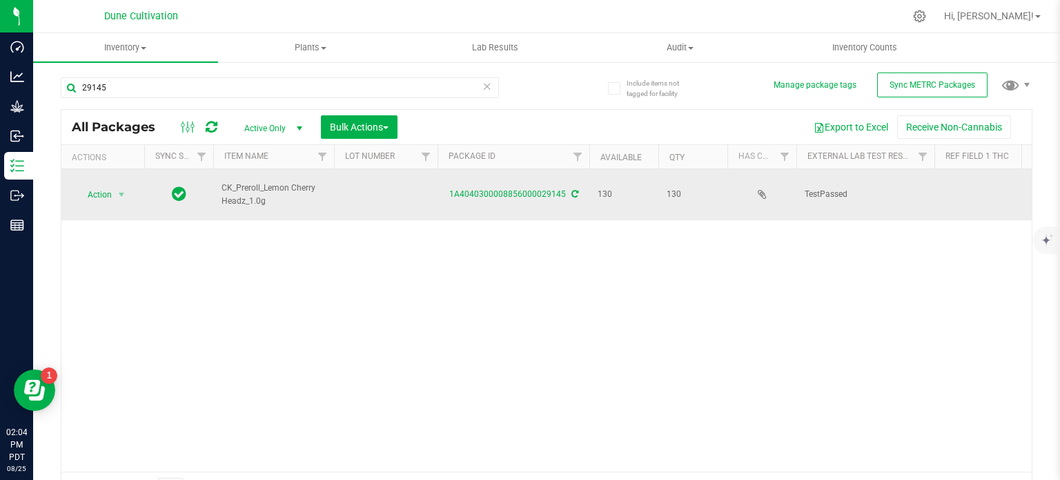
click at [254, 182] on span "CK_Preroll_Lemon Cherry Headz_1.0g" at bounding box center [274, 195] width 104 height 26
copy td "CK_Preroll_Lemon Cherry Headz_1.0g"
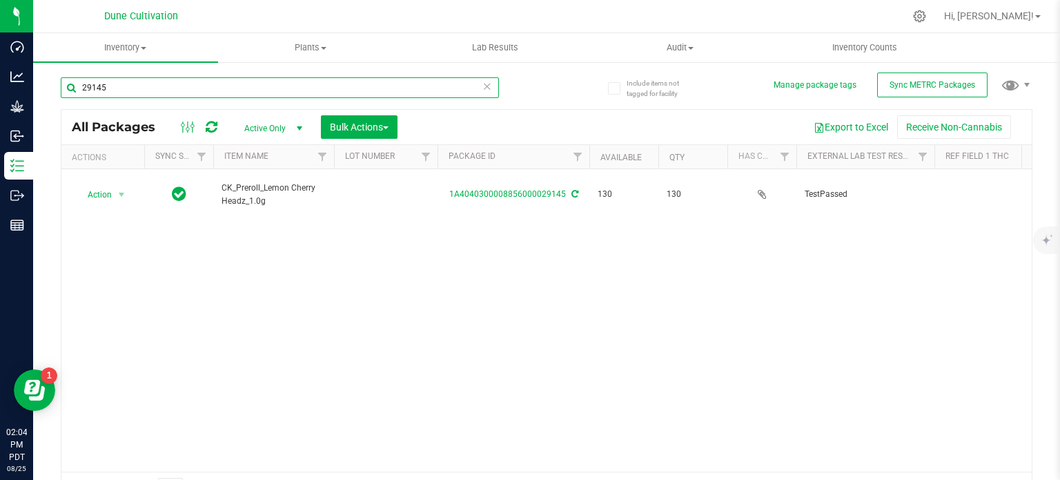
click at [124, 90] on input "29145" at bounding box center [280, 87] width 438 height 21
paste input "8"
type input "29148"
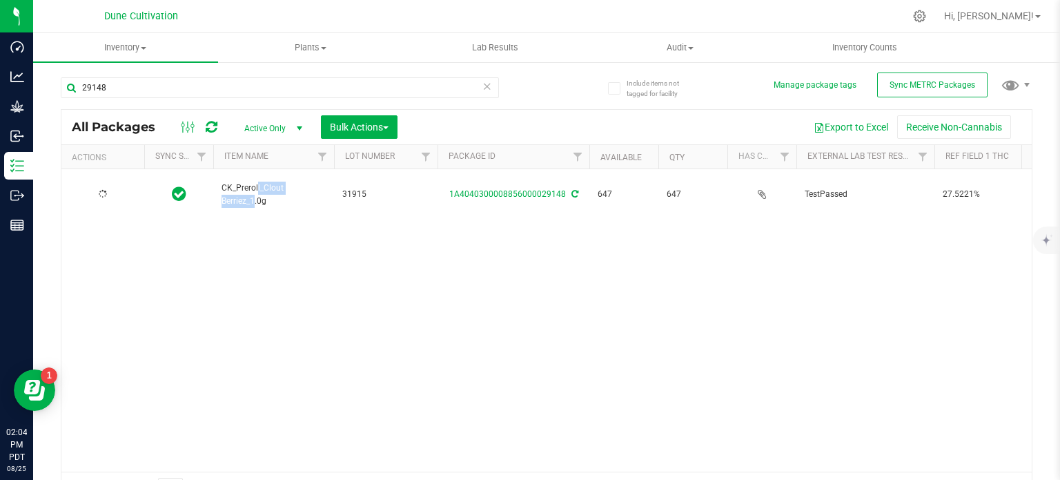
click at [244, 184] on span "CK_Preroll_Clout Berriez_1.0g" at bounding box center [274, 195] width 104 height 26
copy tr "CK_Preroll_Clout Berriez_1.0g"
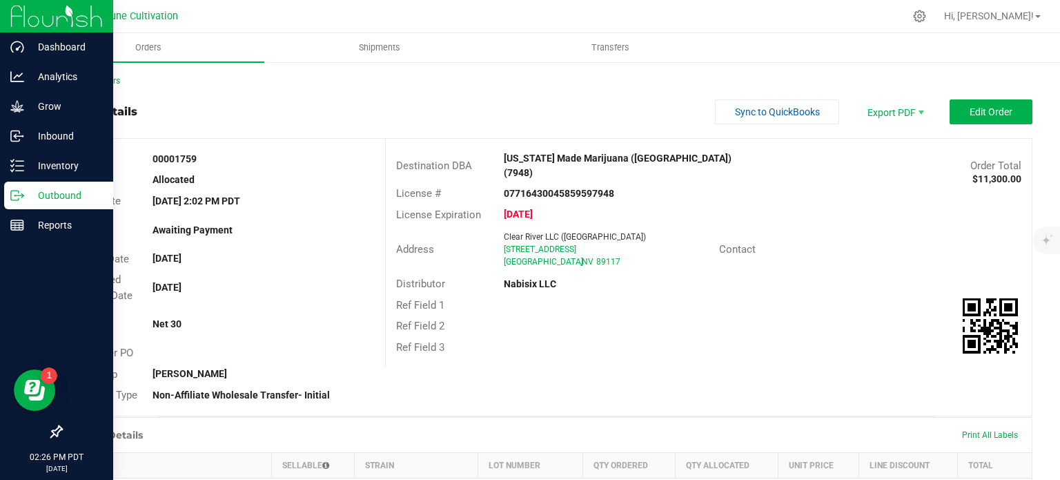
click at [31, 206] on div "Outbound" at bounding box center [58, 196] width 109 height 28
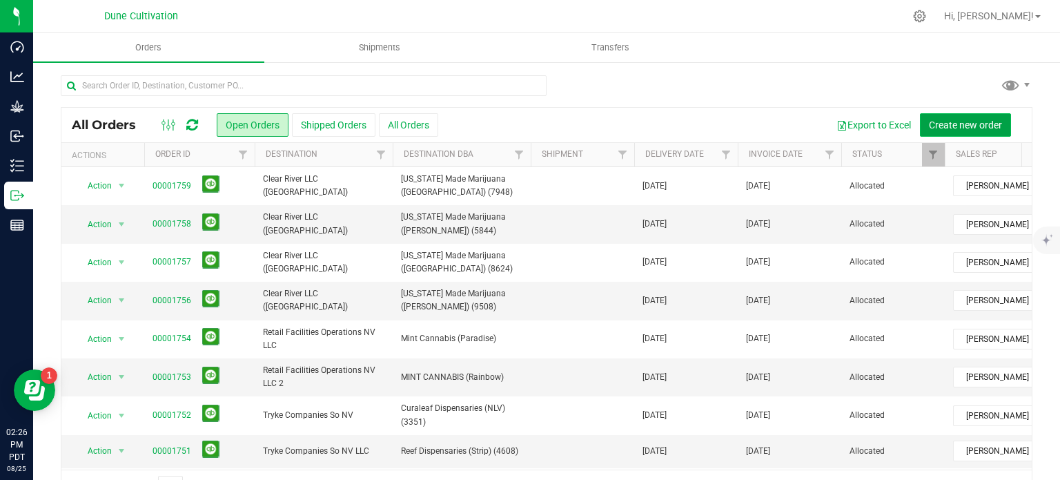
click at [944, 124] on span "Create new order" at bounding box center [965, 124] width 73 height 11
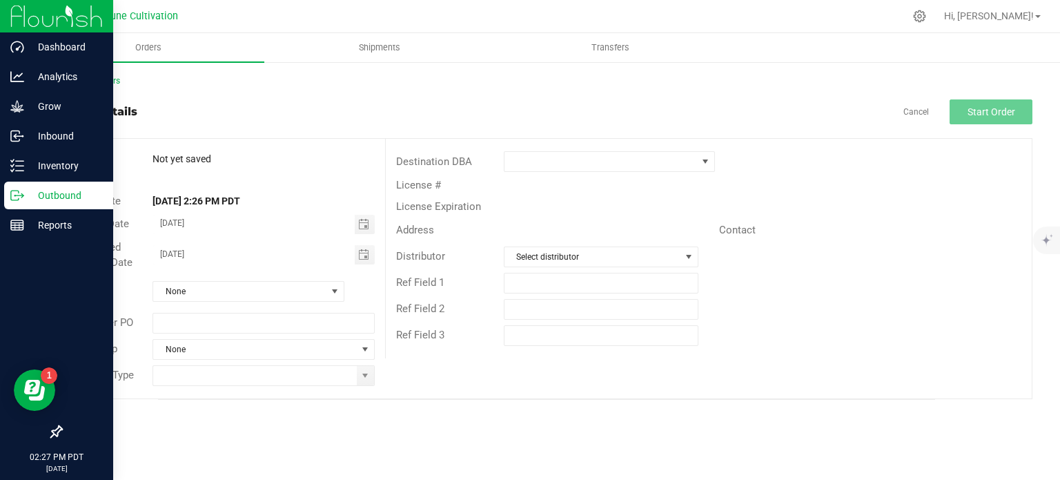
click at [16, 14] on img at bounding box center [56, 16] width 92 height 32
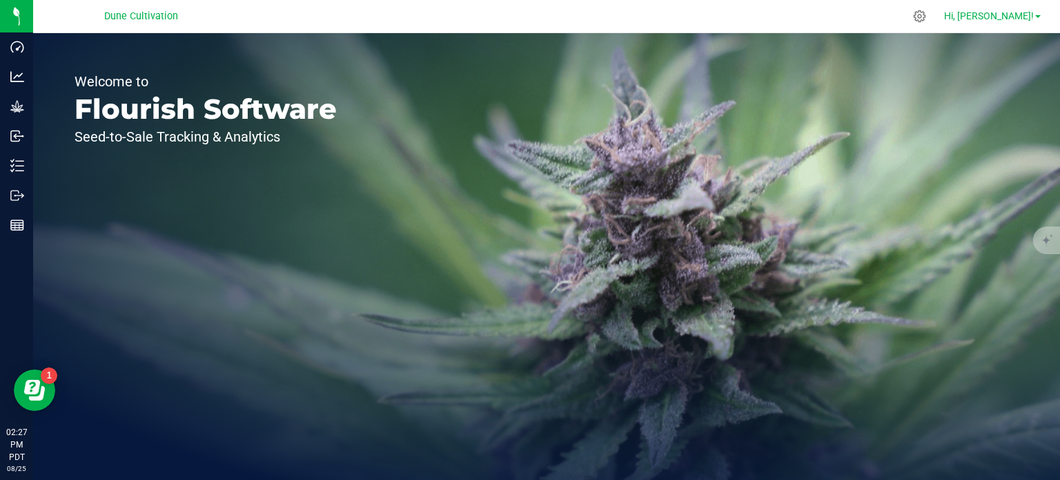
click at [1035, 16] on span at bounding box center [1038, 16] width 6 height 3
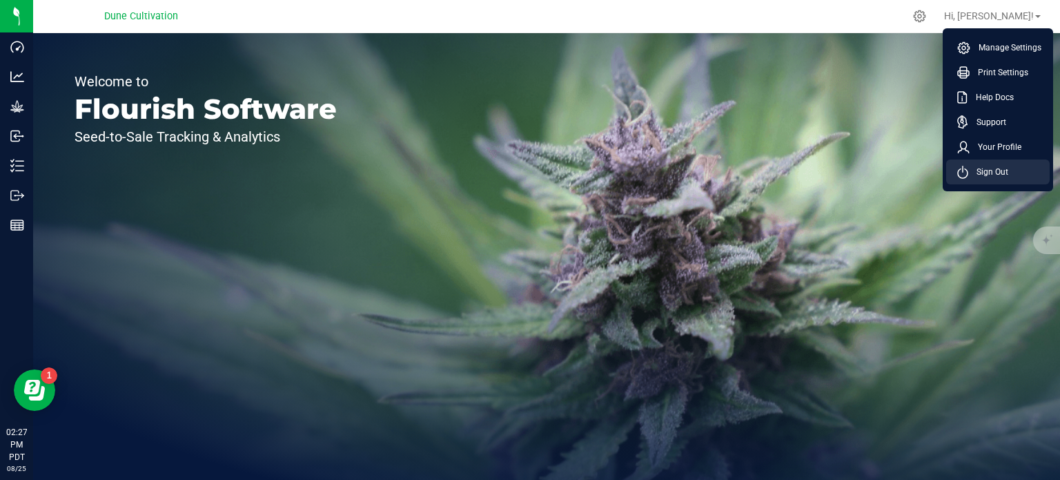
click at [963, 172] on icon at bounding box center [962, 172] width 11 height 13
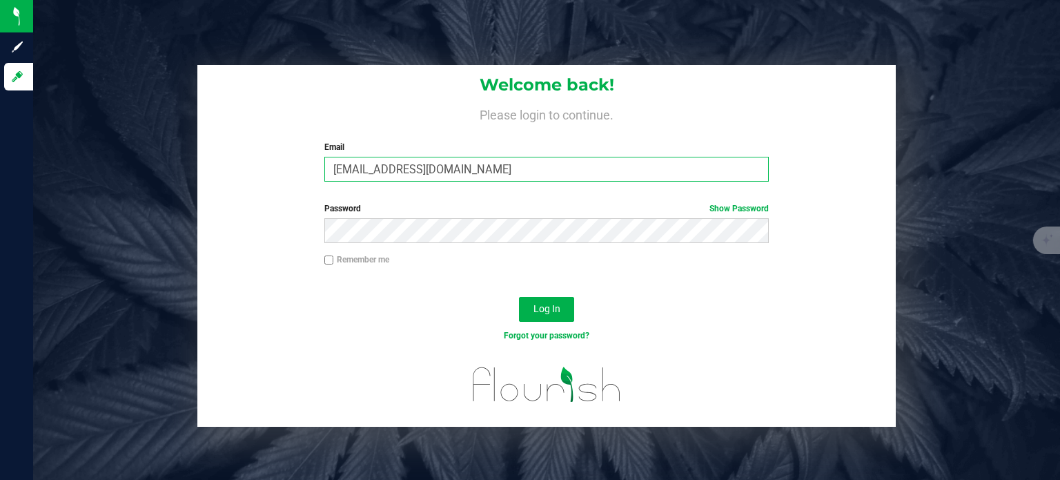
click at [396, 173] on input "[EMAIL_ADDRESS][DOMAIN_NAME]" at bounding box center [546, 169] width 445 height 25
type input "max.o'donnell@cnduit.com"
click at [556, 315] on button "Log In" at bounding box center [546, 309] width 55 height 25
